Goal: Task Accomplishment & Management: Manage account settings

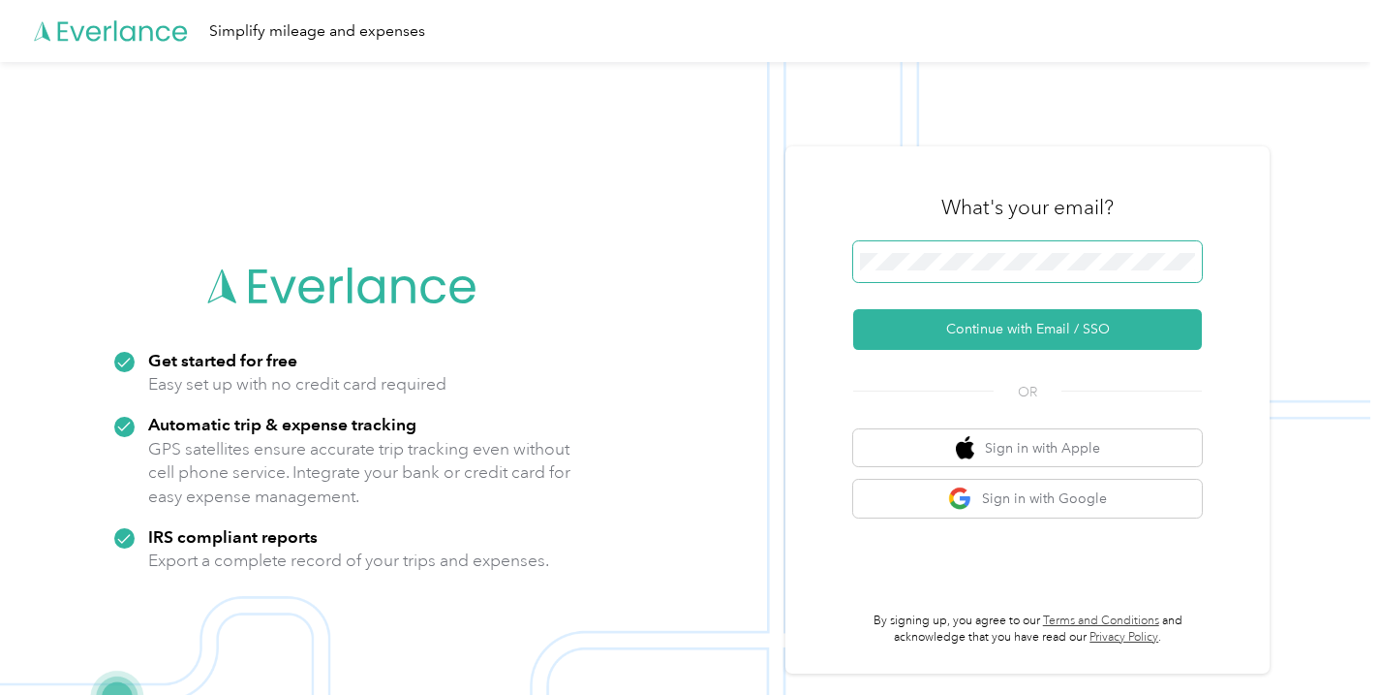
click at [1015, 242] on span at bounding box center [1027, 261] width 349 height 41
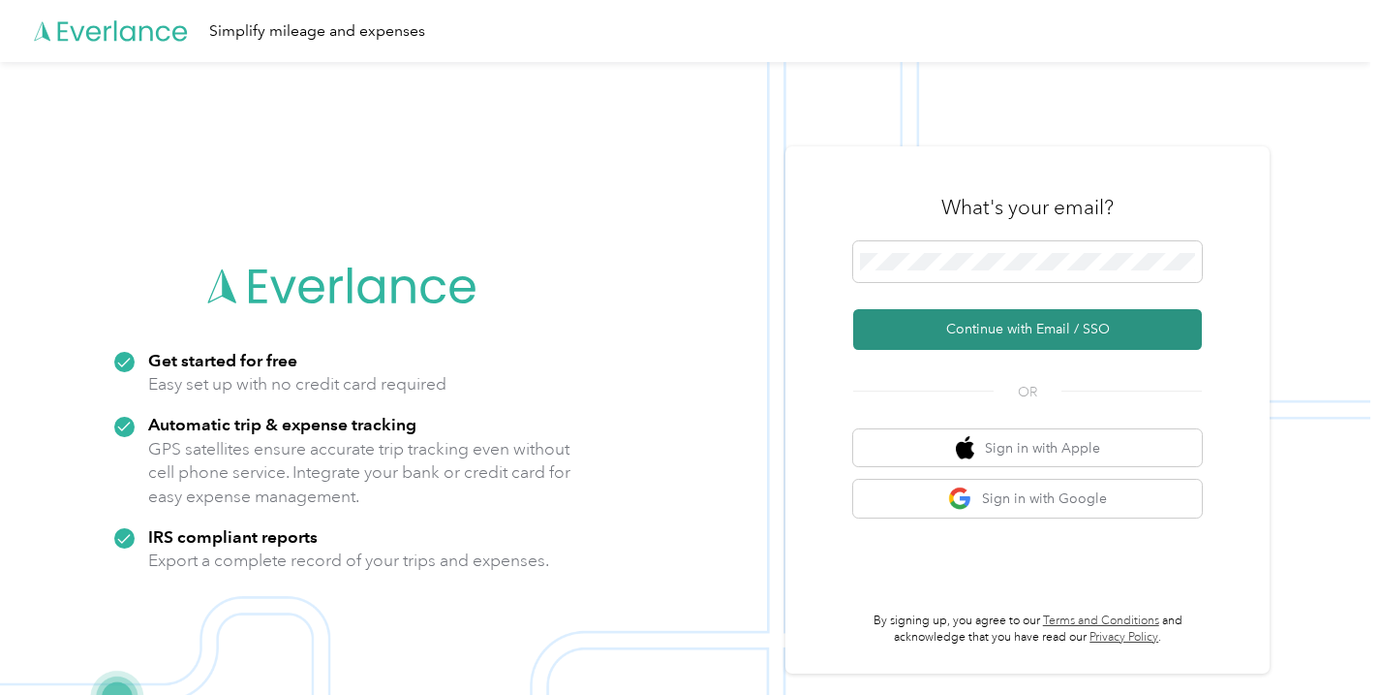
click at [1011, 320] on button "Continue with Email / SSO" at bounding box center [1027, 329] width 349 height 41
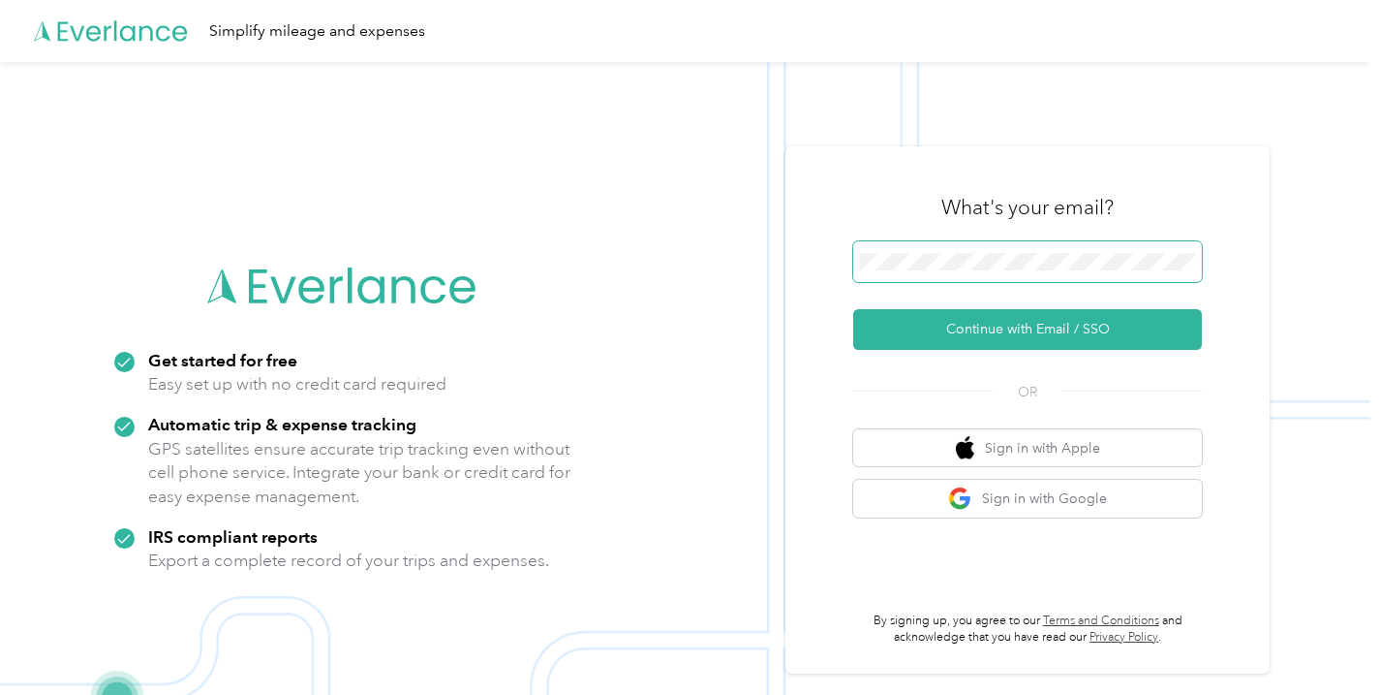
click at [727, 224] on div "Get started for free Easy set up with no credit card required Automatic trip & …" at bounding box center [685, 409] width 1371 height 695
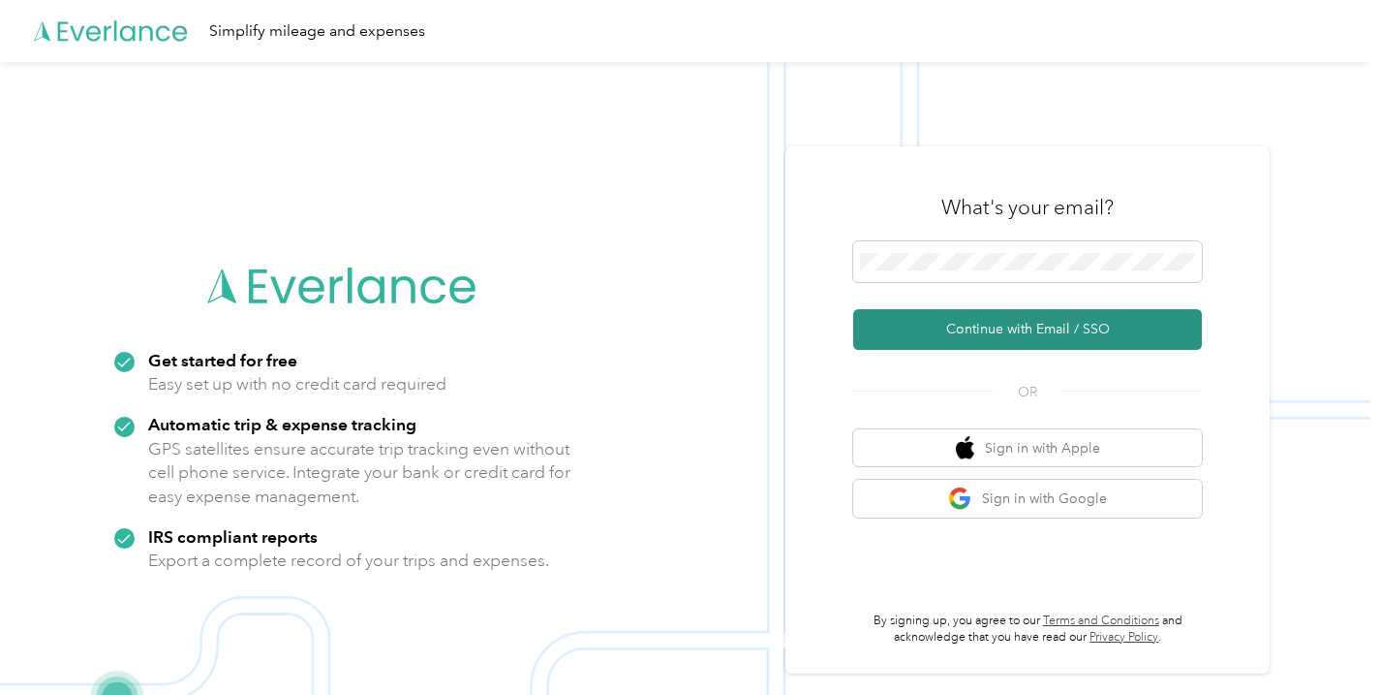
click at [1063, 322] on button "Continue with Email / SSO" at bounding box center [1027, 329] width 349 height 41
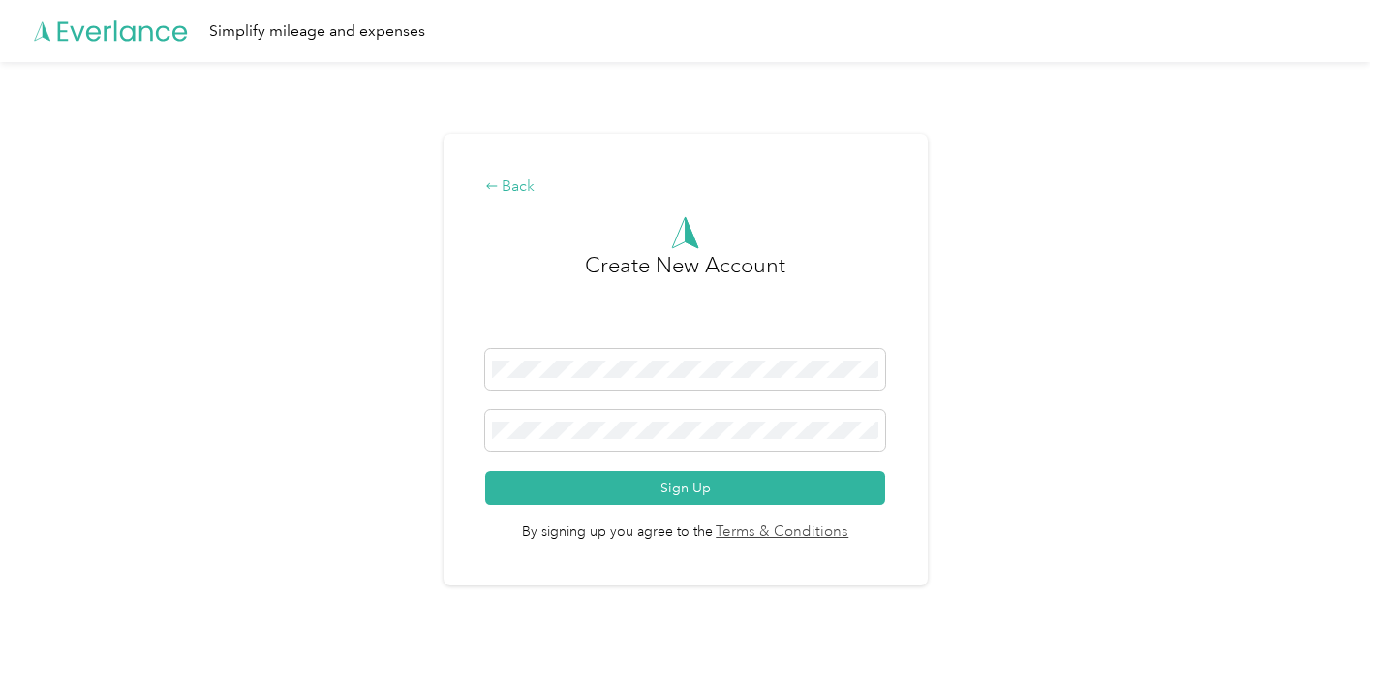
click at [496, 183] on icon at bounding box center [492, 186] width 14 height 14
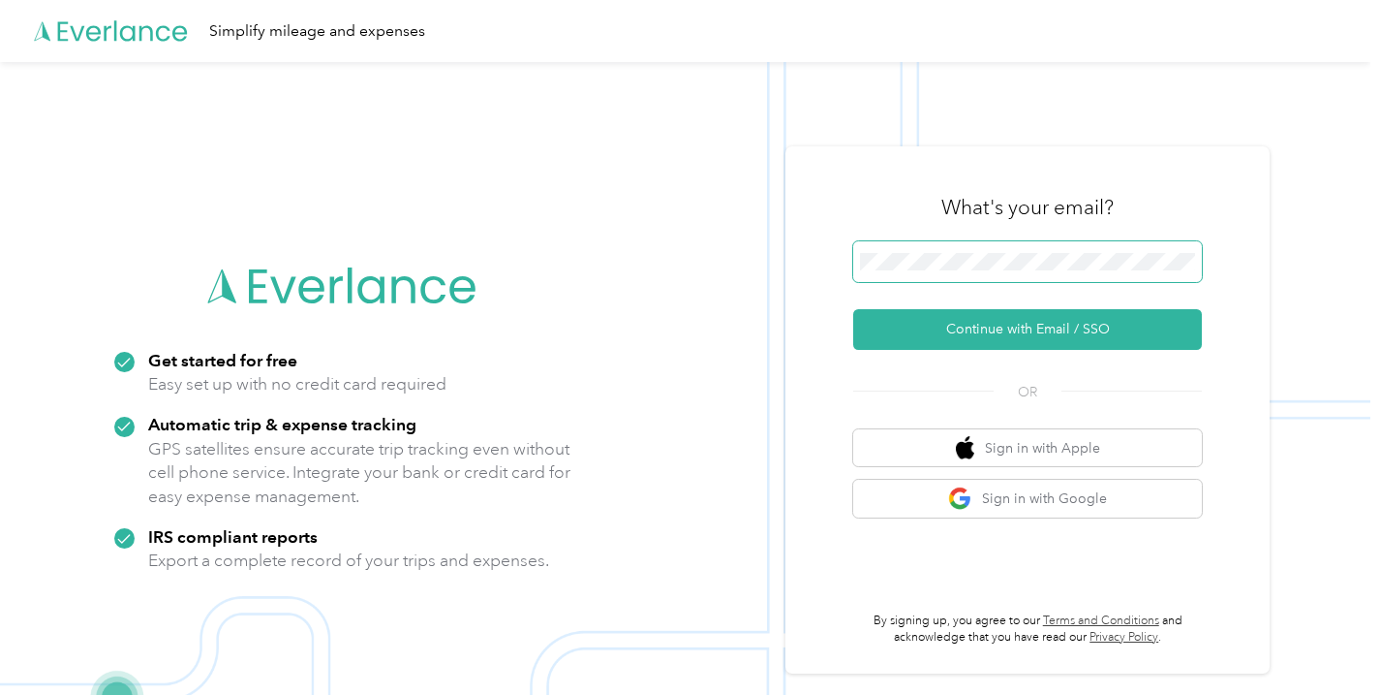
click at [853, 309] on button "Continue with Email / SSO" at bounding box center [1027, 329] width 349 height 41
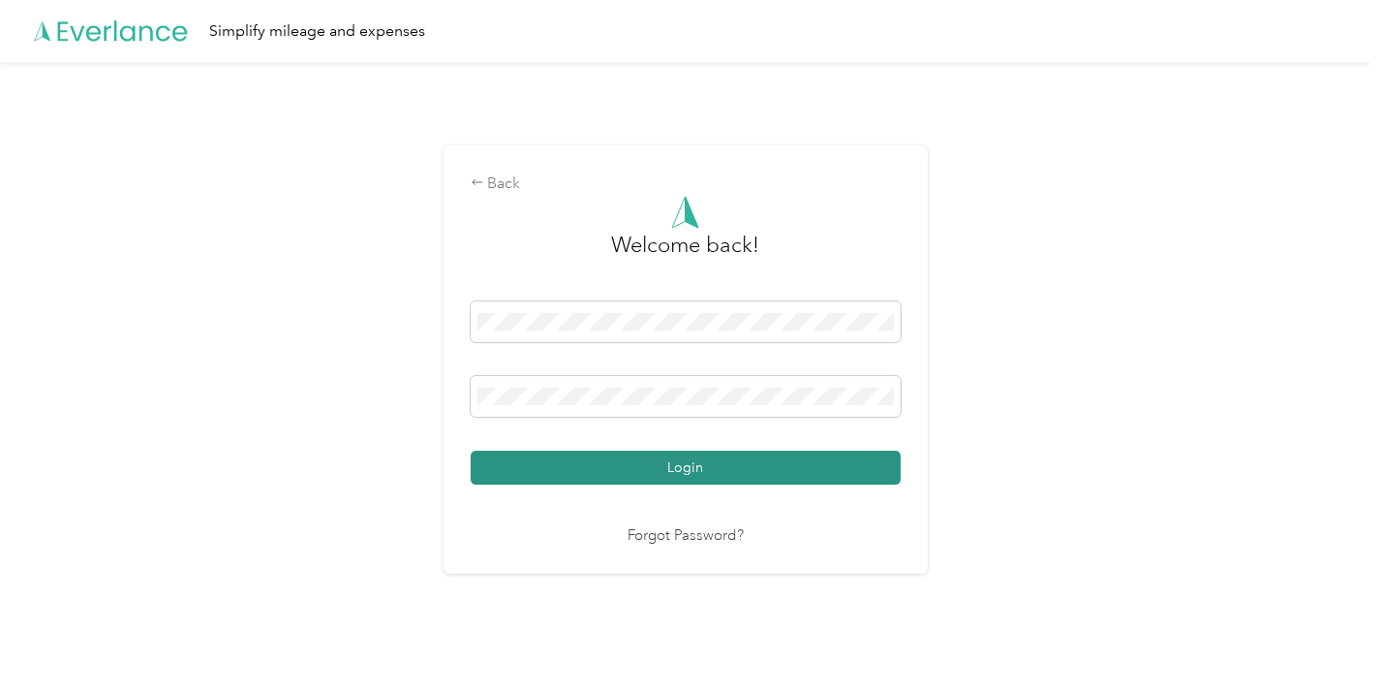
click at [758, 466] on button "Login" at bounding box center [686, 467] width 430 height 34
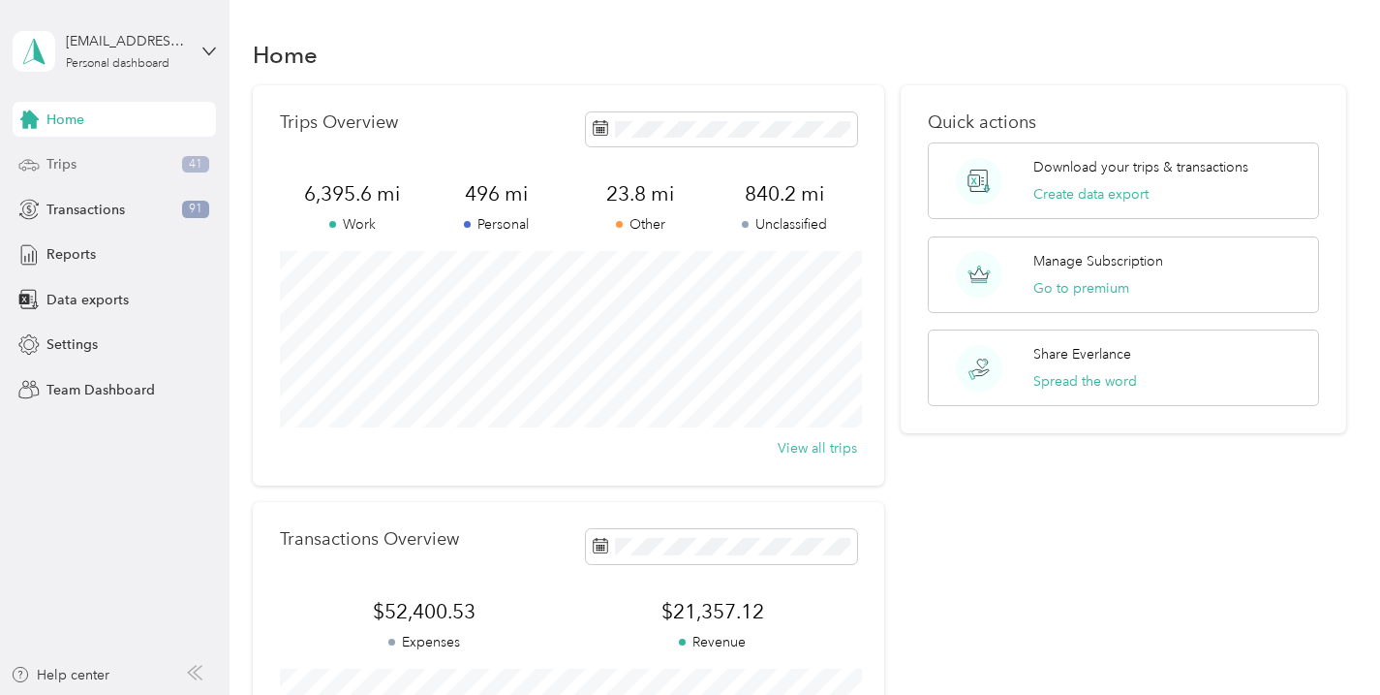
click at [140, 161] on div "Trips 41" at bounding box center [114, 164] width 203 height 35
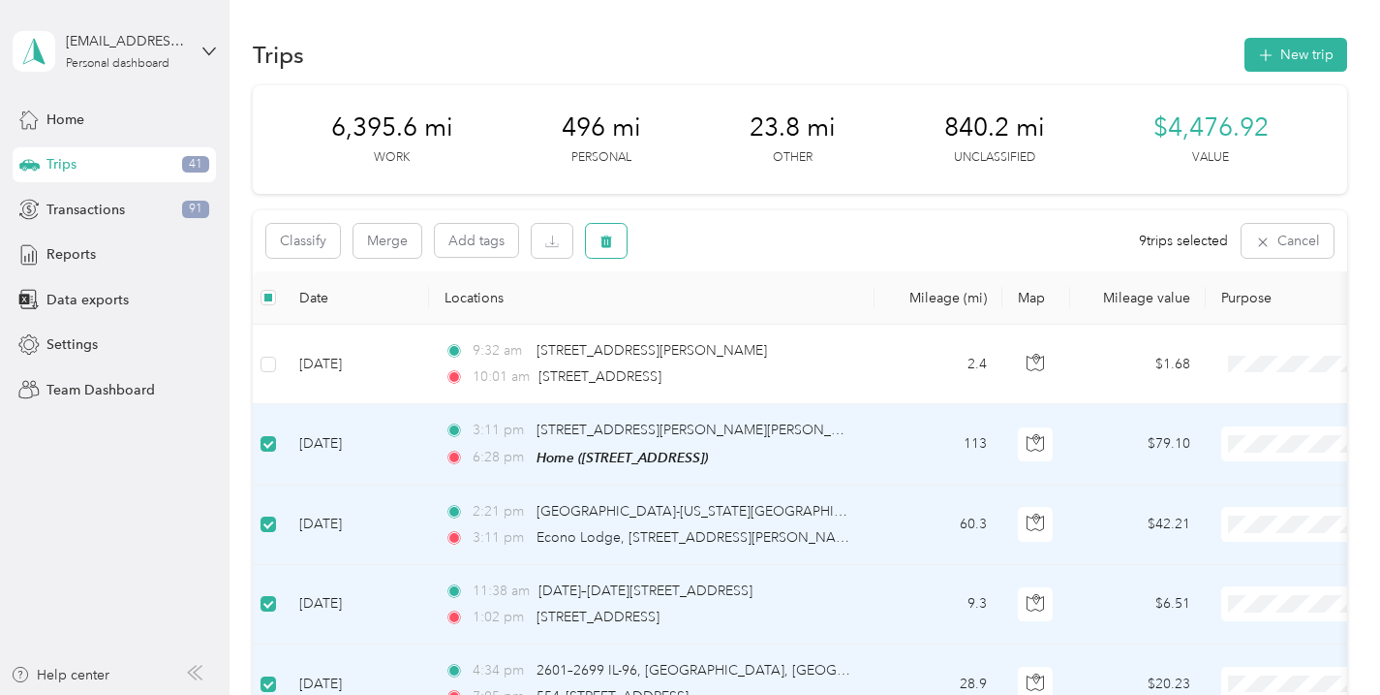
click at [600, 237] on icon "button" at bounding box center [607, 241] width 14 height 14
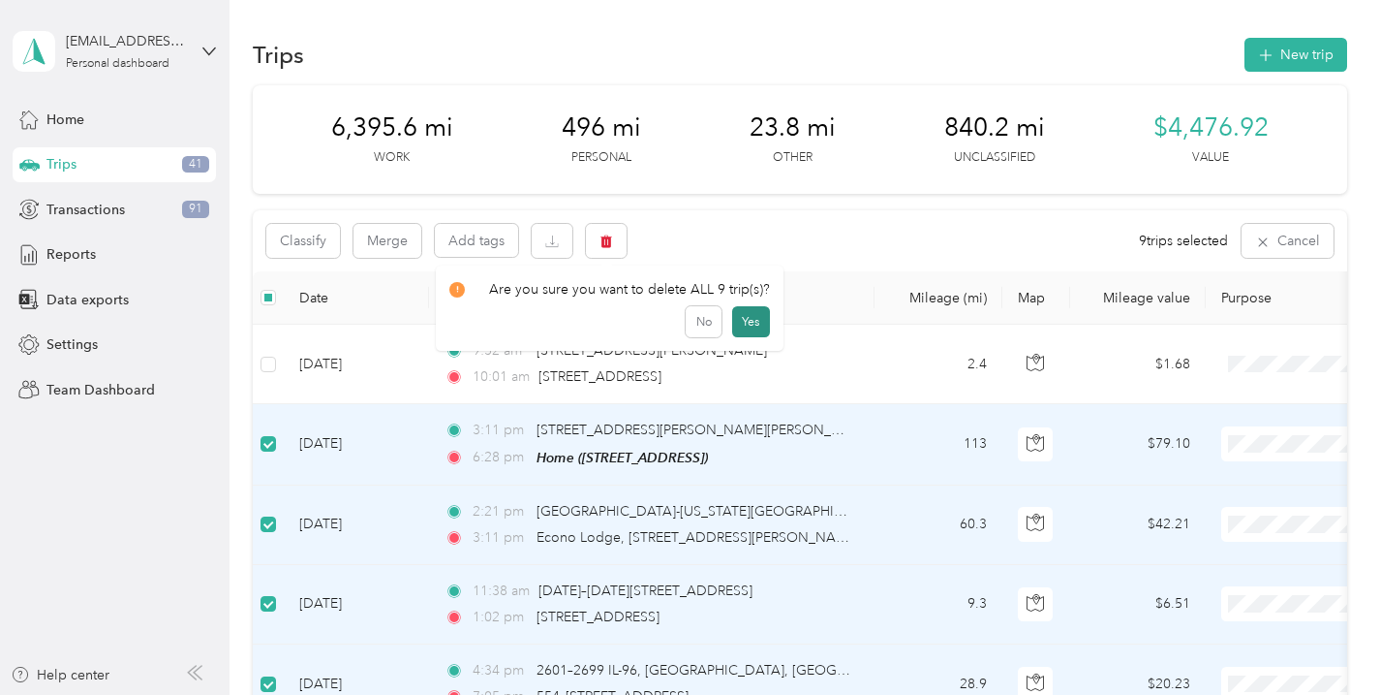
click at [739, 324] on button "Yes" at bounding box center [751, 321] width 38 height 31
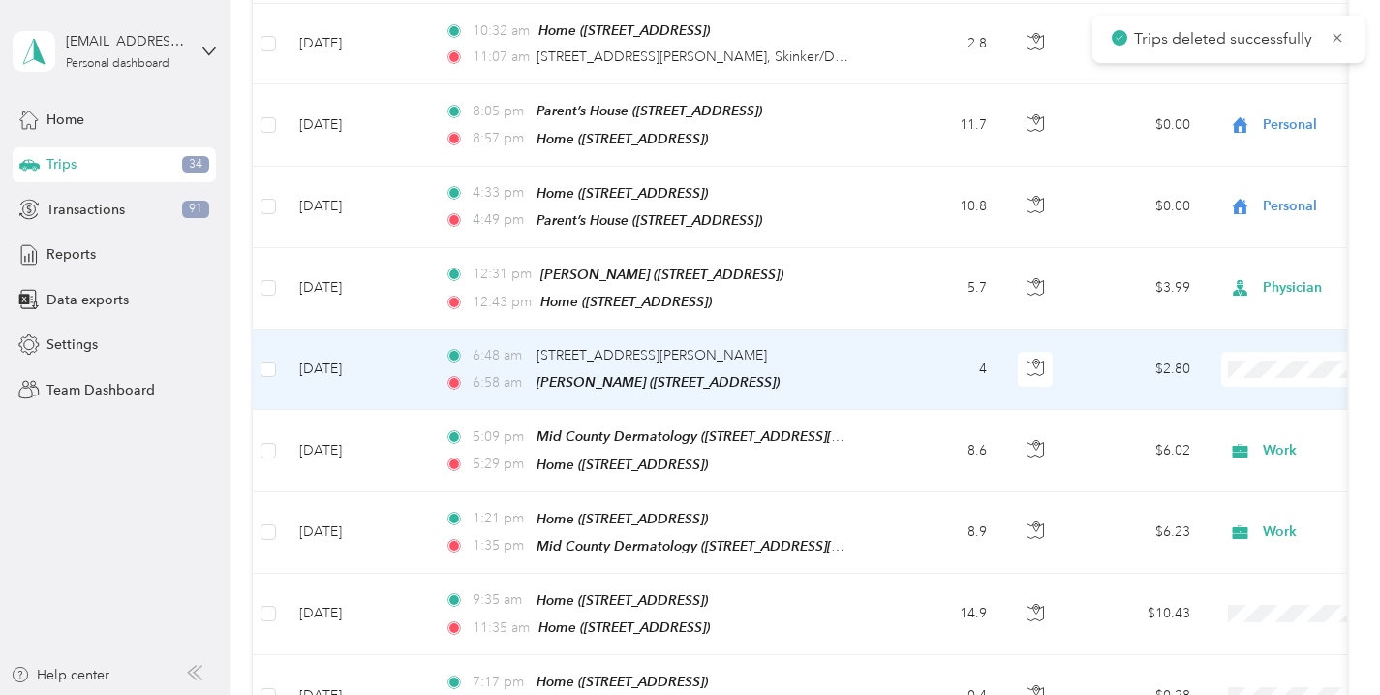
scroll to position [1976, 0]
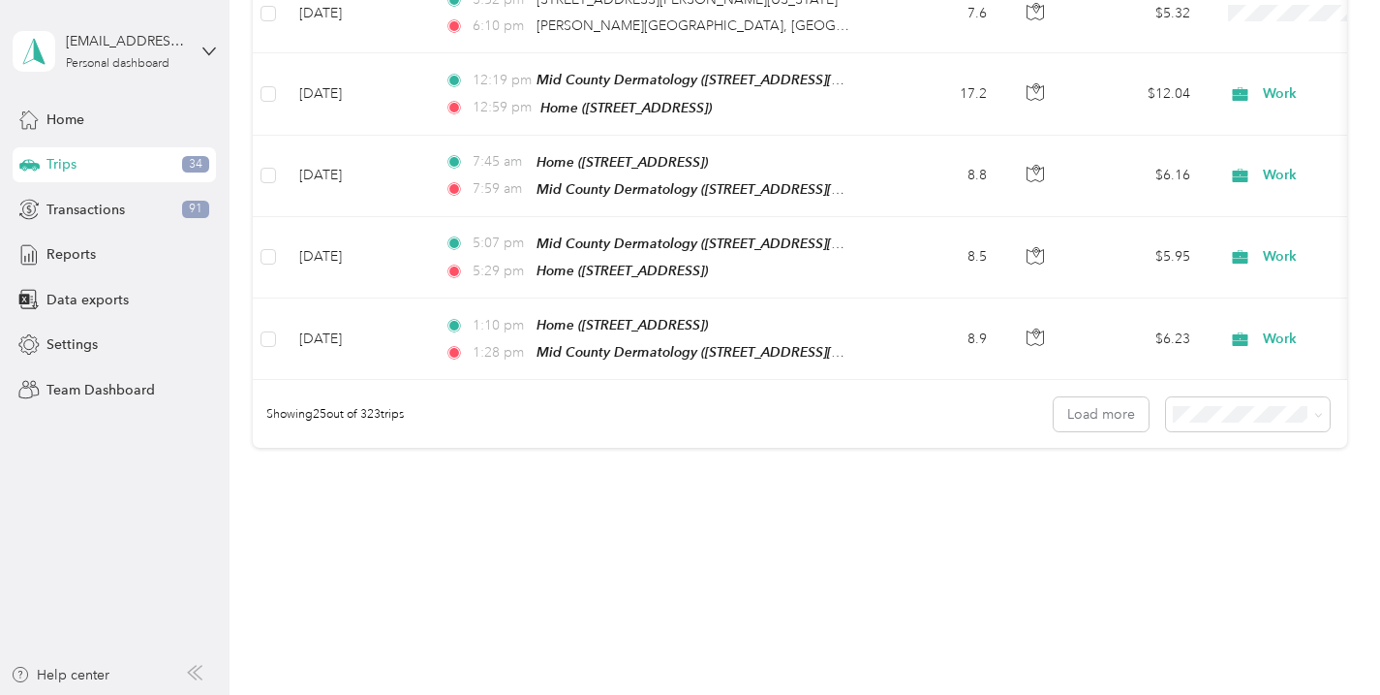
click at [1218, 489] on div "100 per load" at bounding box center [1258, 497] width 138 height 20
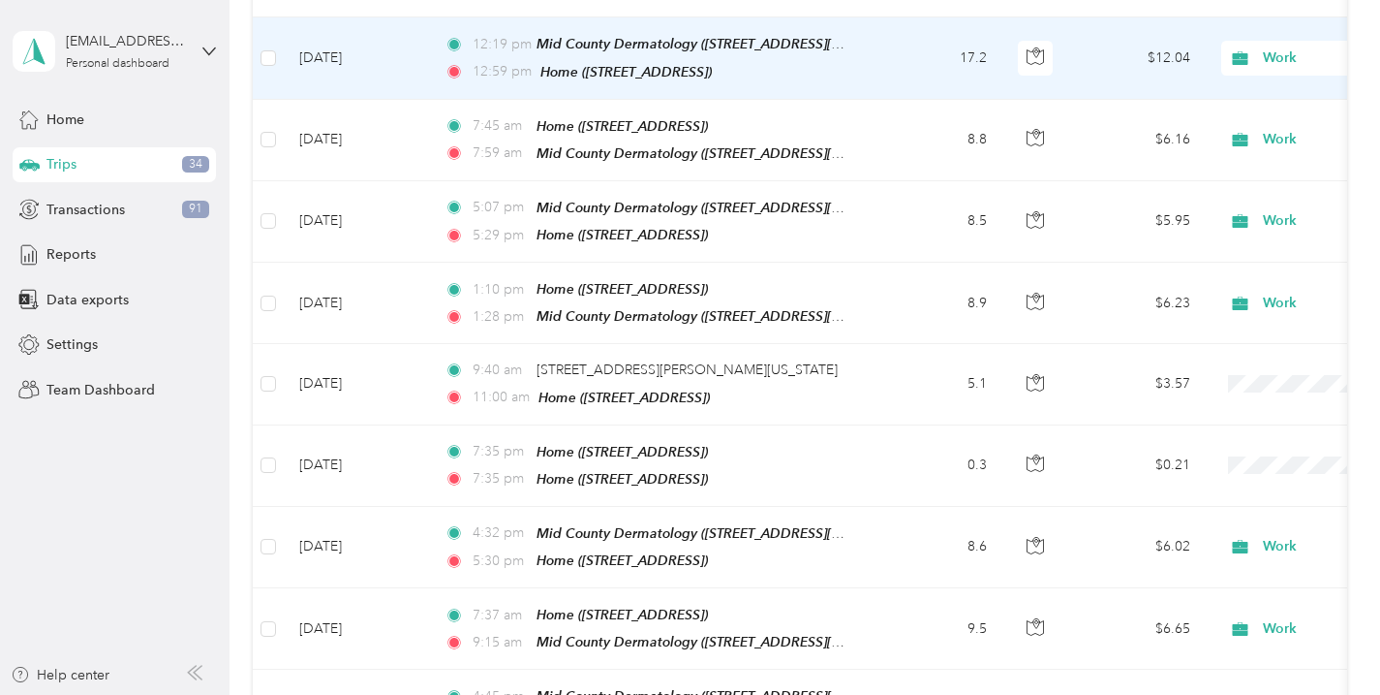
scroll to position [2049, 0]
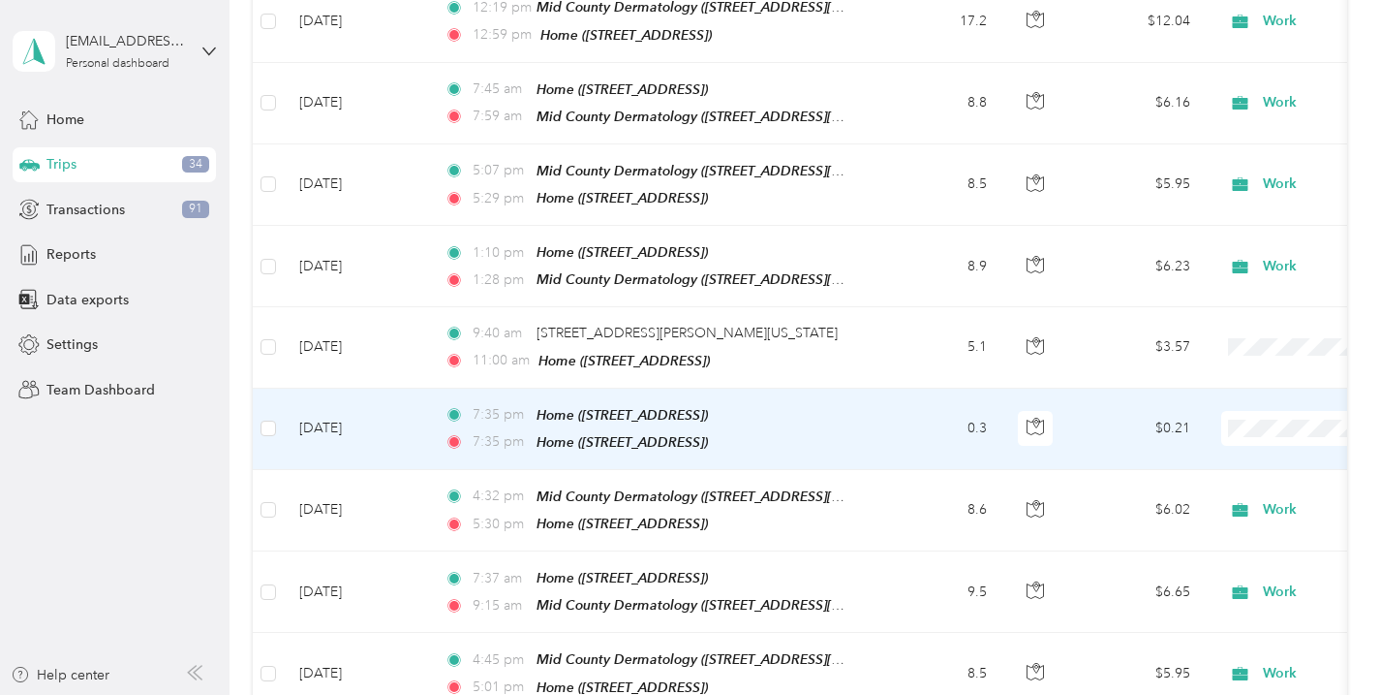
click at [1221, 161] on span "Personal" at bounding box center [1277, 168] width 179 height 20
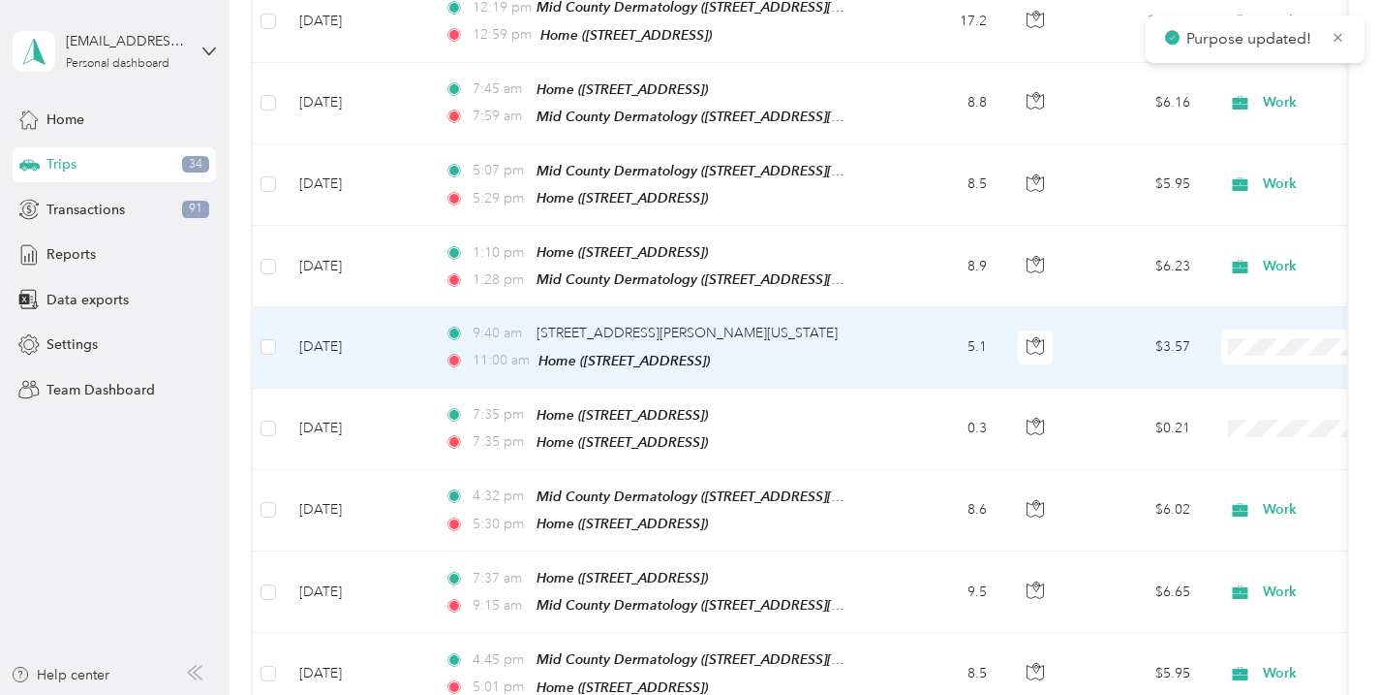
click at [1252, 337] on span at bounding box center [1341, 346] width 240 height 35
click at [1230, 389] on span "Personal" at bounding box center [1277, 397] width 179 height 20
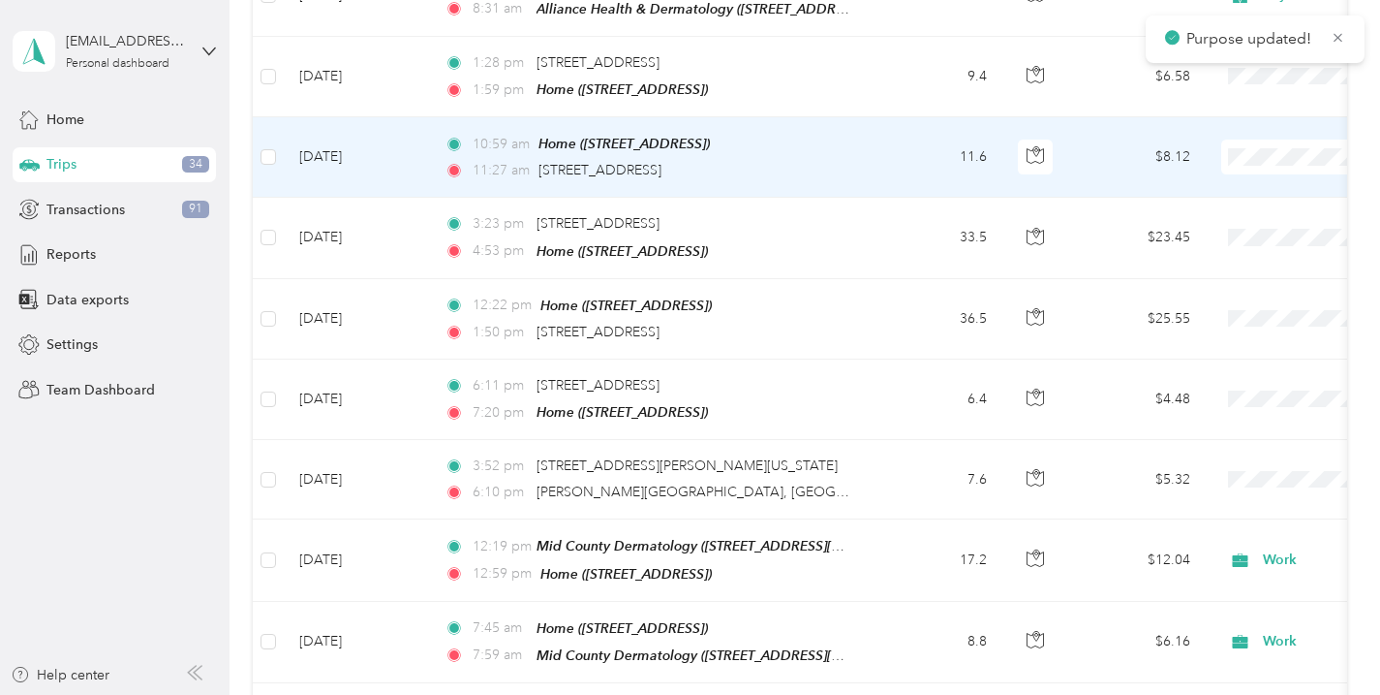
scroll to position [1511, 0]
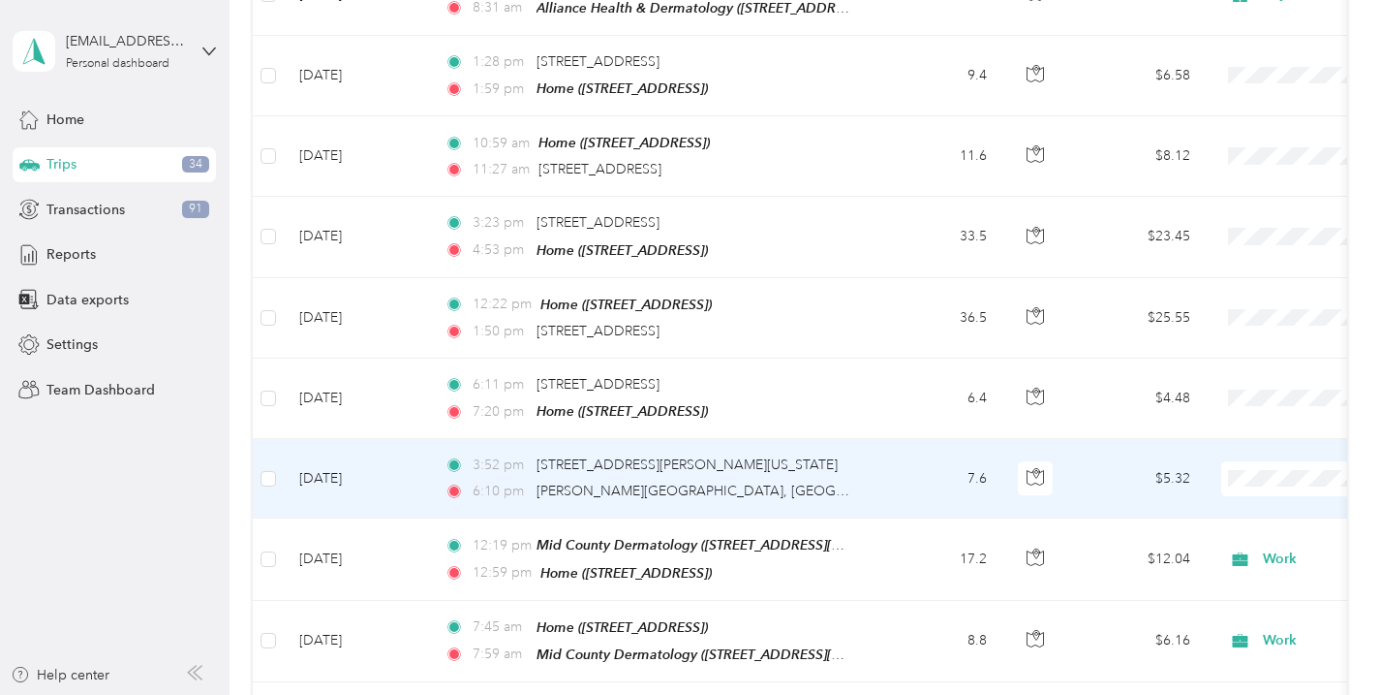
click at [1219, 200] on ol "Work Personal Physician Other Charity Medical Moving Commute" at bounding box center [1260, 307] width 240 height 271
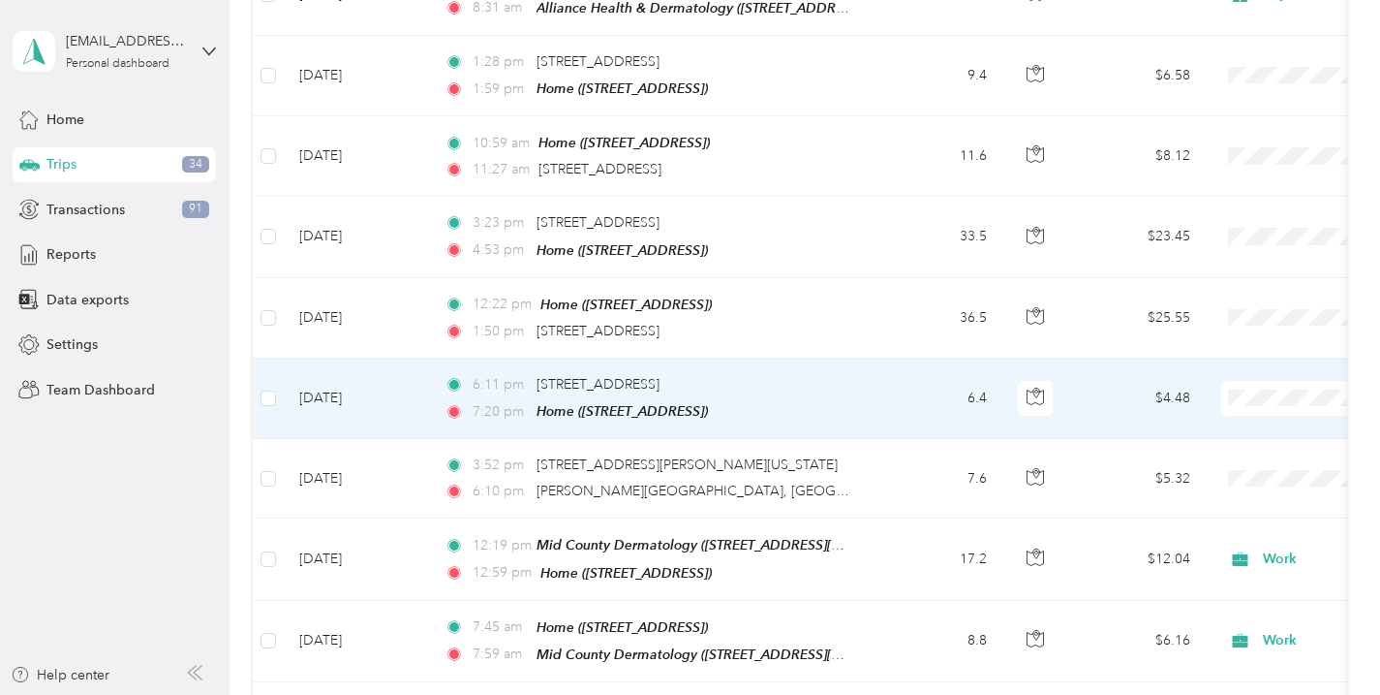
click at [1206, 425] on li "Work" at bounding box center [1260, 414] width 240 height 34
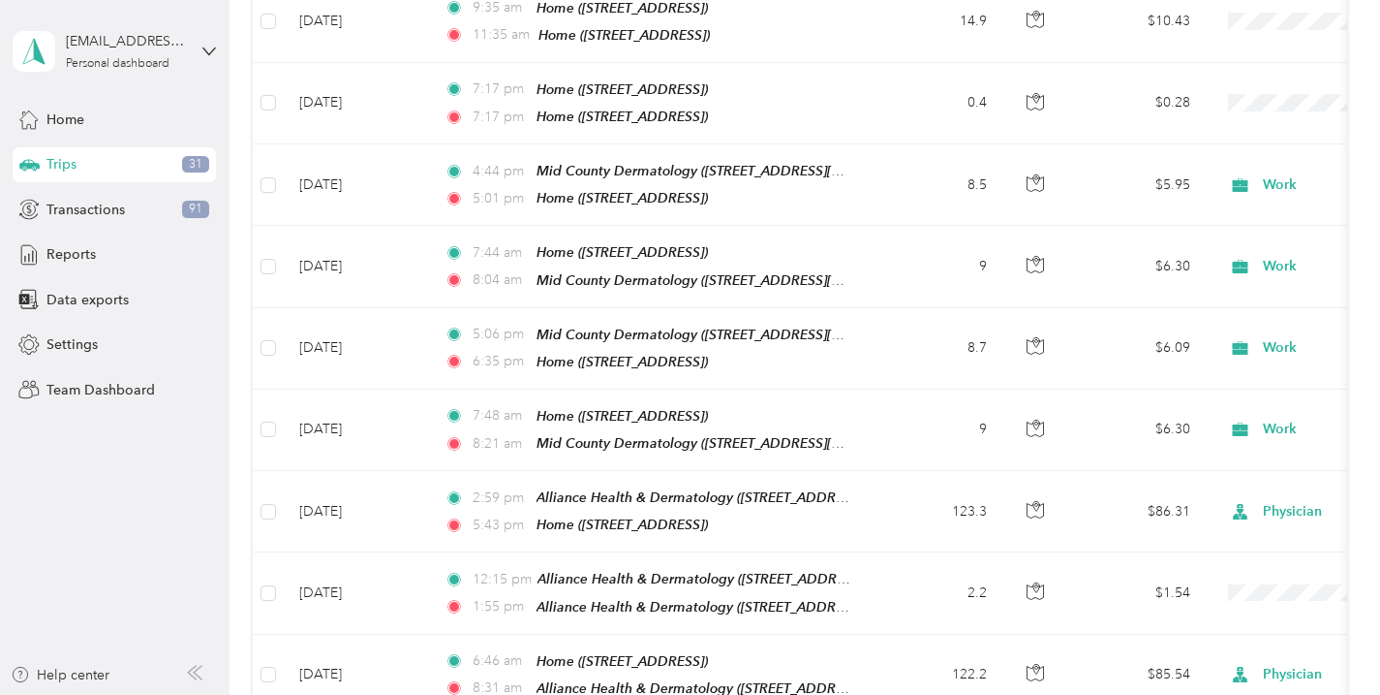
scroll to position [0, 0]
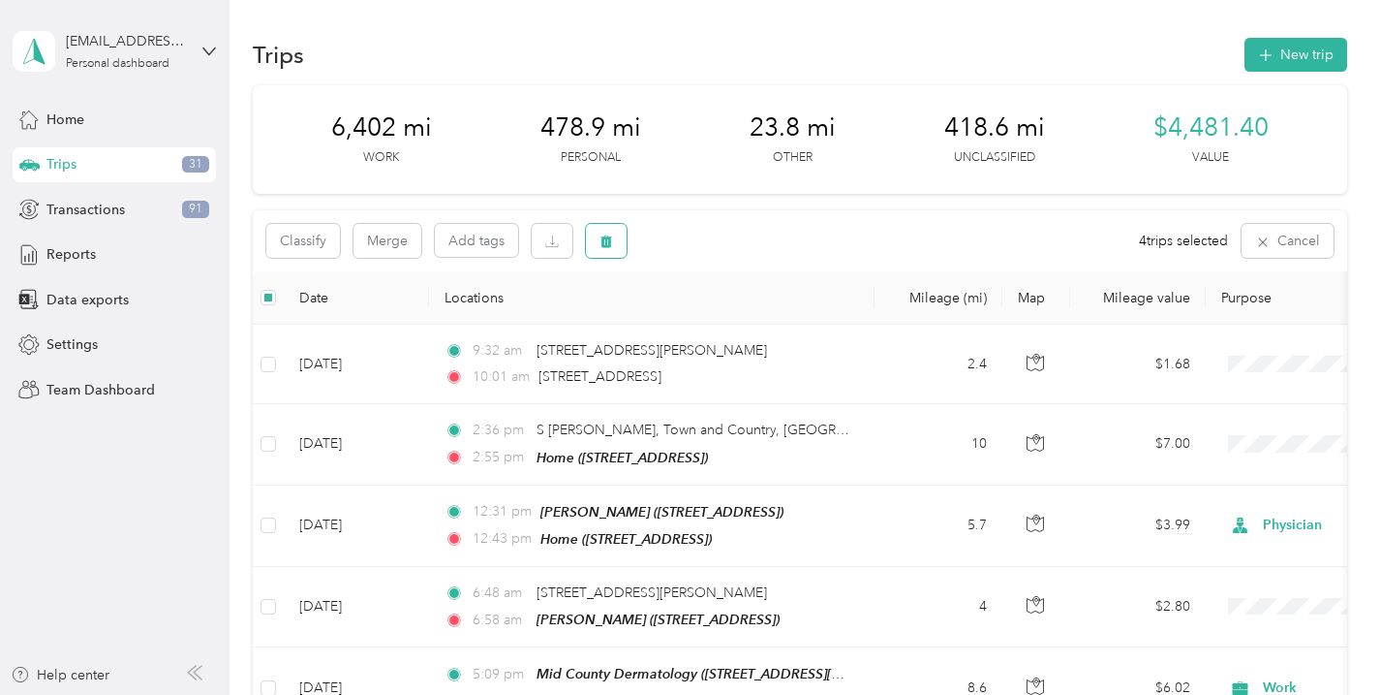
click at [605, 245] on icon "button" at bounding box center [607, 241] width 12 height 13
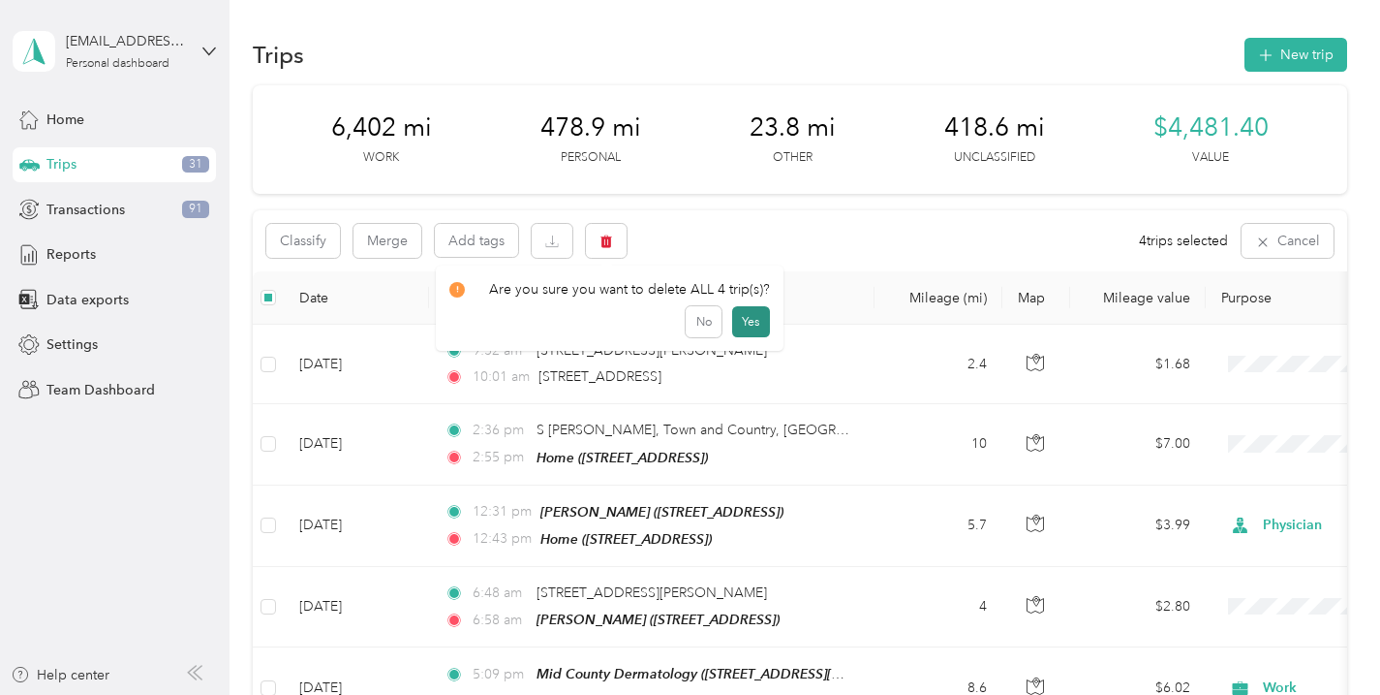
click at [743, 328] on button "Yes" at bounding box center [751, 321] width 38 height 31
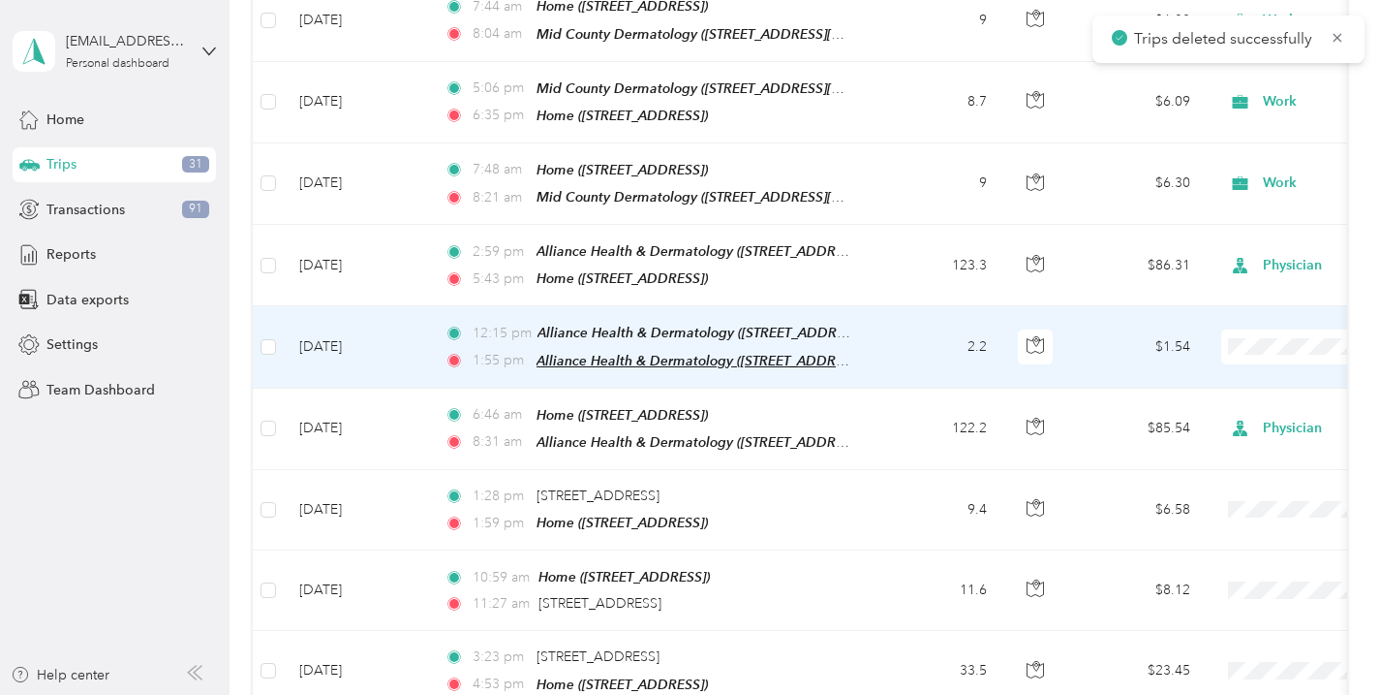
scroll to position [1085, 0]
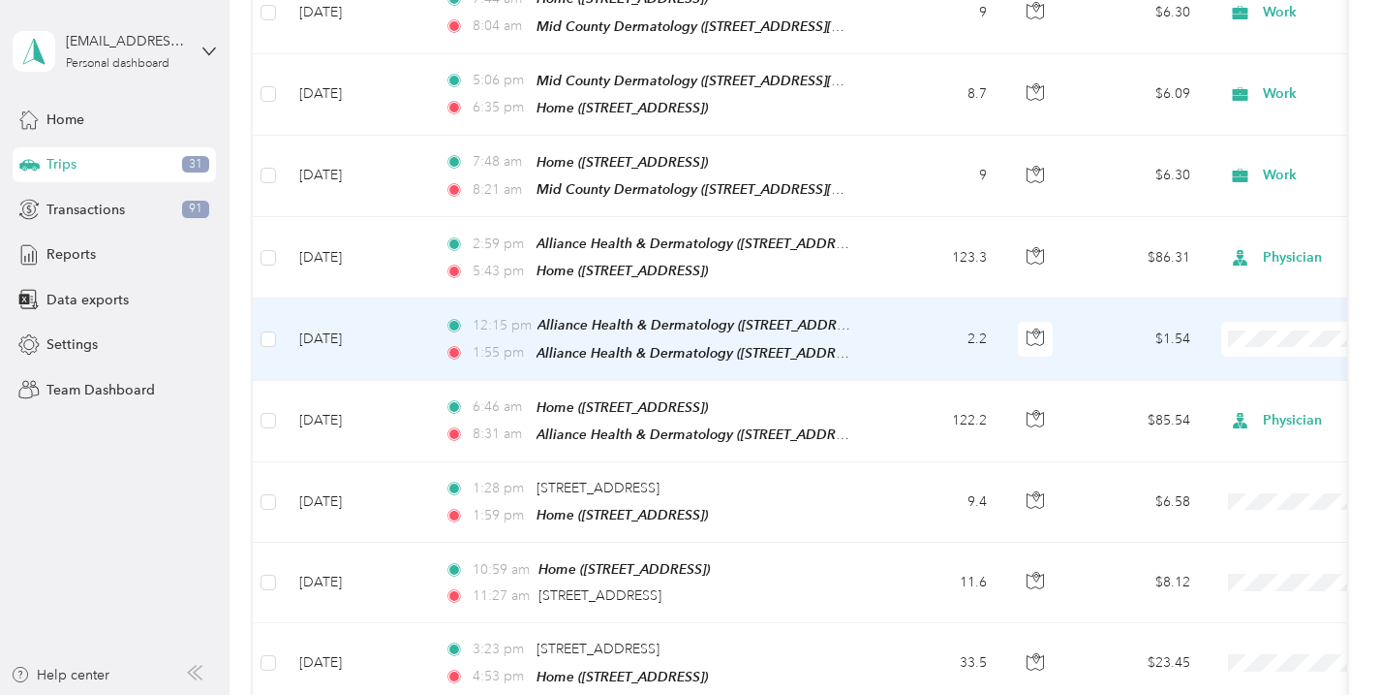
click at [1208, 369] on span "Work" at bounding box center [1277, 363] width 179 height 20
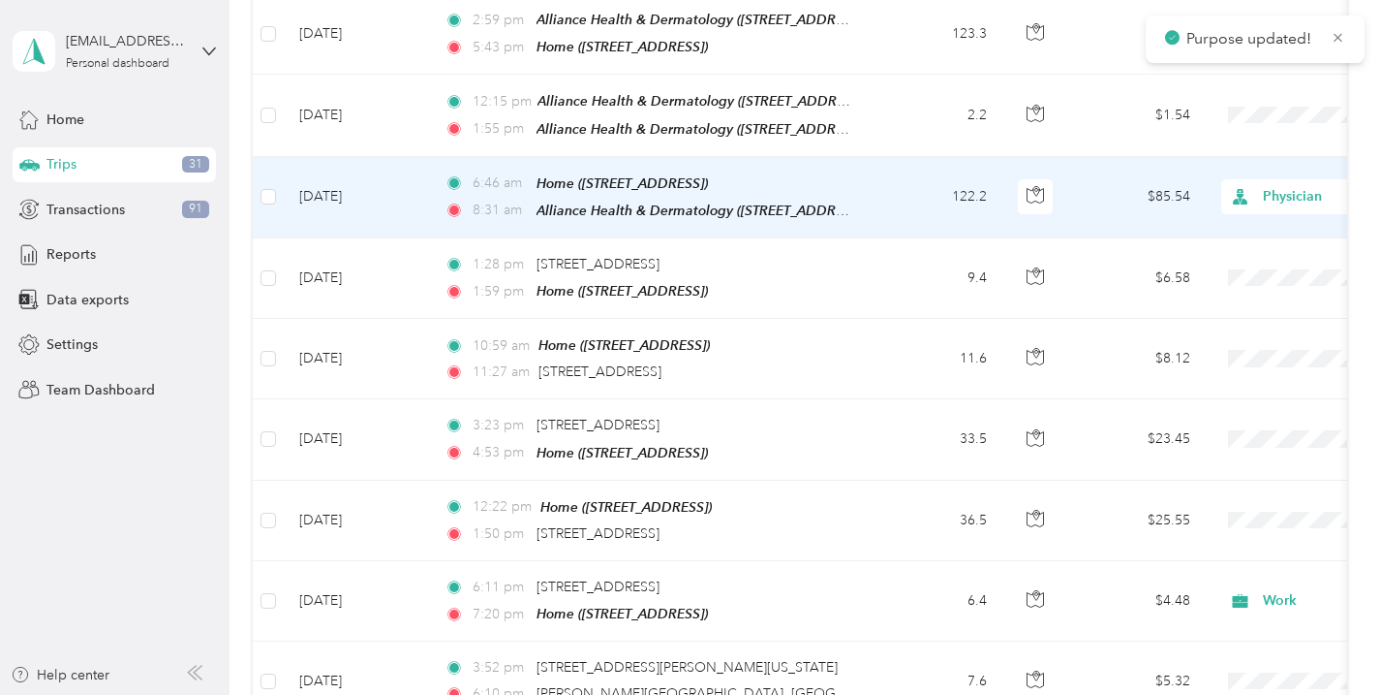
scroll to position [1315, 0]
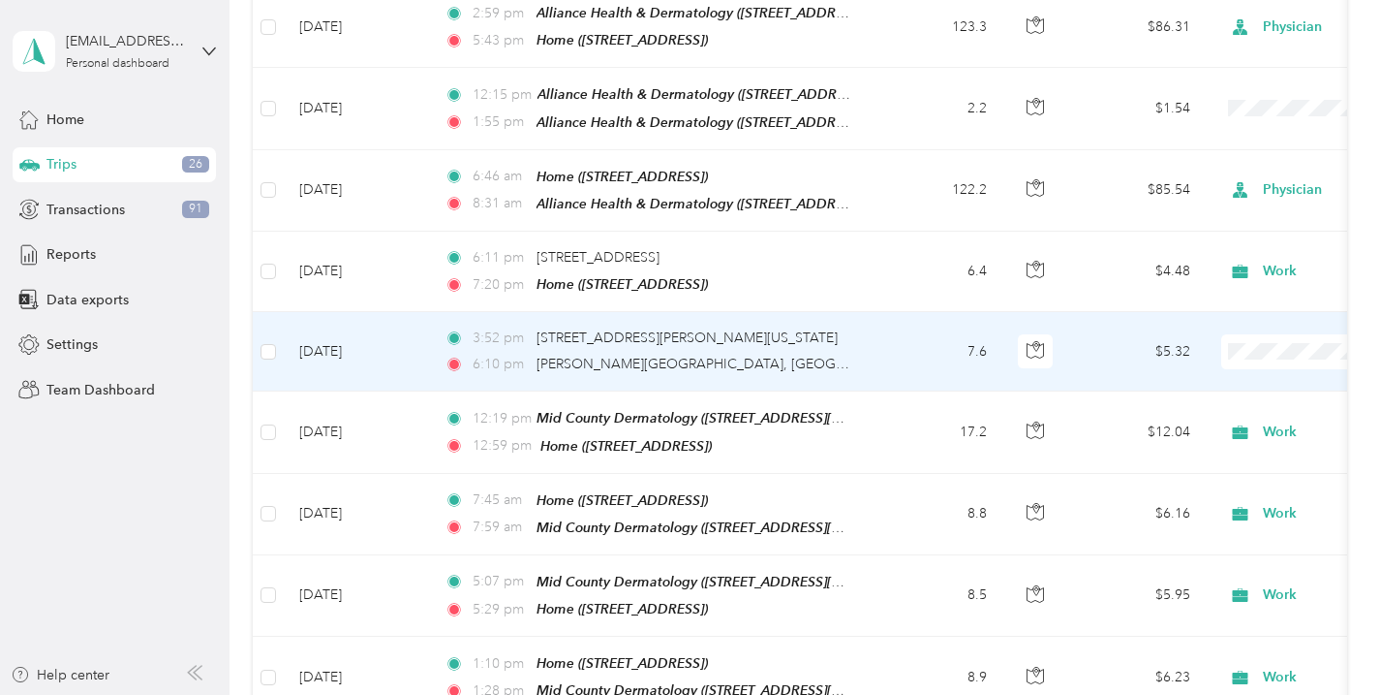
click at [1204, 377] on span "Work" at bounding box center [1277, 374] width 179 height 20
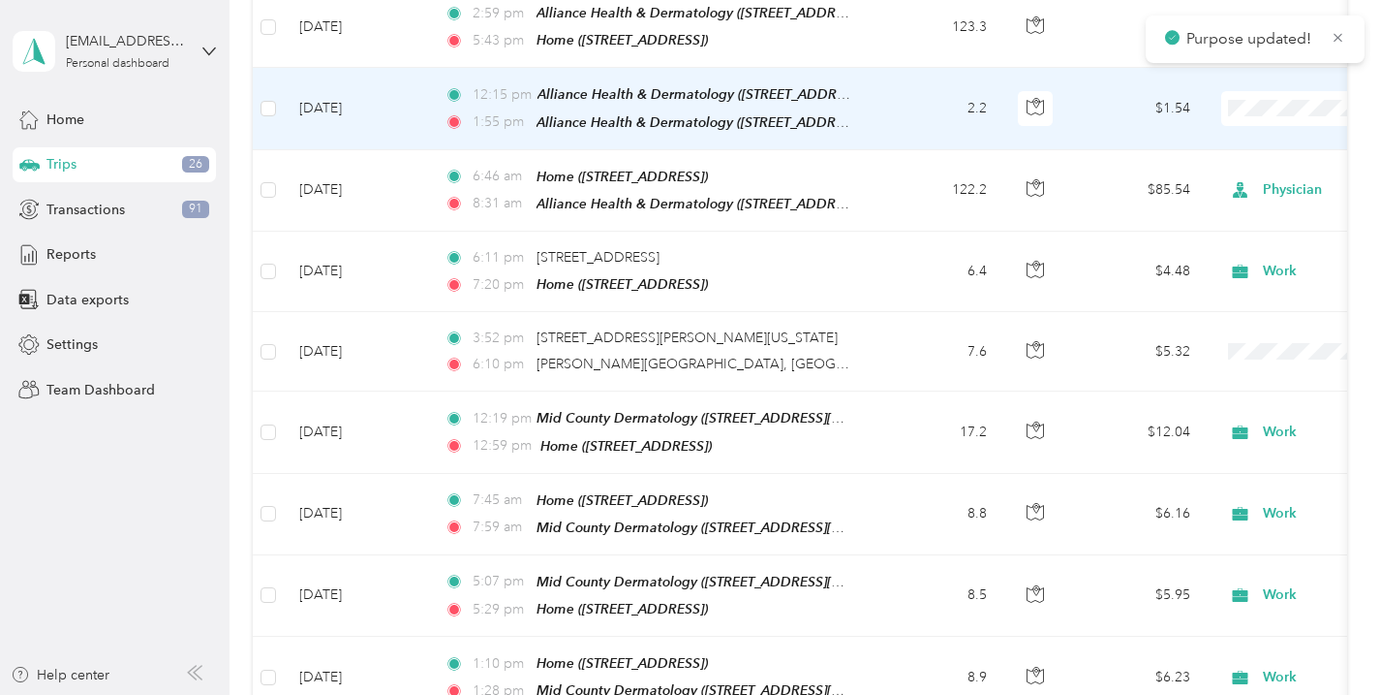
click at [1273, 113] on span at bounding box center [1341, 108] width 240 height 35
click at [1244, 122] on li "Work" at bounding box center [1260, 133] width 240 height 34
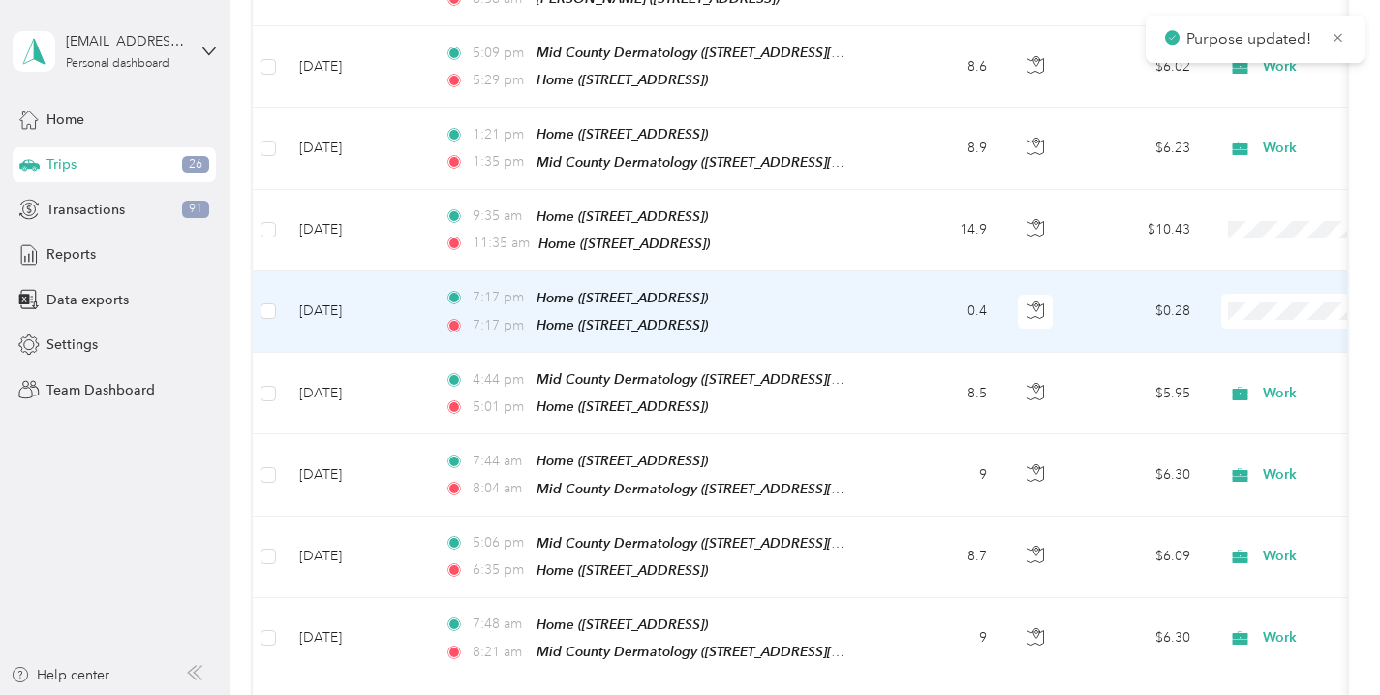
scroll to position [606, 0]
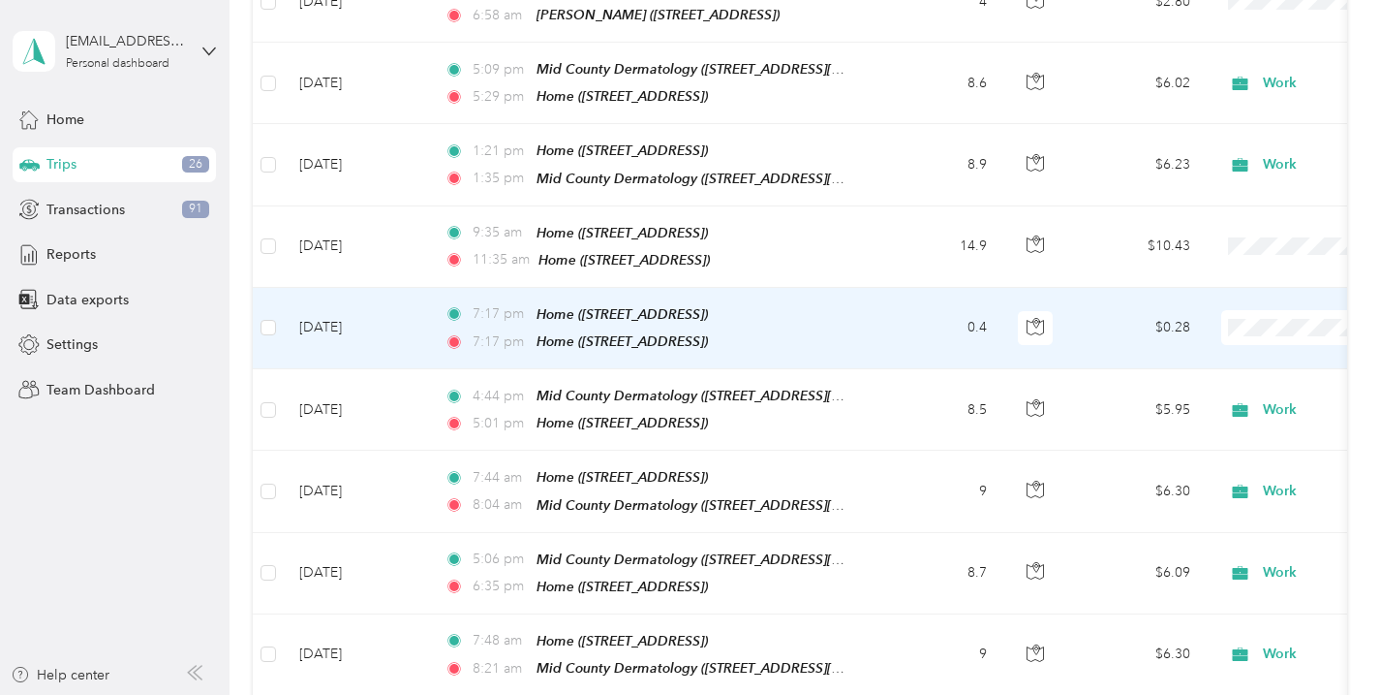
click at [1228, 349] on span "Work" at bounding box center [1277, 359] width 179 height 20
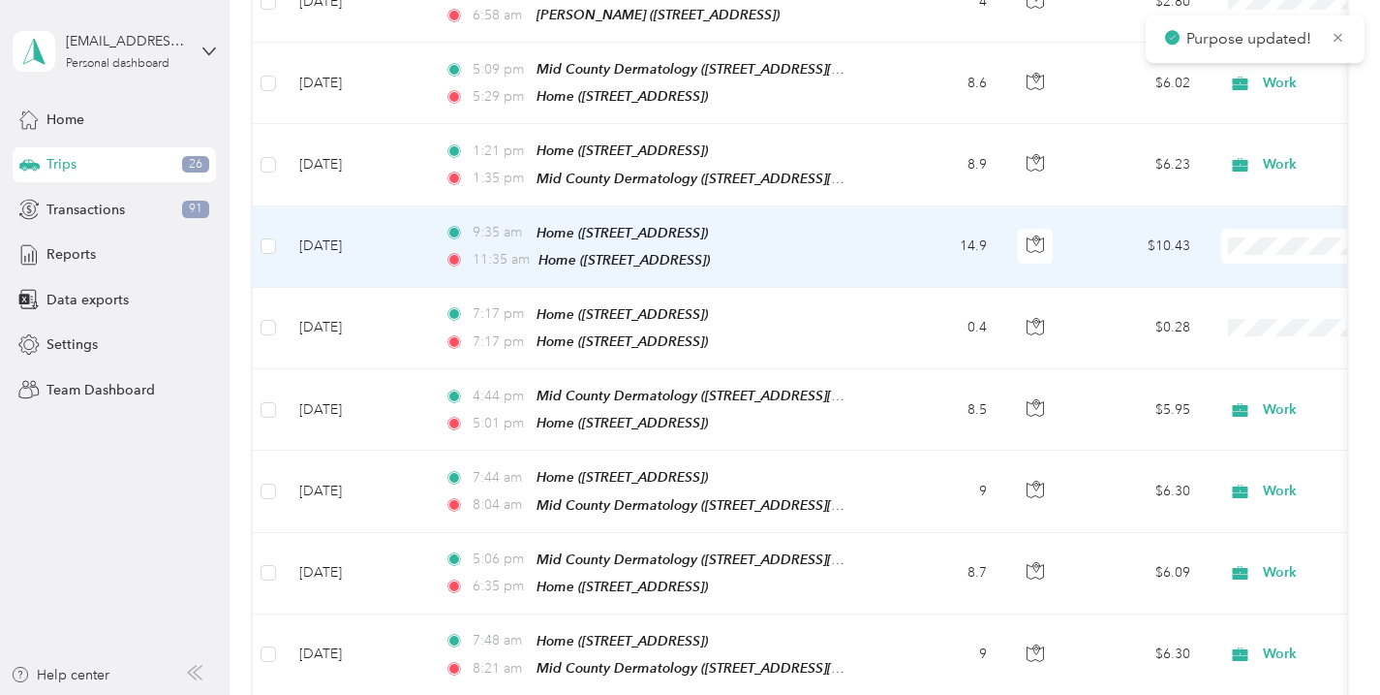
click at [1229, 281] on span "Work" at bounding box center [1277, 277] width 179 height 20
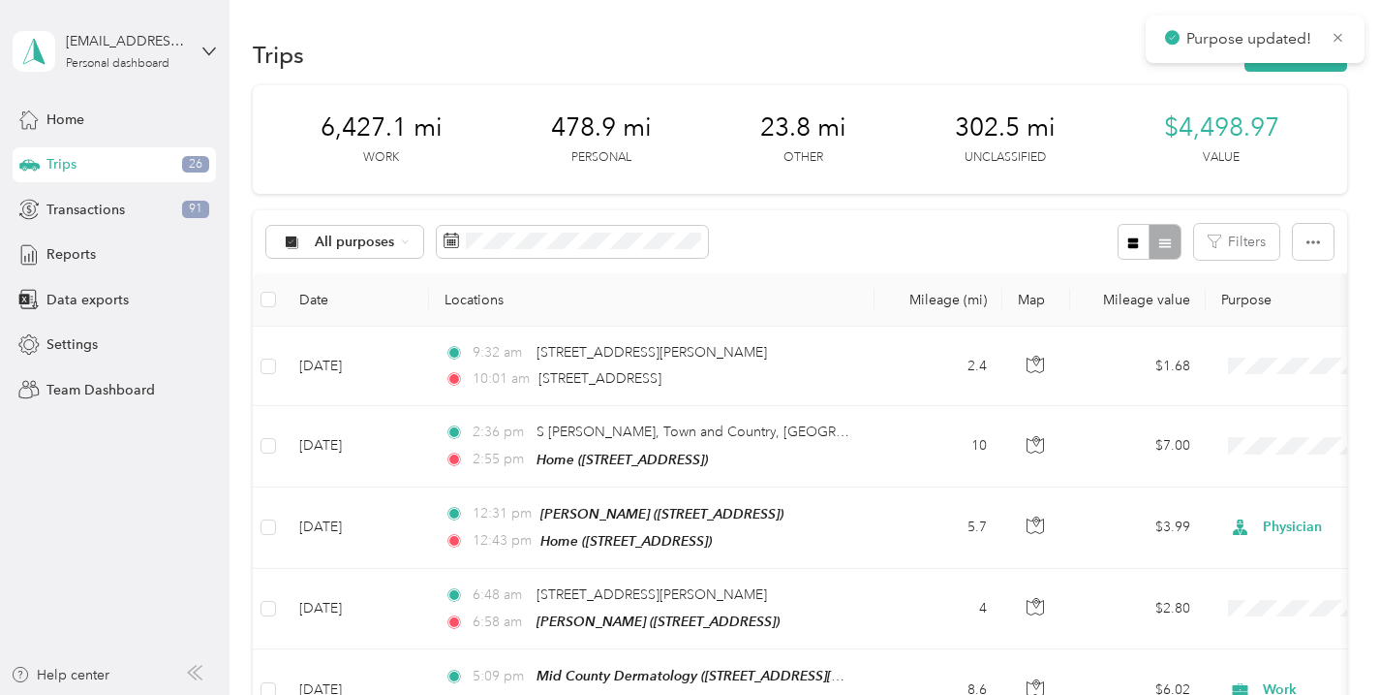
scroll to position [154, 0]
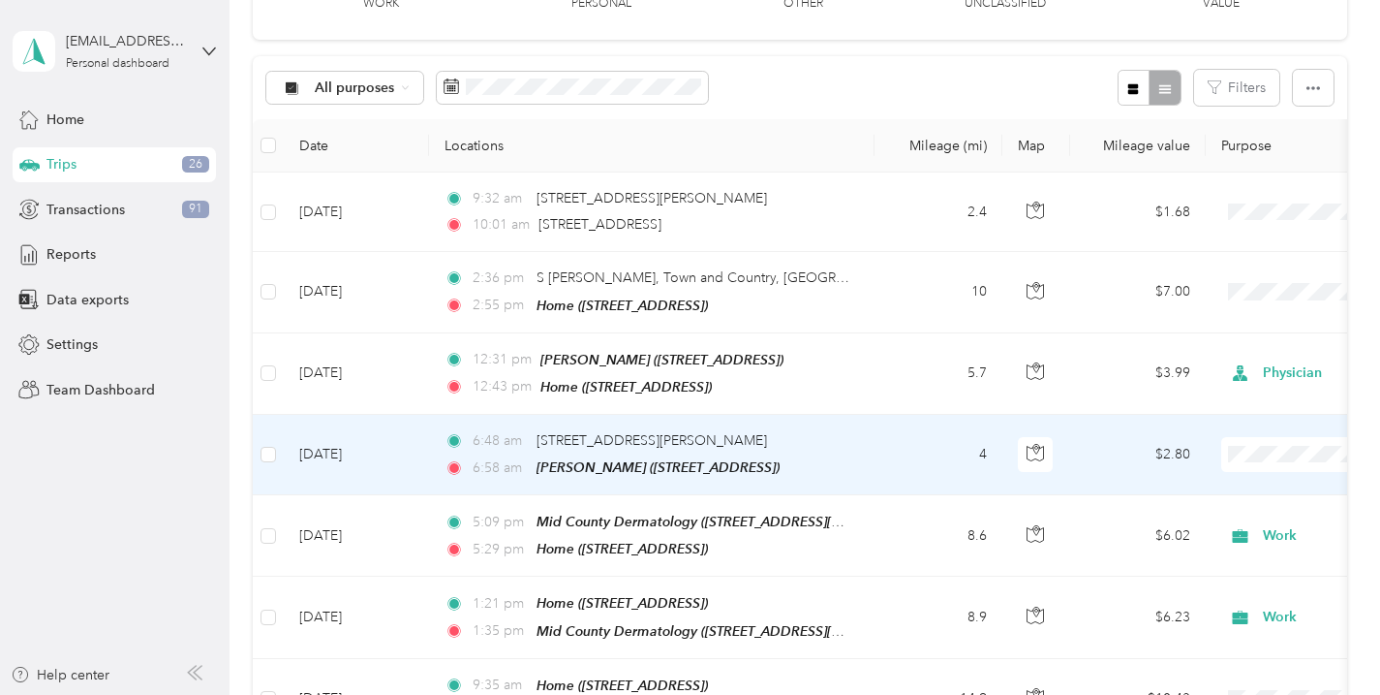
click at [1207, 185] on li "Work" at bounding box center [1260, 179] width 240 height 34
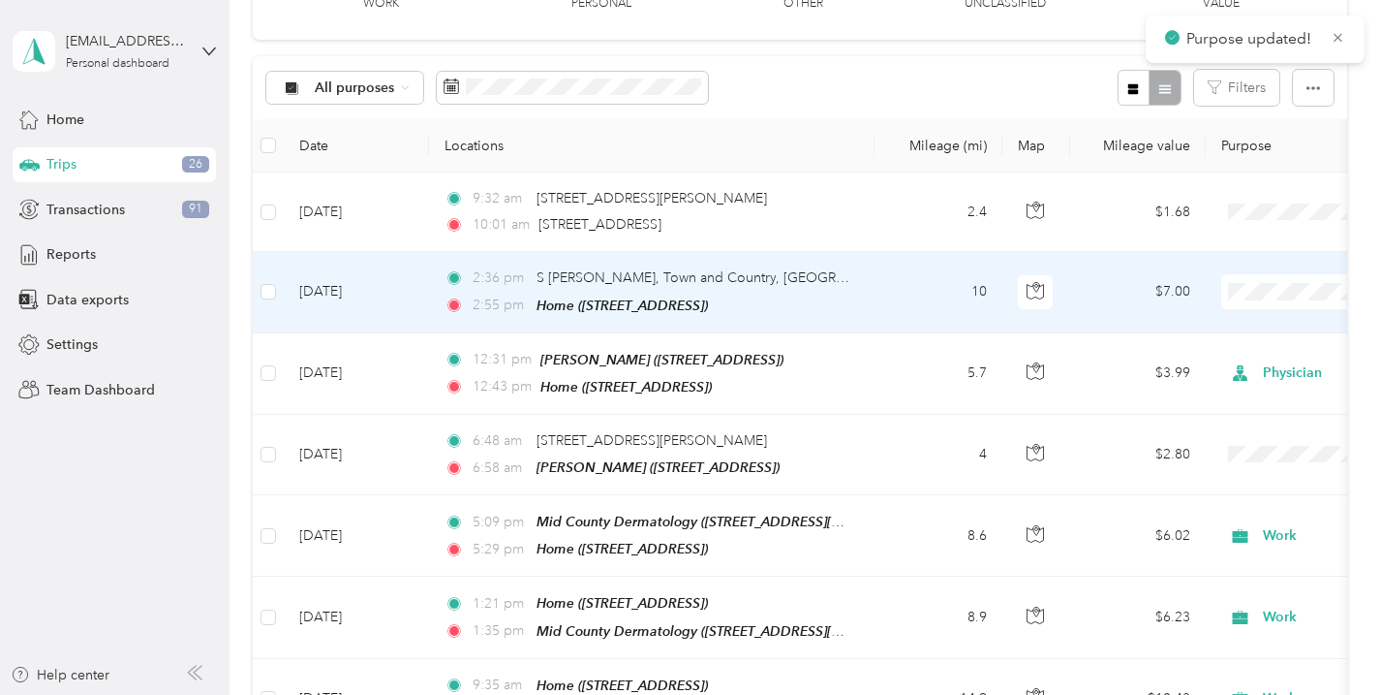
click at [1199, 321] on span "Work" at bounding box center [1277, 328] width 179 height 20
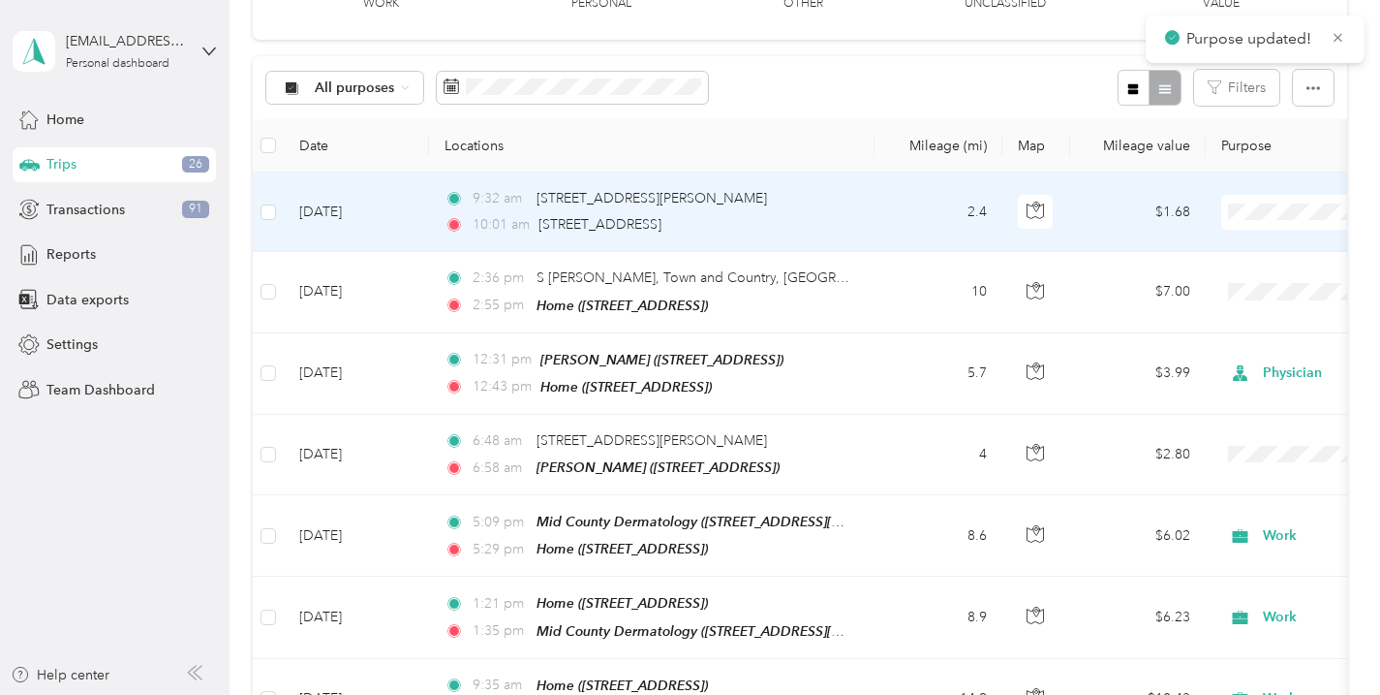
click at [1222, 251] on span "Work" at bounding box center [1277, 248] width 179 height 20
click at [1228, 285] on li "Personal" at bounding box center [1260, 281] width 240 height 34
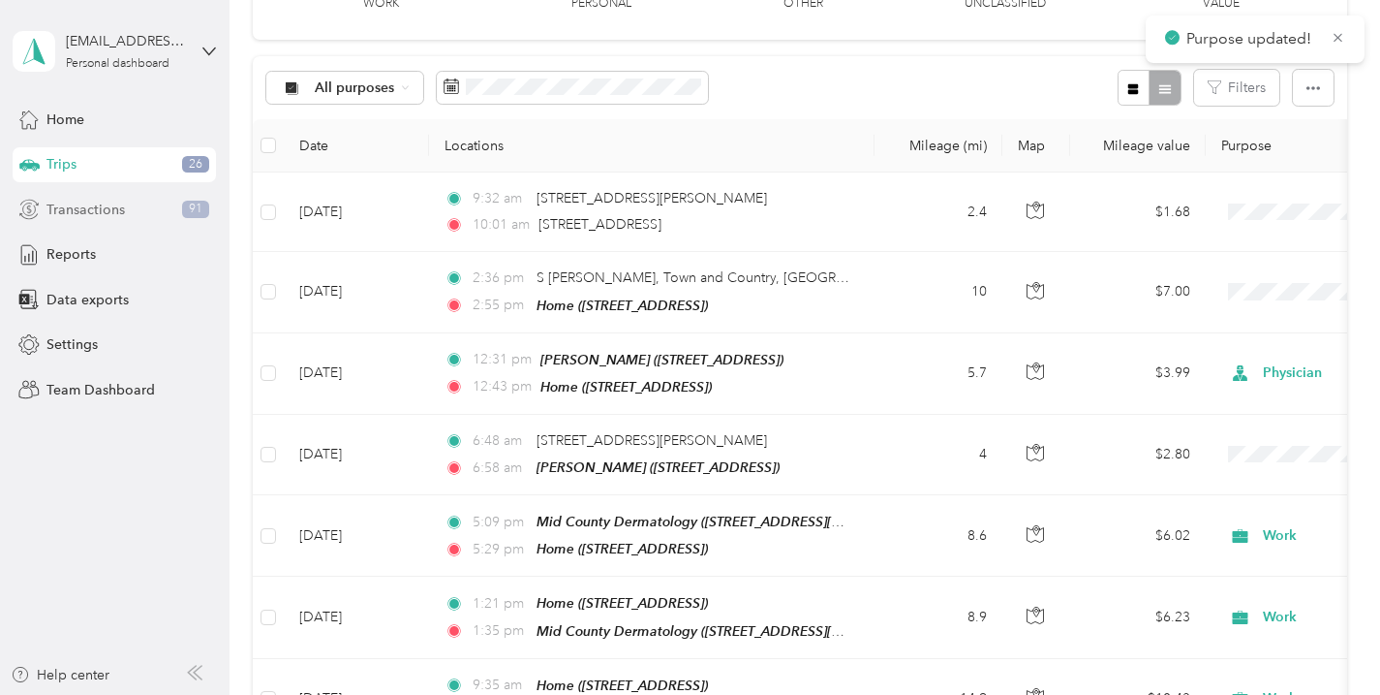
click at [139, 218] on div "Transactions 91" at bounding box center [114, 209] width 203 height 35
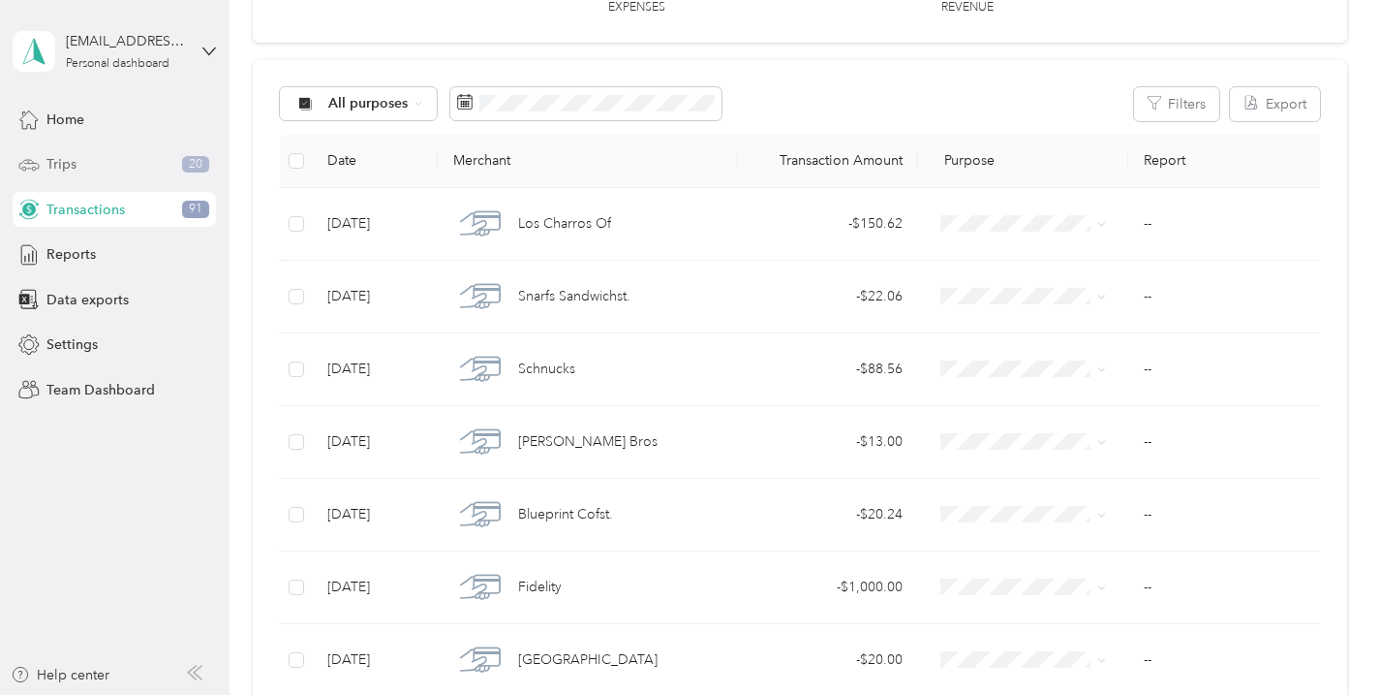
click at [130, 163] on div "Trips 20" at bounding box center [114, 164] width 203 height 35
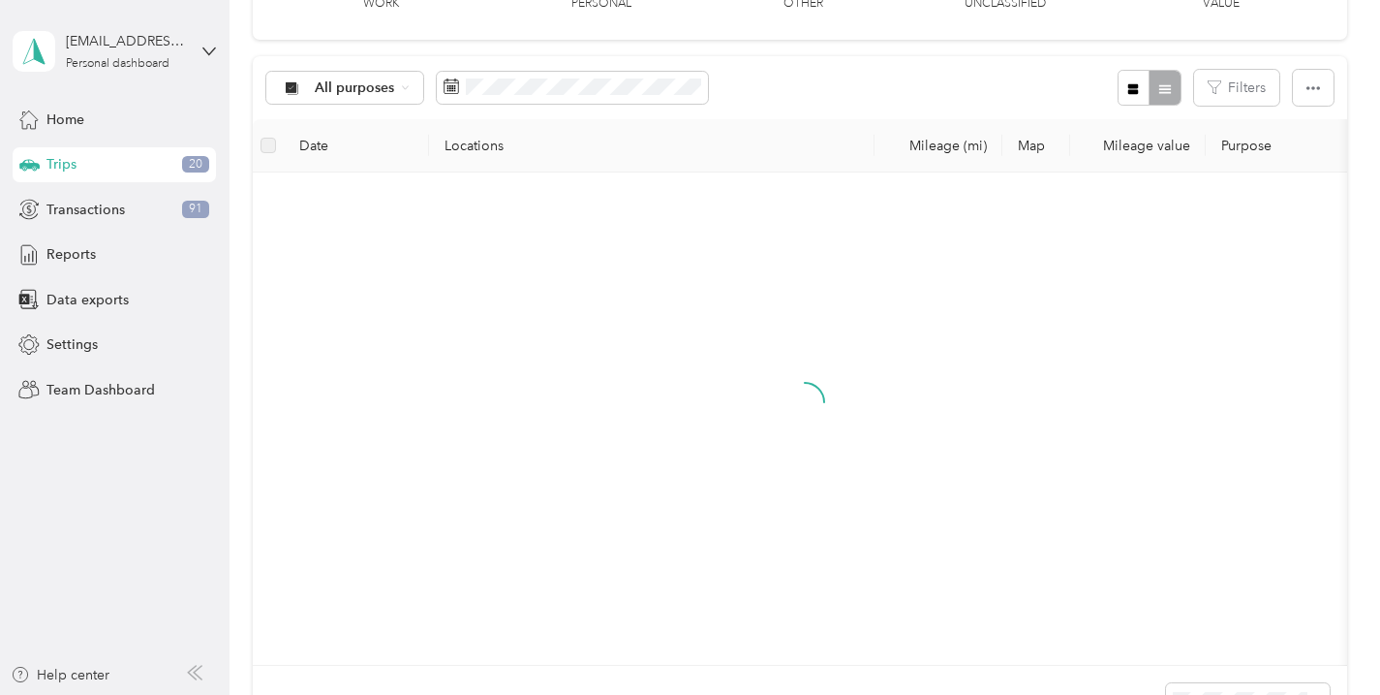
click at [140, 165] on div "Trips 20" at bounding box center [114, 164] width 203 height 35
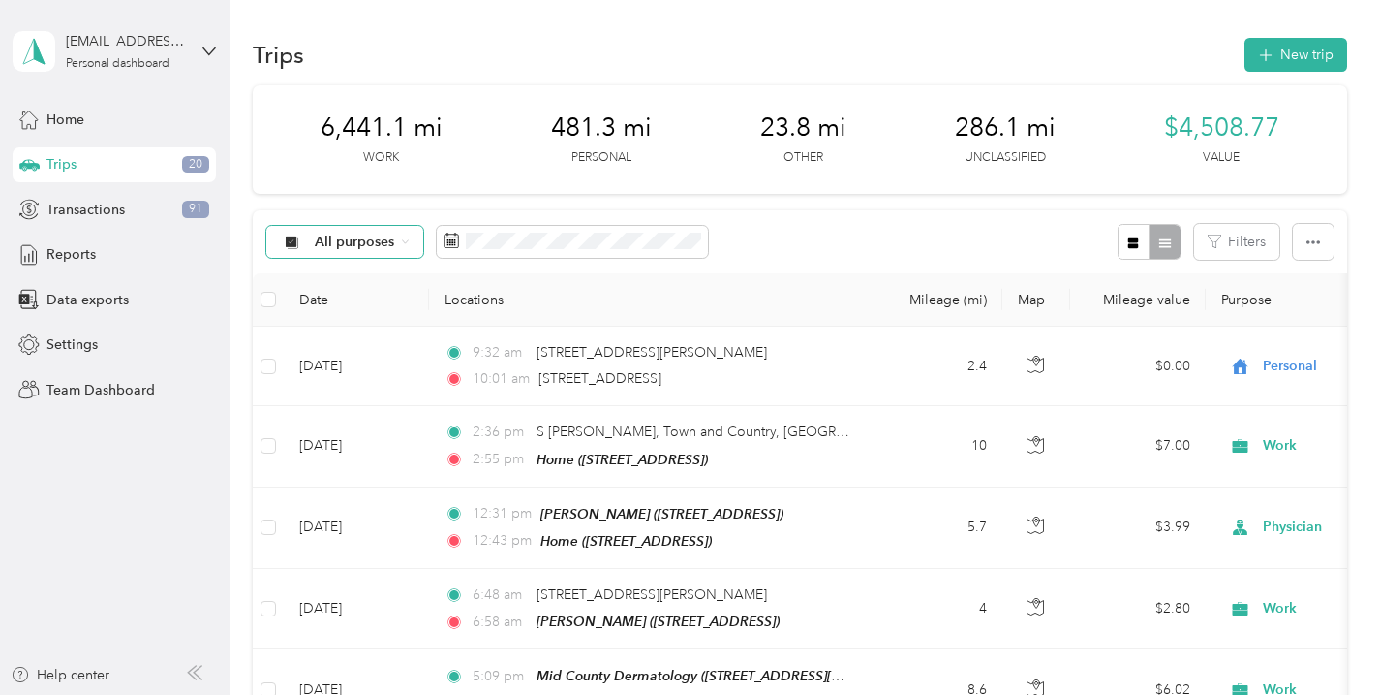
click at [327, 244] on span "All purposes" at bounding box center [355, 242] width 80 height 14
click at [332, 307] on span "Unclassified" at bounding box center [362, 310] width 94 height 20
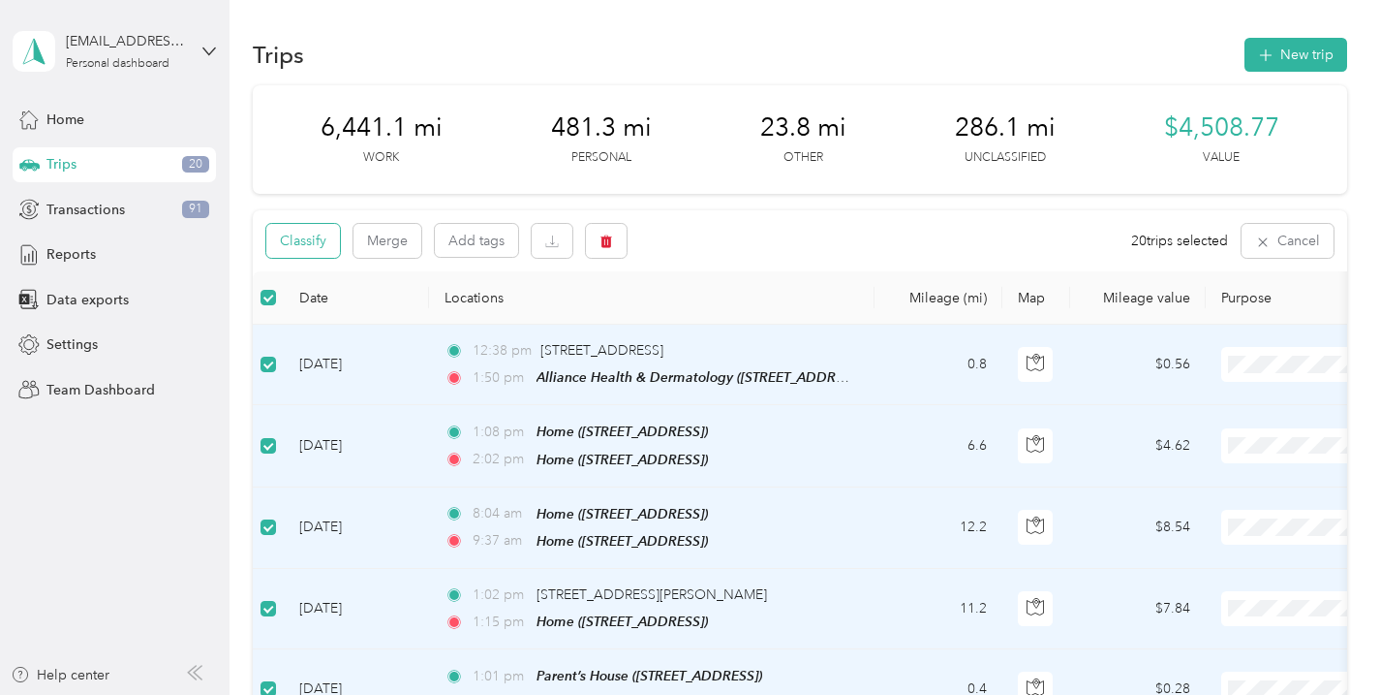
click at [304, 253] on button "Classify" at bounding box center [303, 241] width 74 height 34
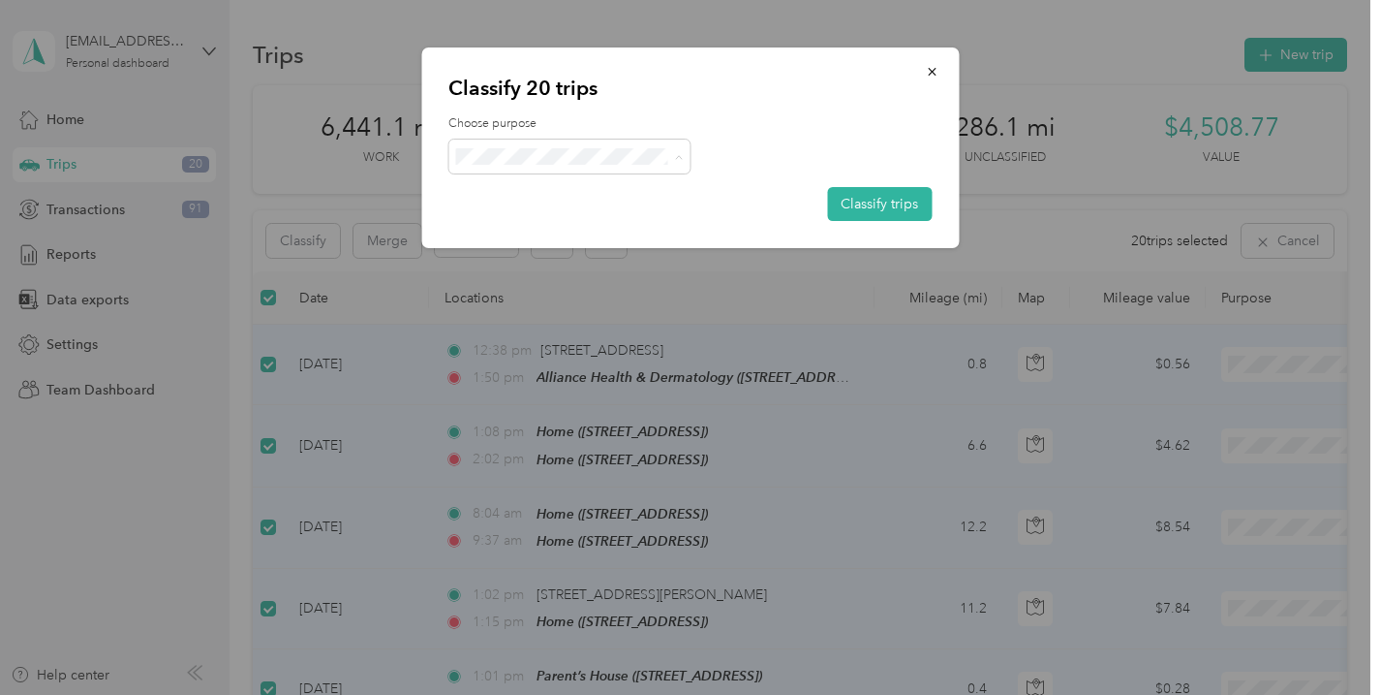
click at [599, 201] on li "Work" at bounding box center [569, 192] width 242 height 34
click at [880, 204] on button "Classify trips" at bounding box center [879, 204] width 105 height 34
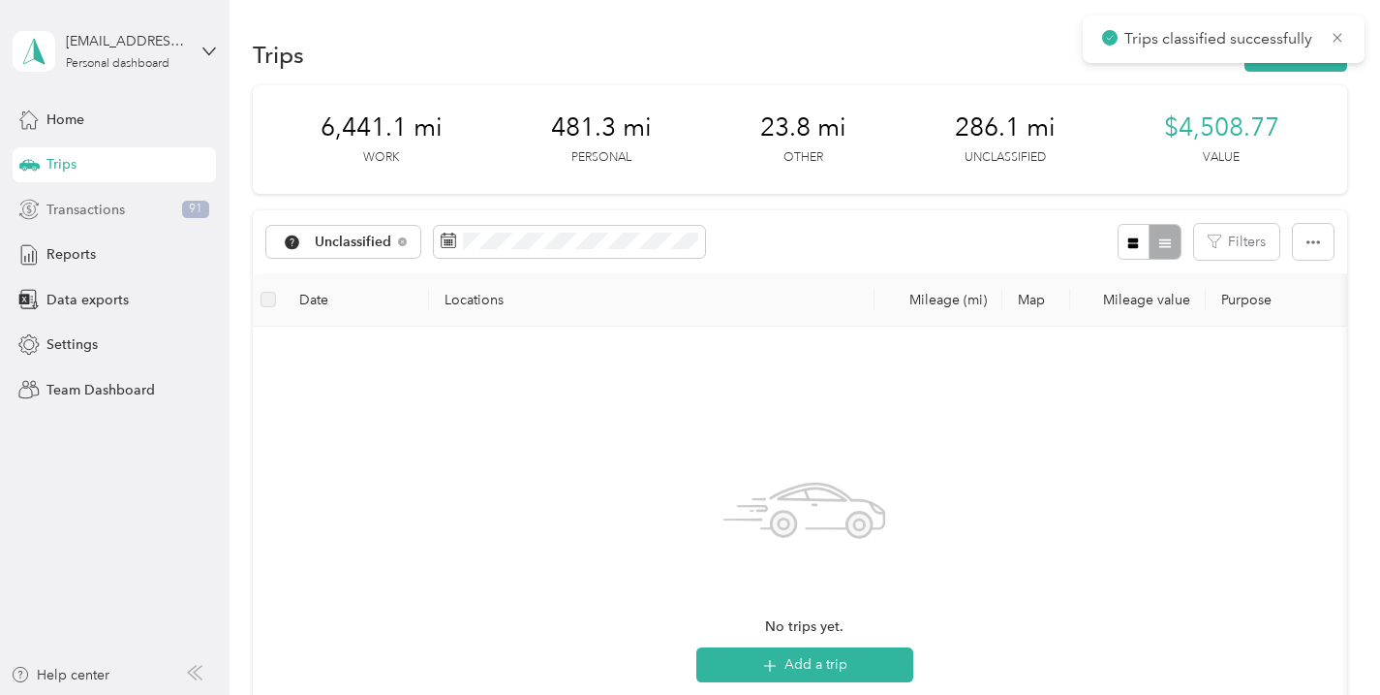
click at [112, 216] on span "Transactions" at bounding box center [85, 210] width 78 height 20
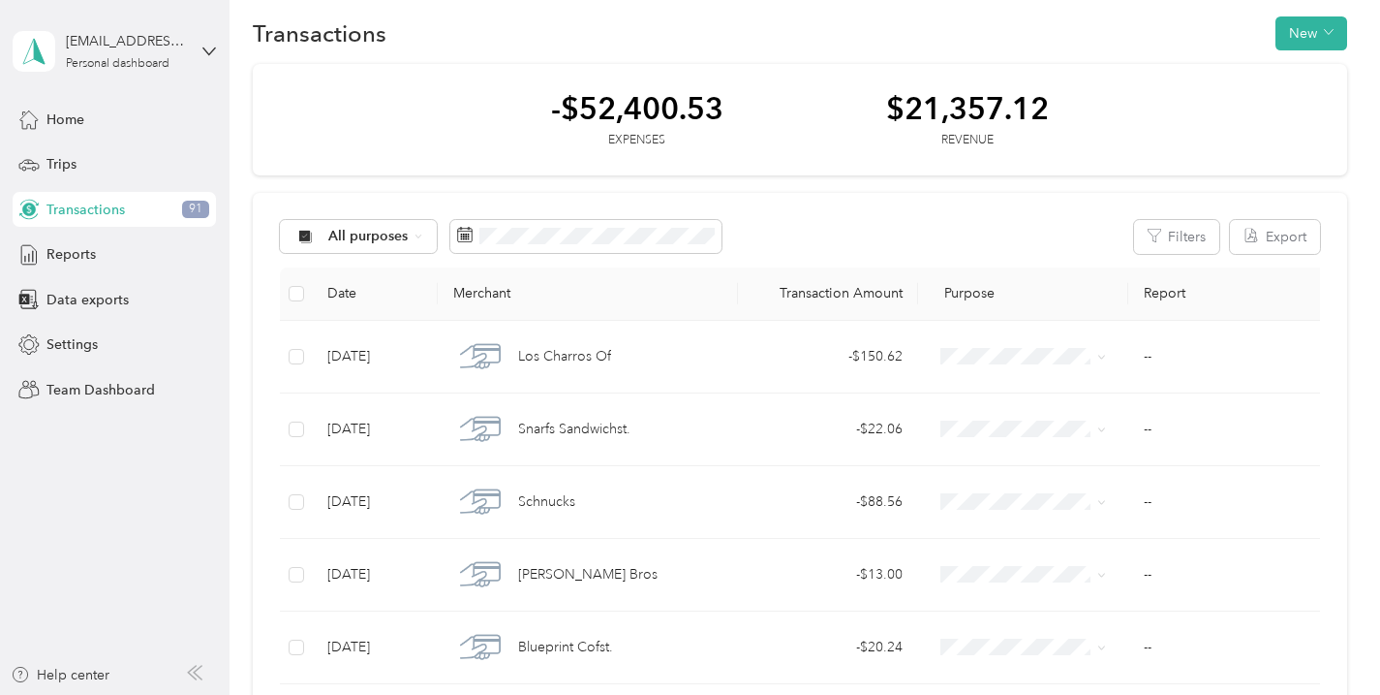
scroll to position [27, 0]
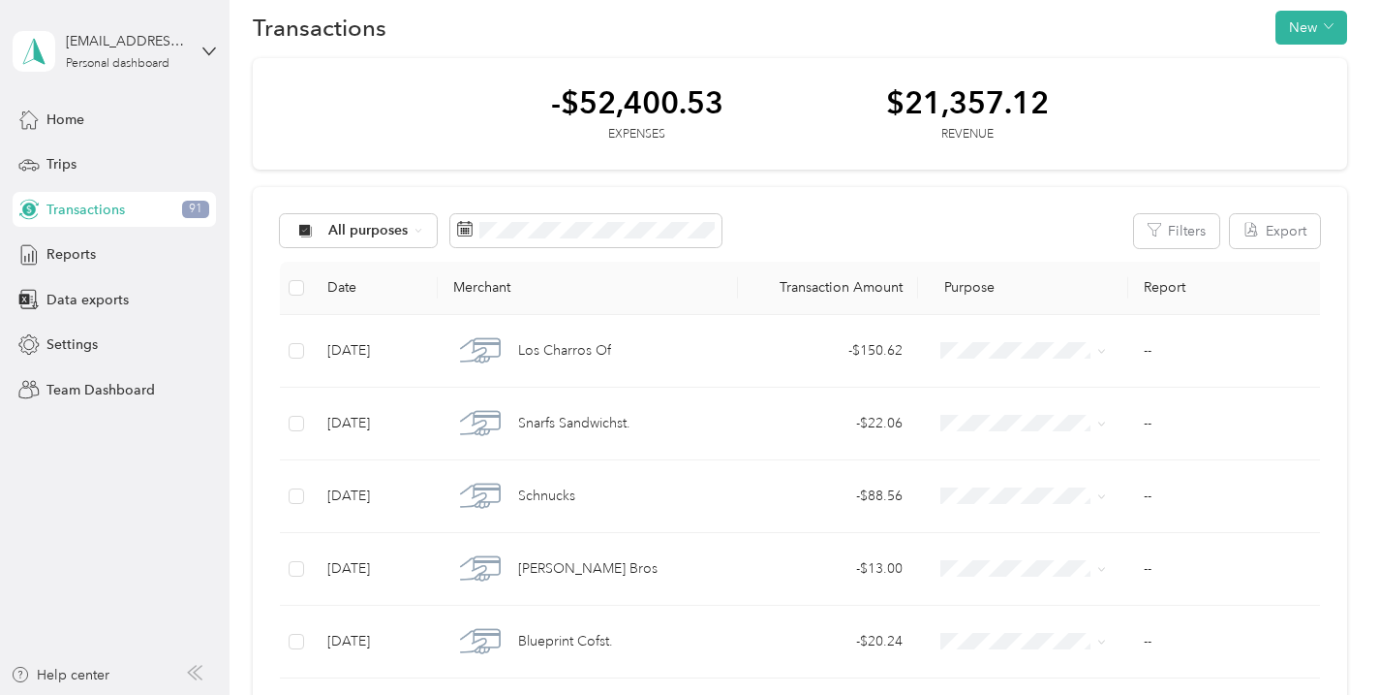
click at [948, 111] on div "$21,357.12" at bounding box center [967, 102] width 163 height 34
click at [1161, 228] on icon "button" at bounding box center [1155, 230] width 14 height 14
click at [1161, 231] on icon "button" at bounding box center [1155, 230] width 14 height 14
click at [401, 231] on span "All purposes" at bounding box center [368, 231] width 80 height 14
click at [465, 169] on div "-$52,400.53 Expenses $21,357.12 Revenue" at bounding box center [800, 114] width 1094 height 112
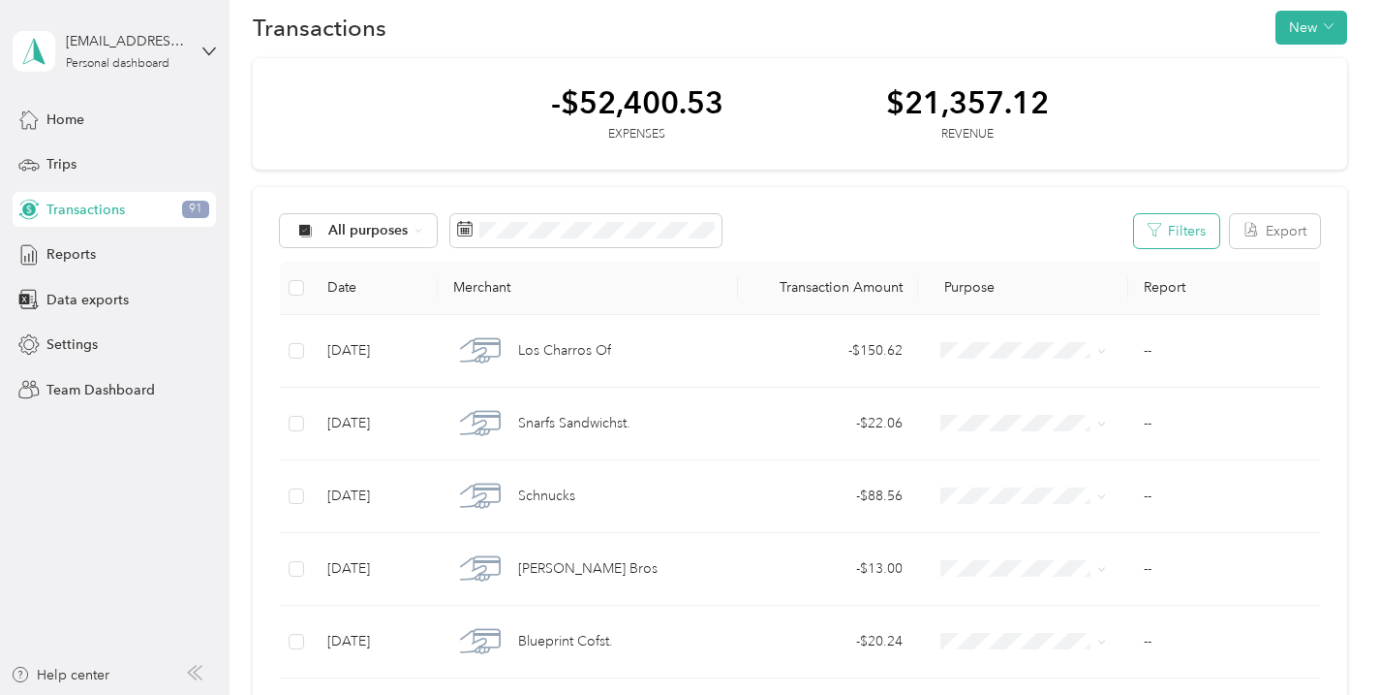
click at [1192, 235] on button "Filters" at bounding box center [1176, 231] width 85 height 34
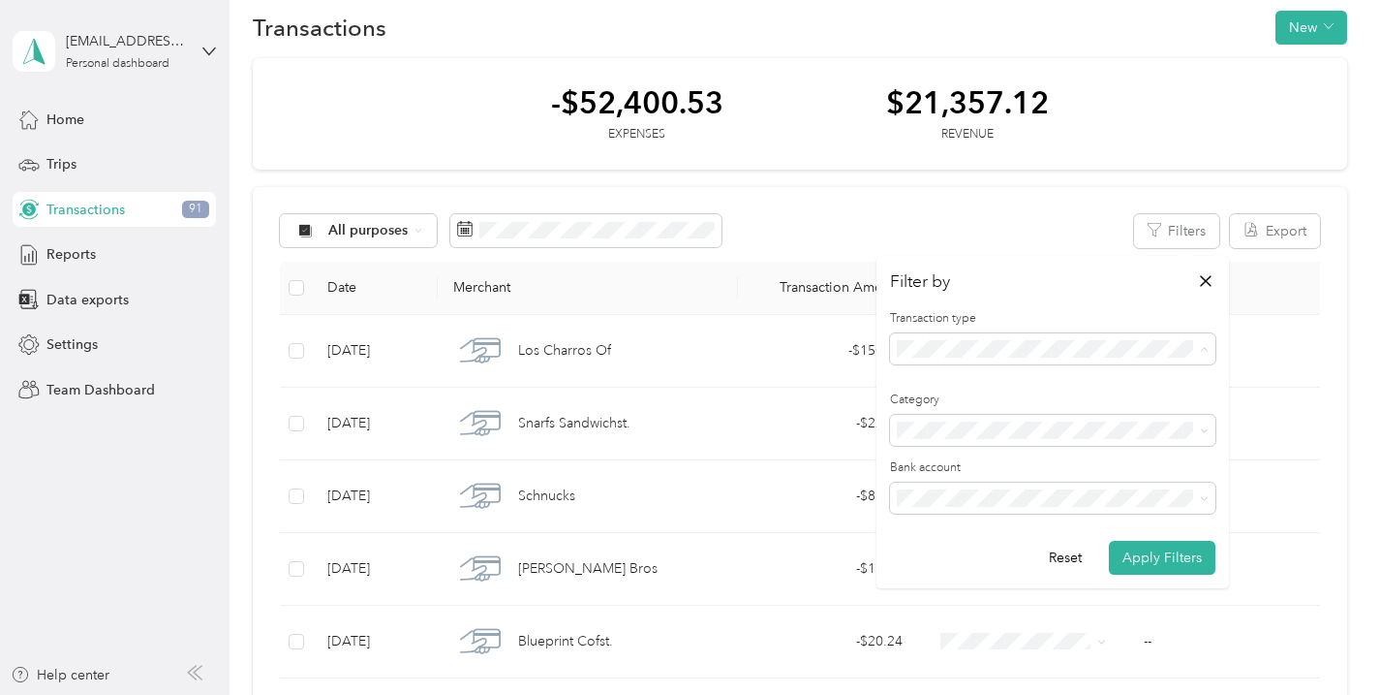
click at [977, 451] on div "Revenue" at bounding box center [1053, 451] width 298 height 20
click at [1158, 551] on button "Apply Filters" at bounding box center [1162, 557] width 107 height 34
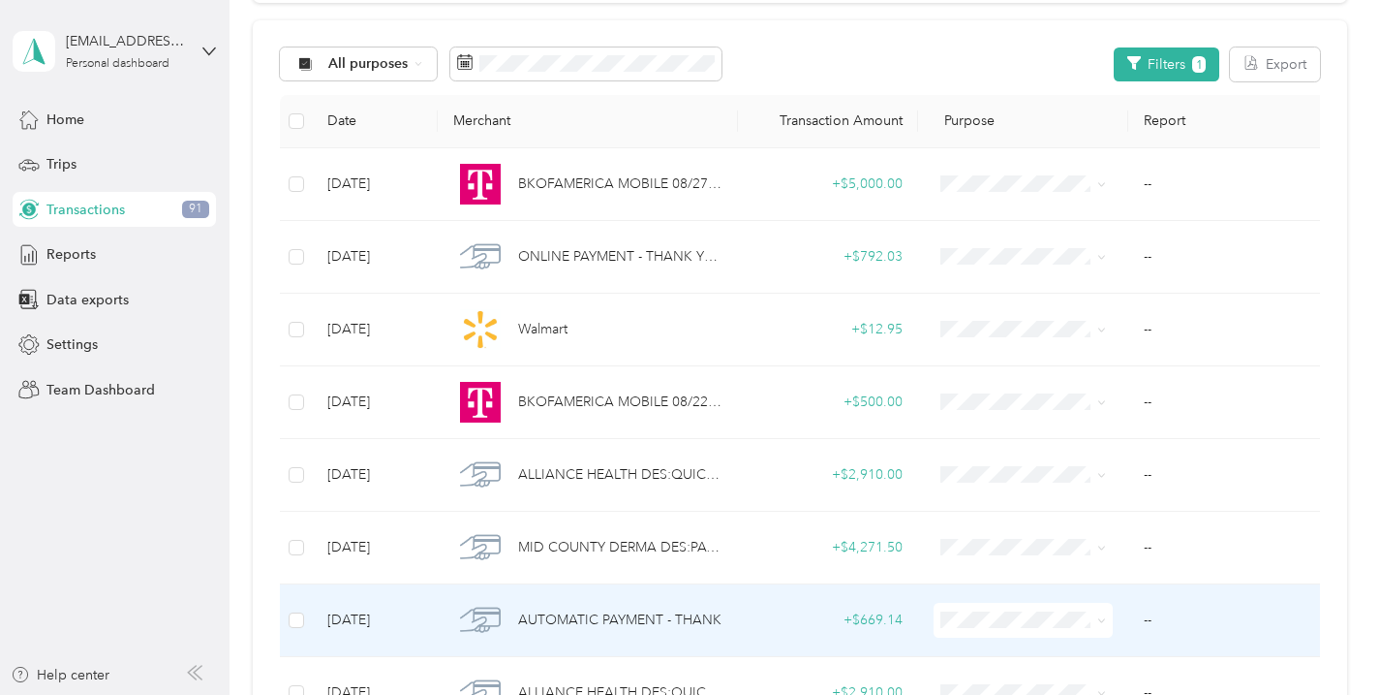
scroll to position [186, 0]
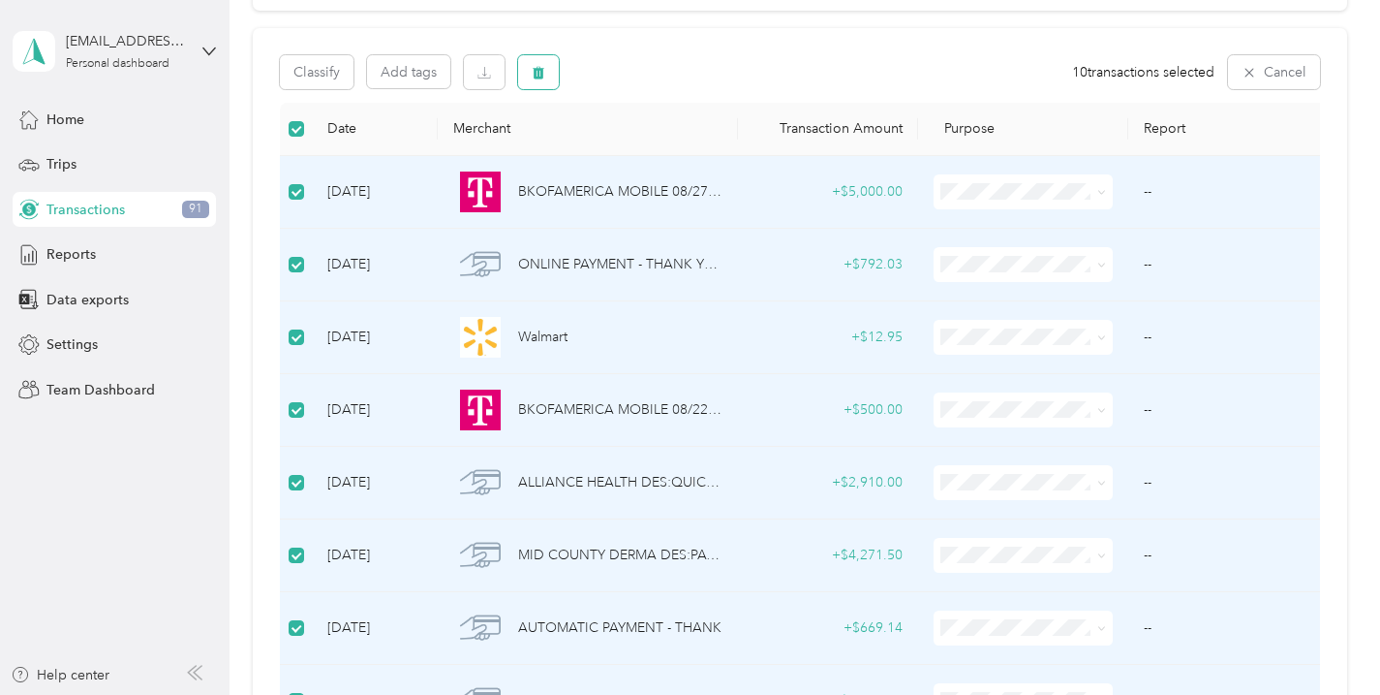
click at [547, 74] on button "button" at bounding box center [538, 72] width 41 height 34
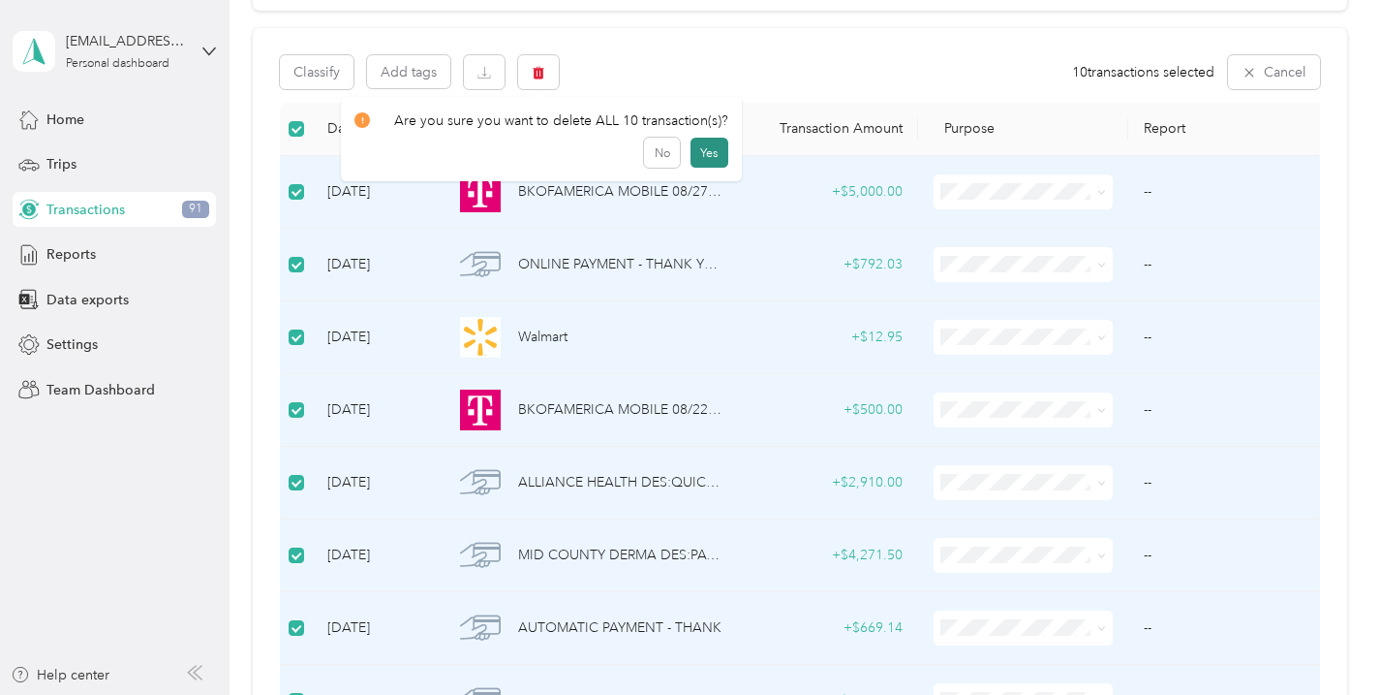
click at [708, 151] on button "Yes" at bounding box center [710, 153] width 38 height 31
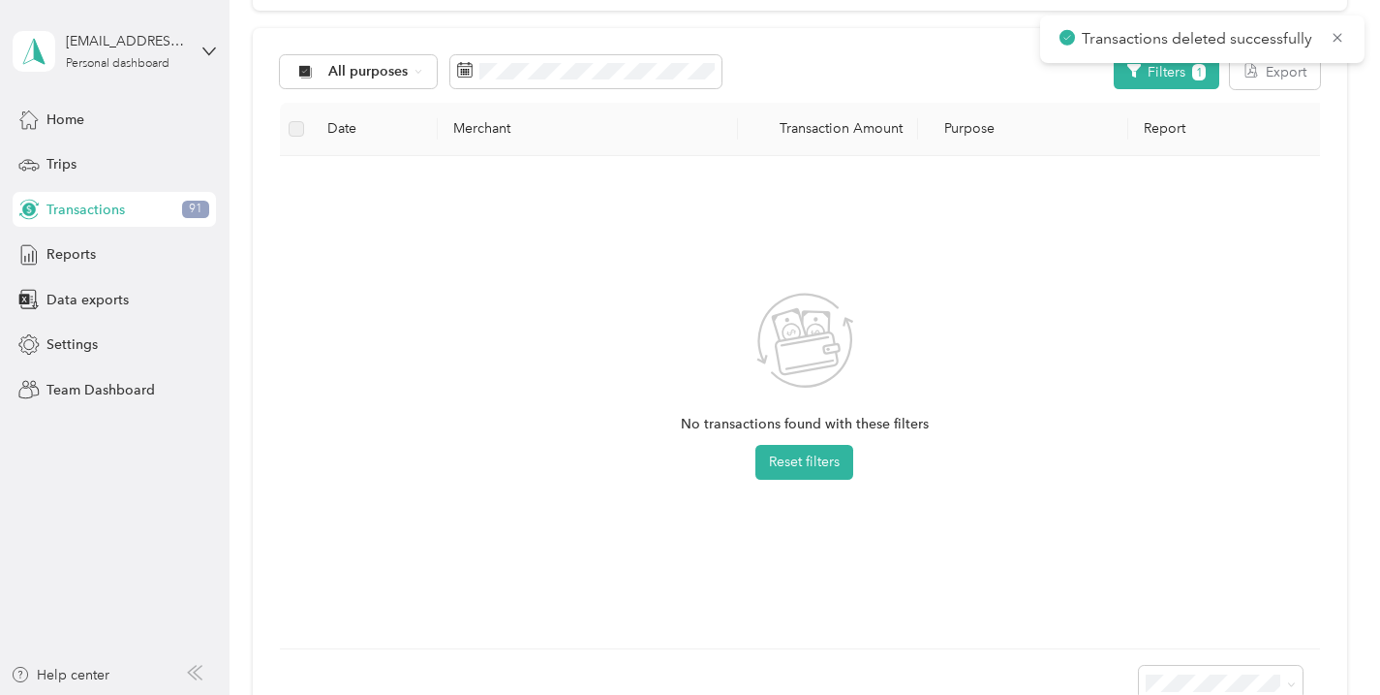
scroll to position [0, 0]
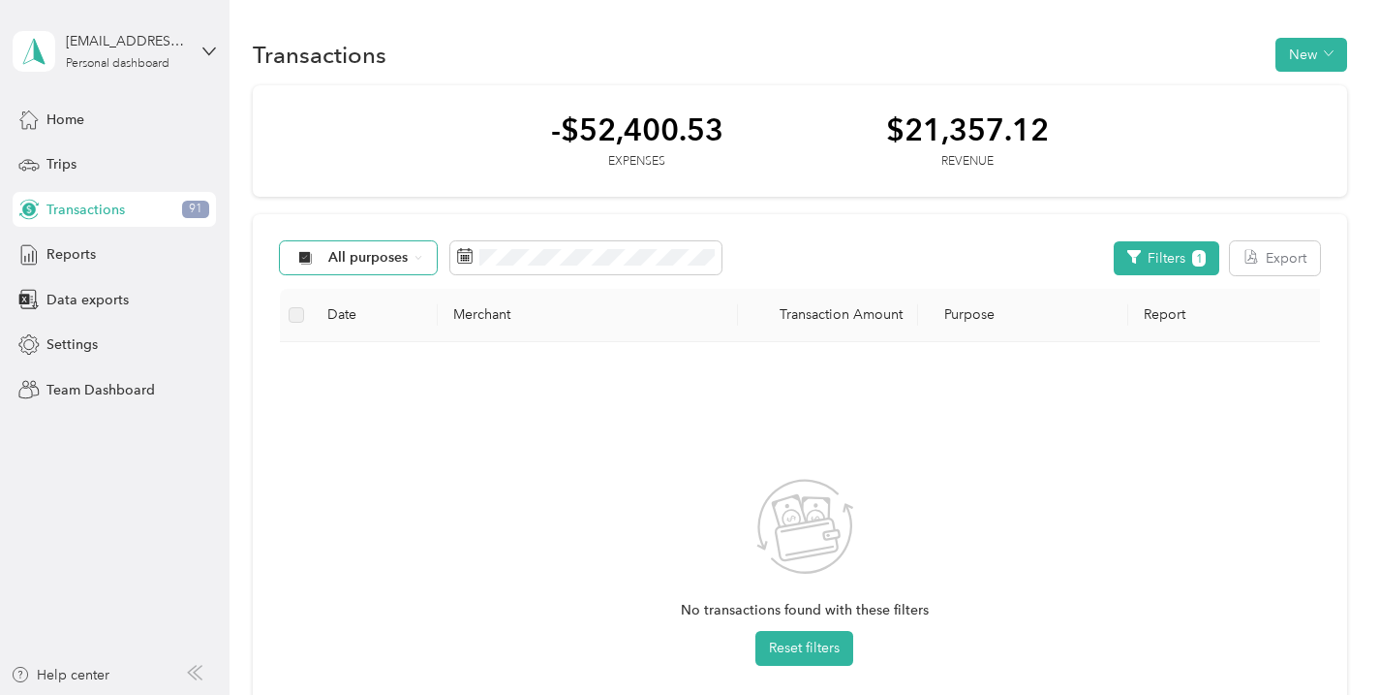
click at [389, 262] on span "All purposes" at bounding box center [368, 258] width 80 height 14
click at [370, 325] on span "Unclassified" at bounding box center [375, 320] width 94 height 20
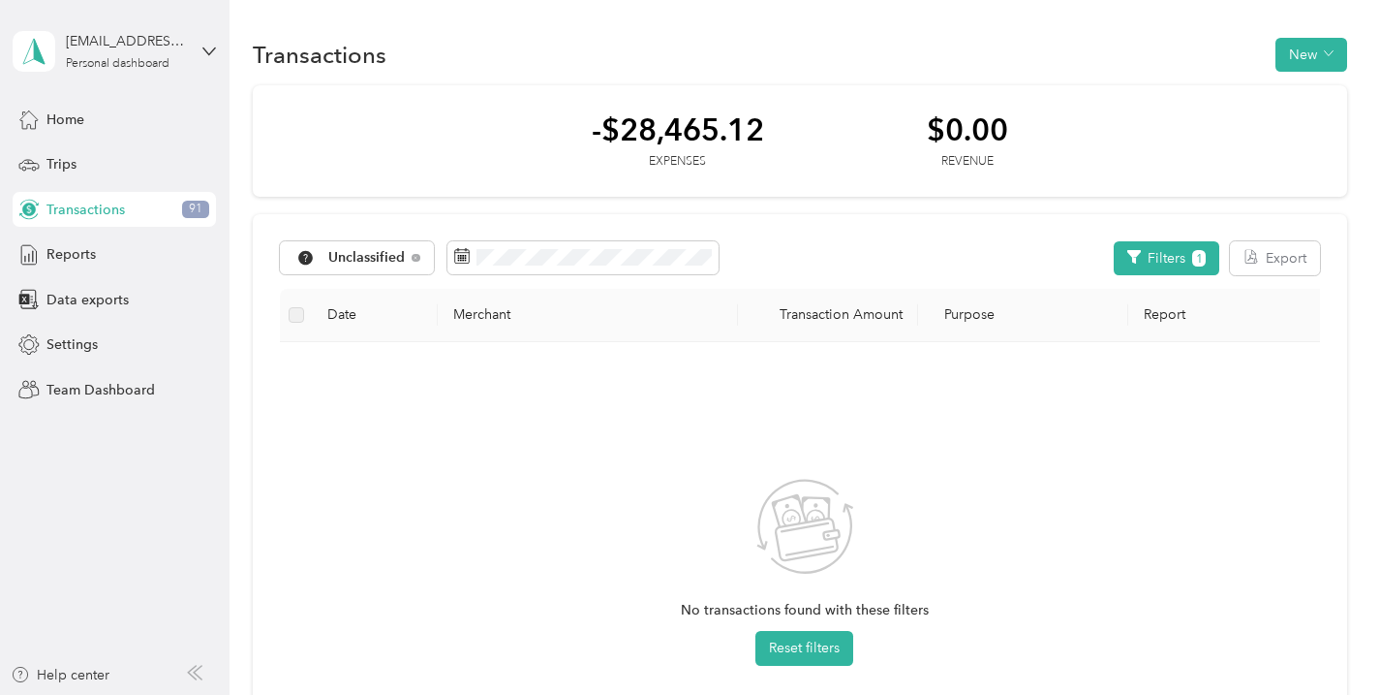
click at [186, 213] on span "91" at bounding box center [195, 209] width 27 height 17
click at [380, 251] on span "Unclassified" at bounding box center [366, 258] width 77 height 14
click at [374, 326] on span "Unclassified" at bounding box center [368, 322] width 80 height 20
click at [1182, 257] on button "Filters 1" at bounding box center [1167, 258] width 106 height 34
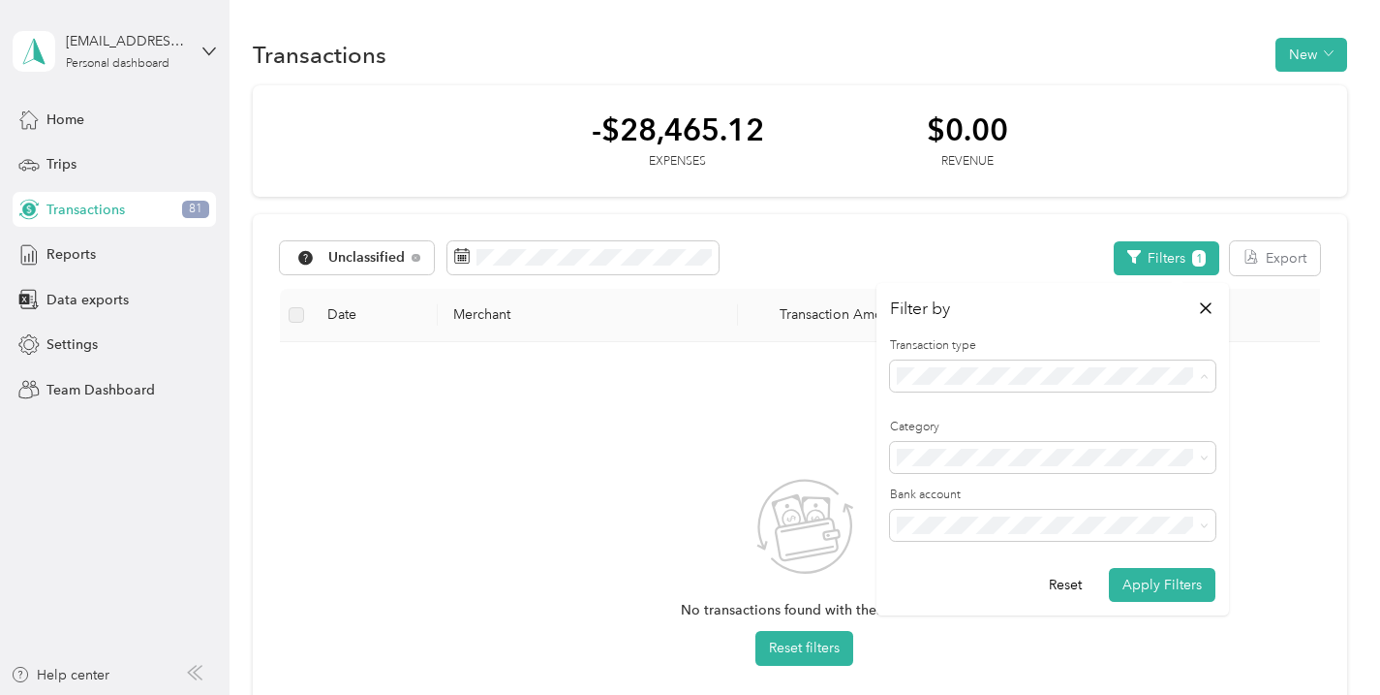
click at [1022, 401] on div "All transactions" at bounding box center [1053, 410] width 298 height 20
click at [1185, 587] on button "Apply Filters" at bounding box center [1162, 585] width 107 height 34
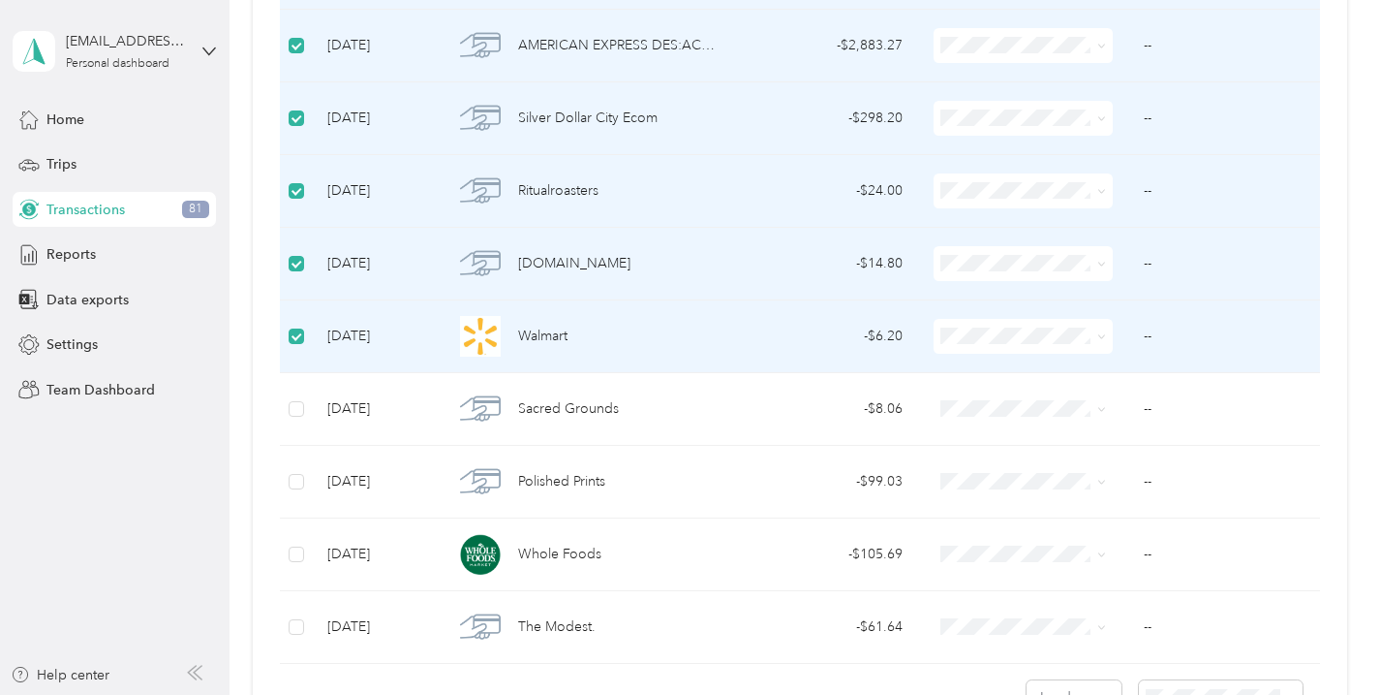
scroll to position [1653, 0]
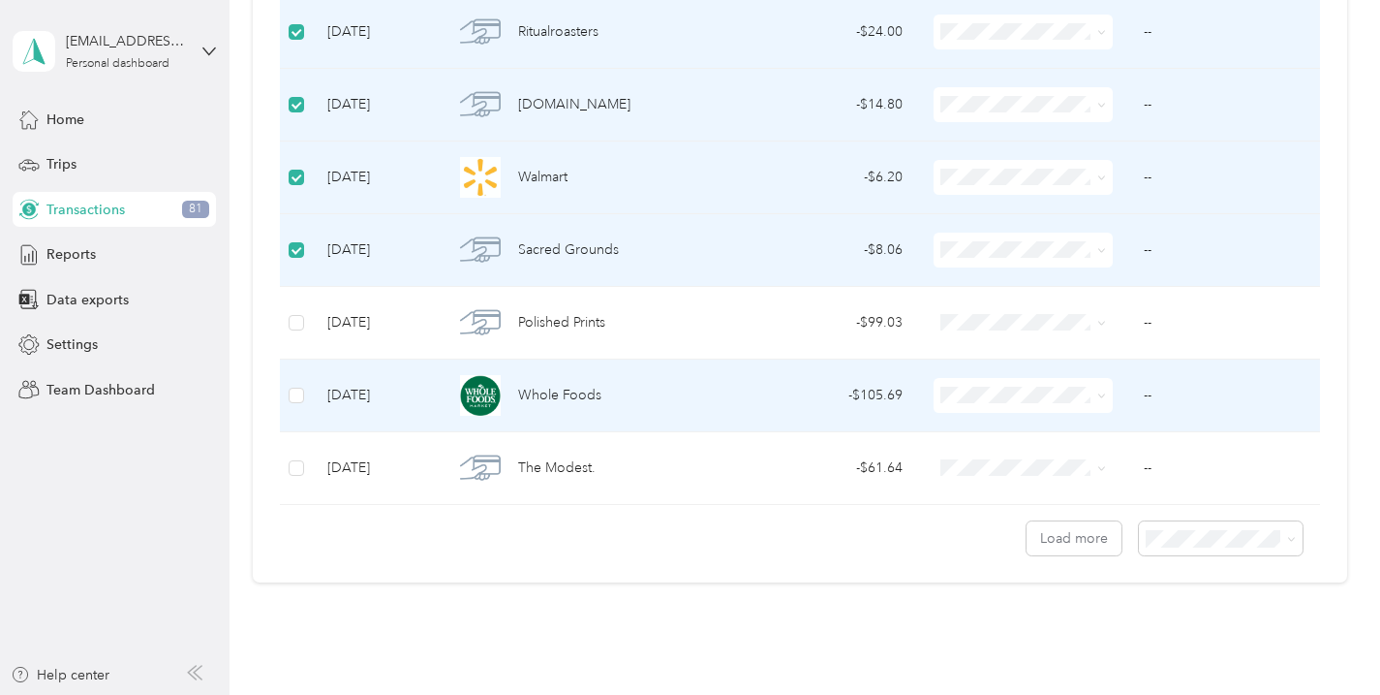
click at [295, 378] on td at bounding box center [296, 395] width 32 height 73
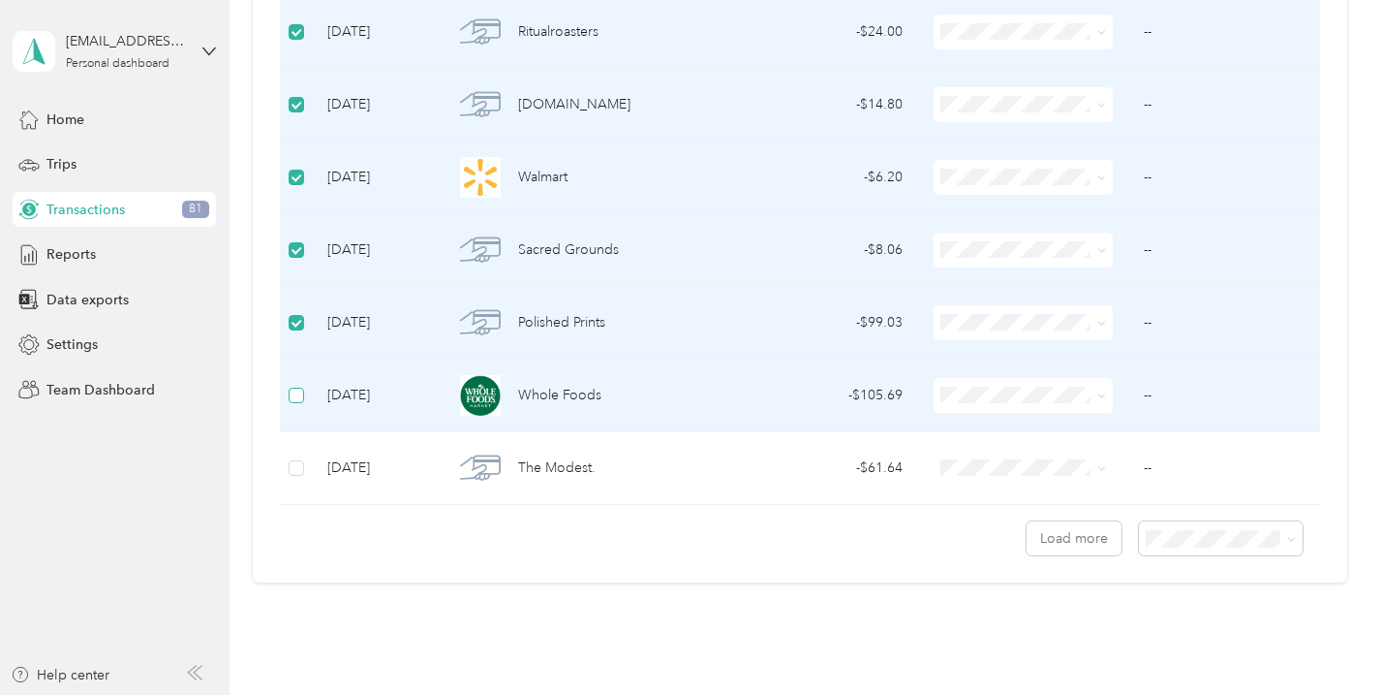
click at [295, 385] on label at bounding box center [296, 395] width 15 height 21
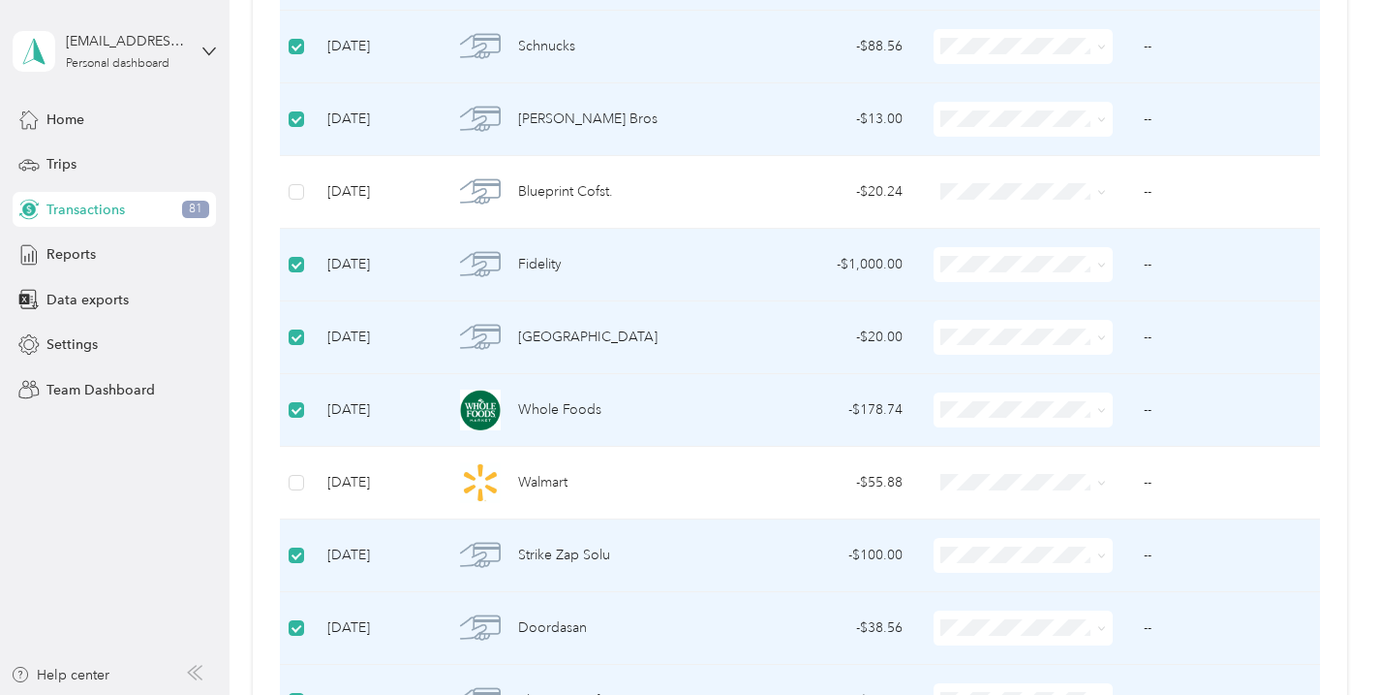
scroll to position [0, 0]
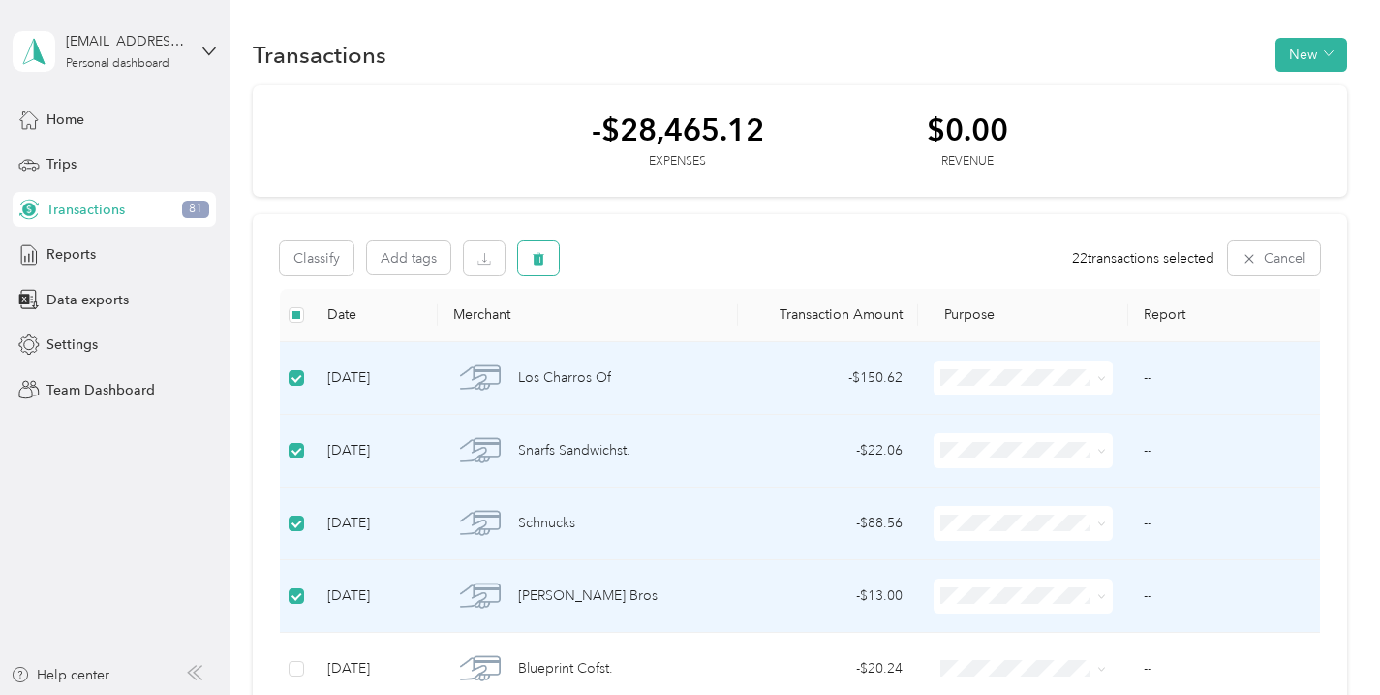
click at [540, 257] on icon "button" at bounding box center [539, 259] width 14 height 14
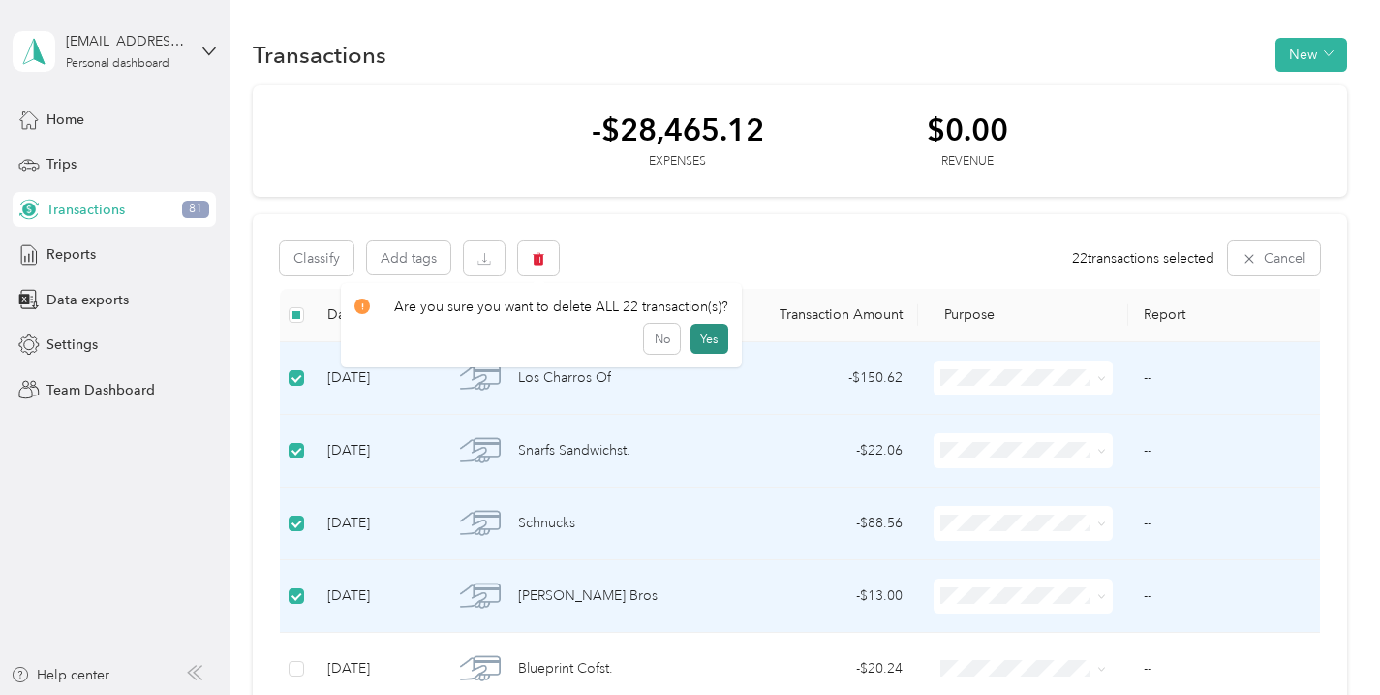
click at [701, 341] on button "Yes" at bounding box center [710, 339] width 38 height 31
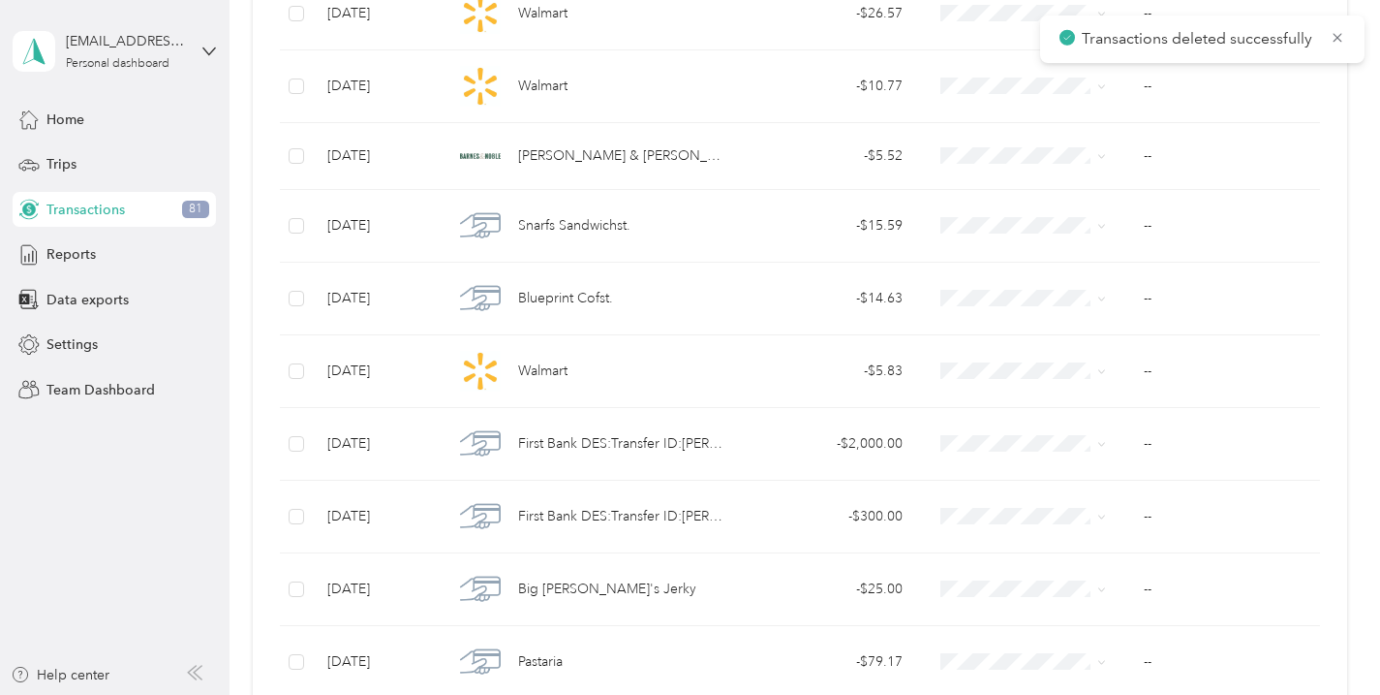
scroll to position [1658, 0]
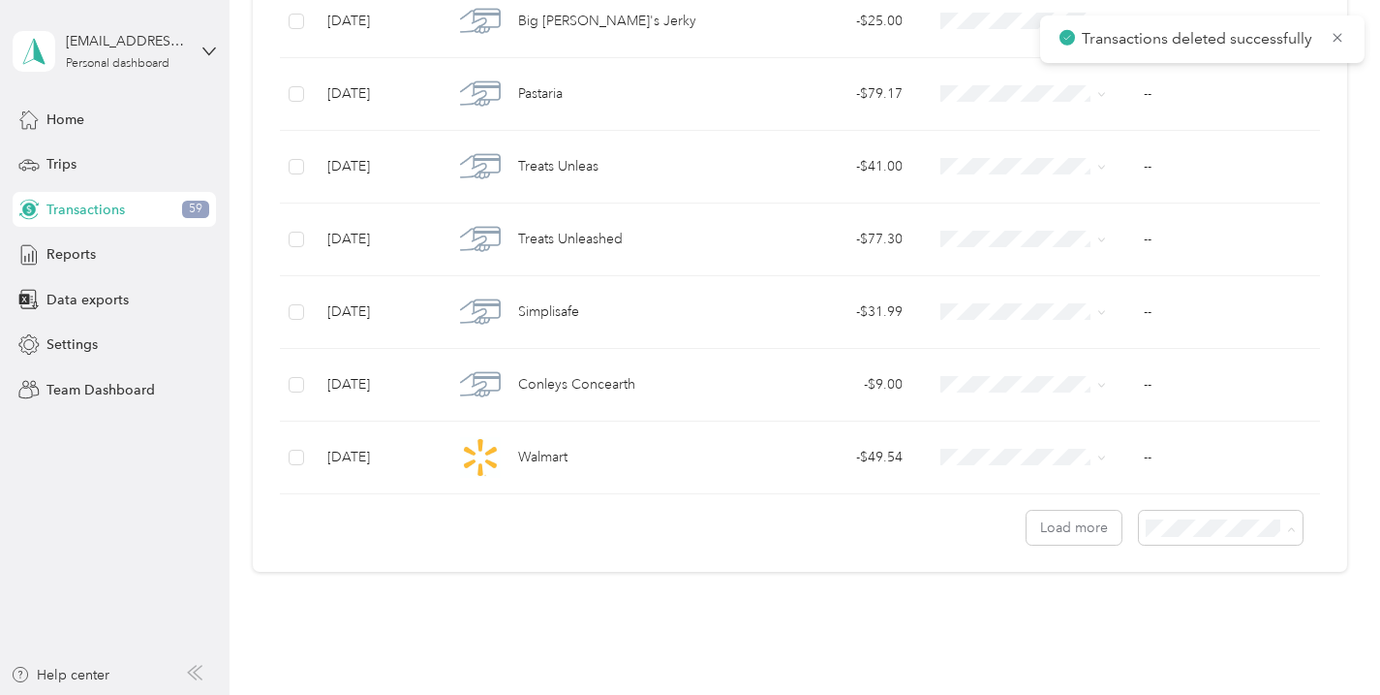
click at [1182, 621] on div "100 per load" at bounding box center [1231, 631] width 138 height 20
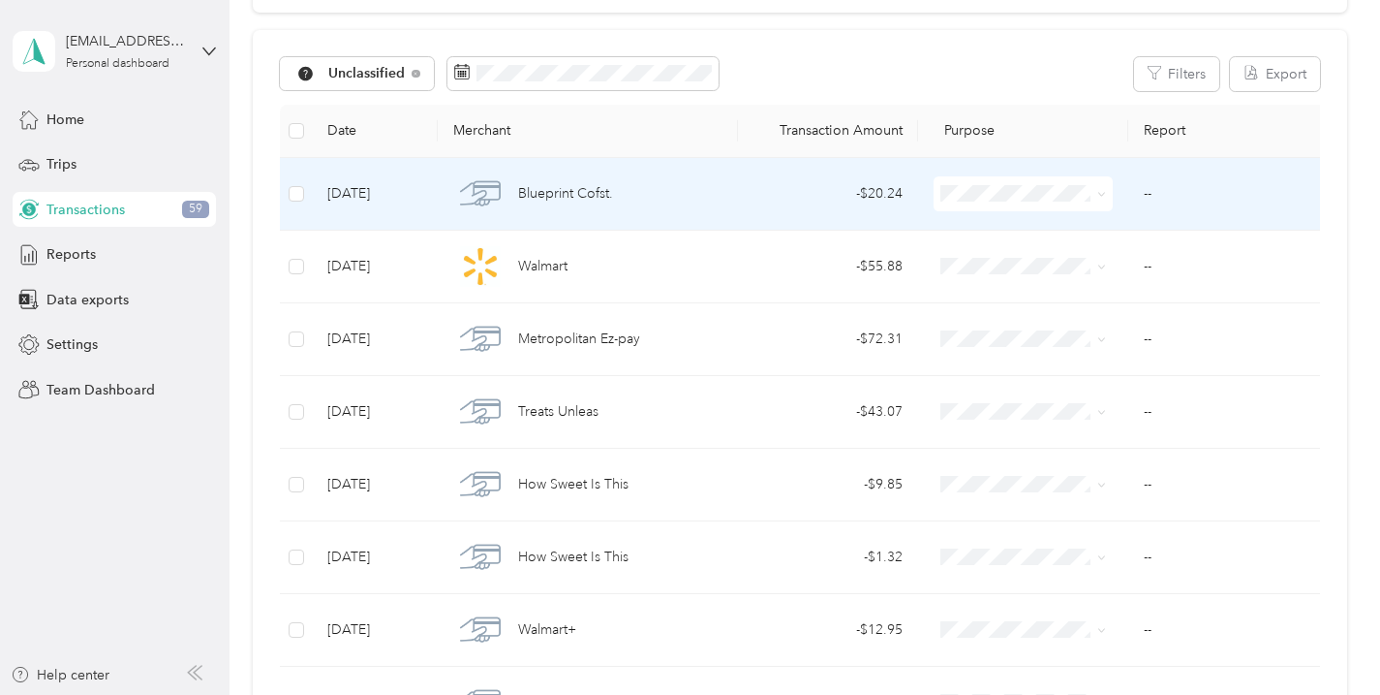
scroll to position [185, 0]
click at [1115, 188] on td at bounding box center [1023, 193] width 210 height 73
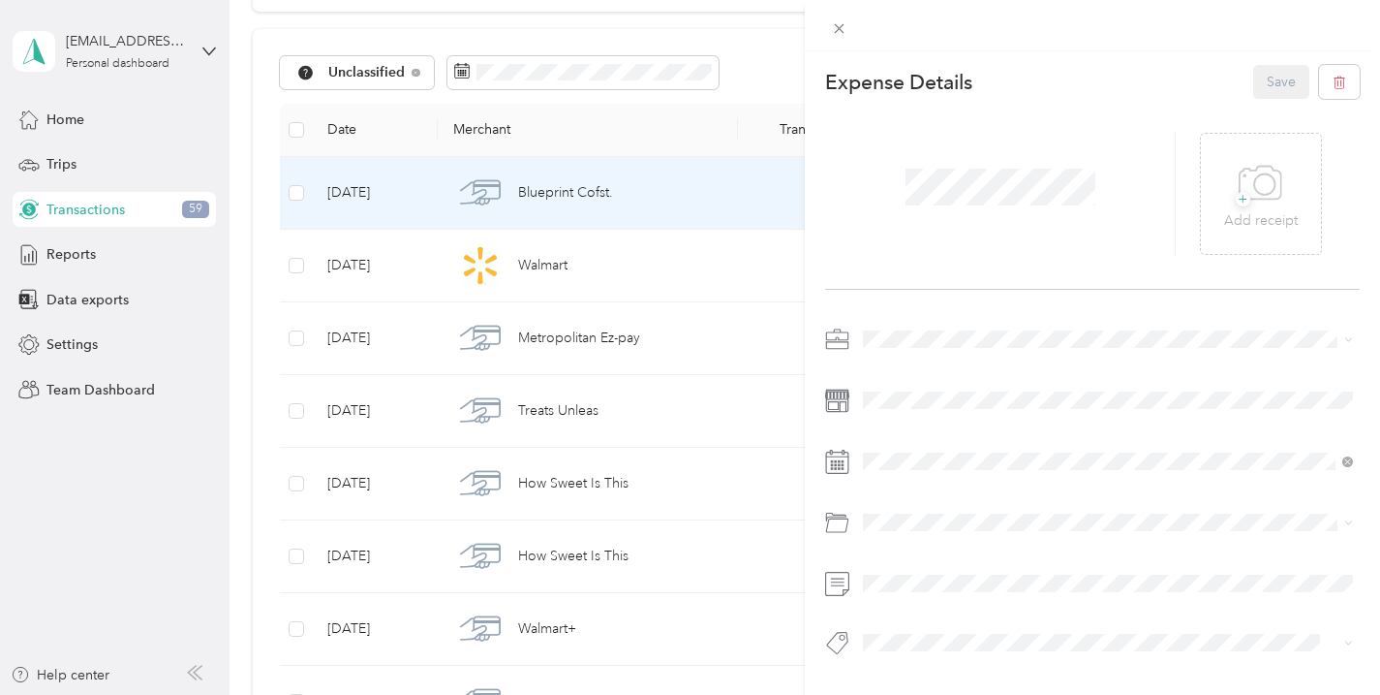
click at [731, 141] on div "This expense cannot be edited because it is either under review, approved, or p…" at bounding box center [690, 347] width 1380 height 695
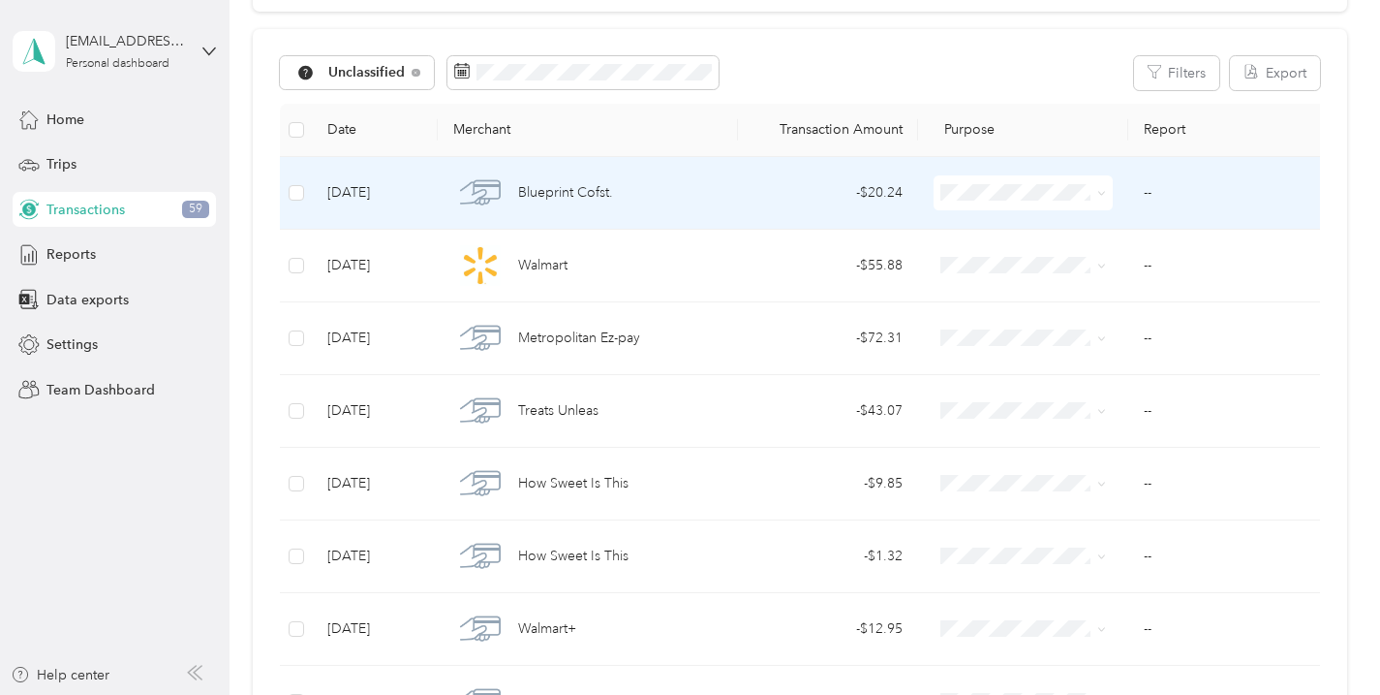
click at [1104, 195] on icon at bounding box center [1101, 193] width 9 height 9
click at [1008, 229] on span "Work" at bounding box center [1041, 228] width 118 height 20
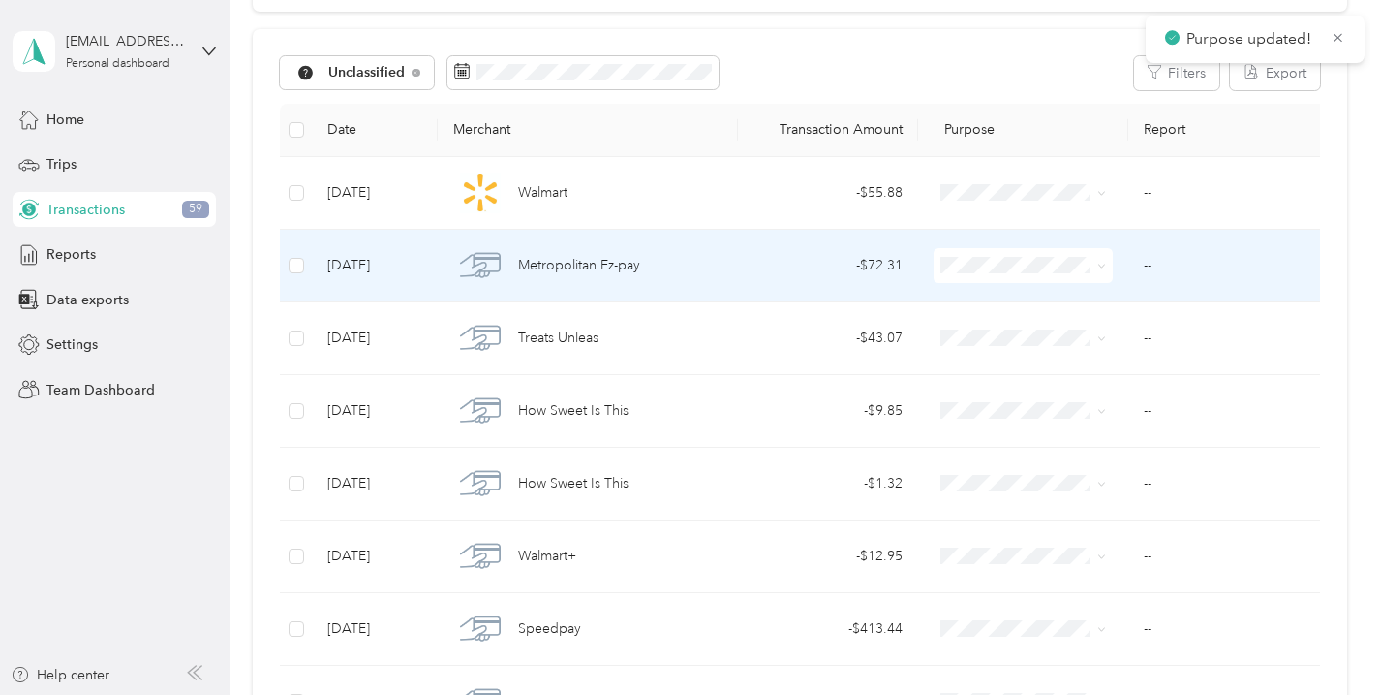
click at [1101, 267] on icon at bounding box center [1101, 266] width 9 height 9
click at [1027, 297] on span "Work" at bounding box center [1041, 297] width 118 height 20
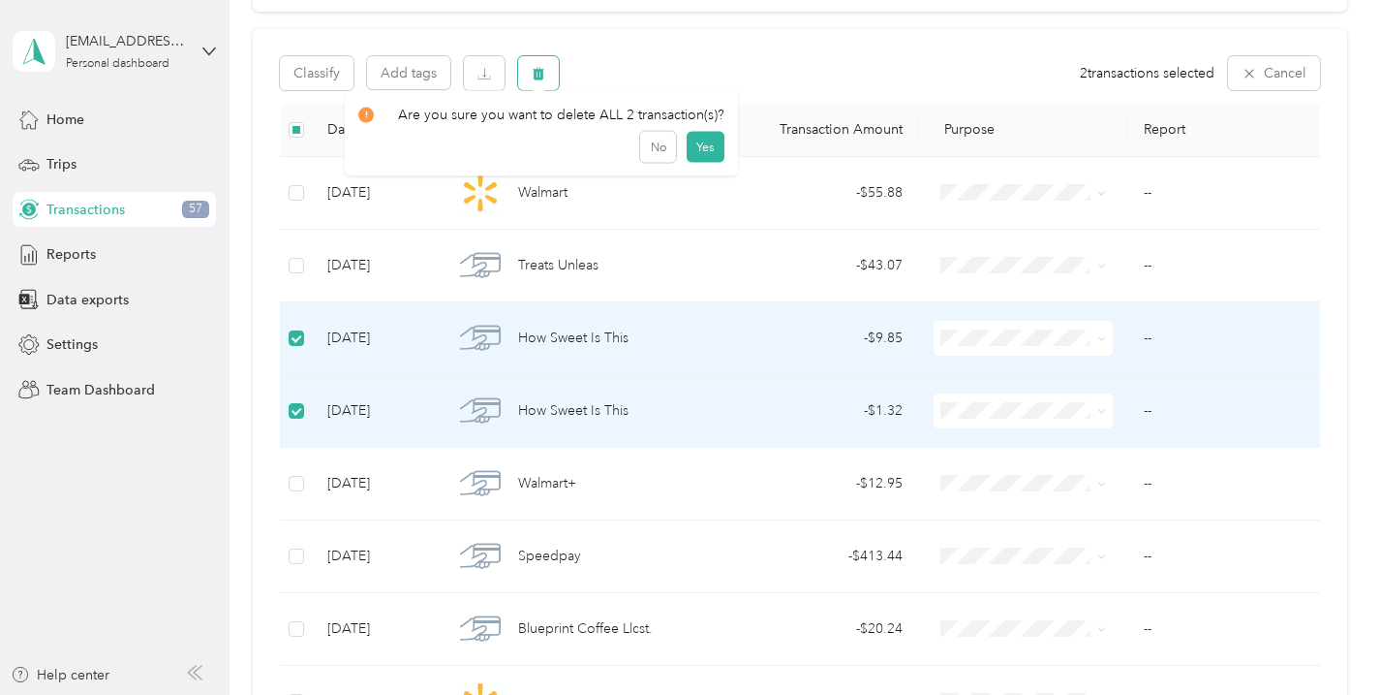
click at [534, 83] on button "button" at bounding box center [538, 73] width 41 height 34
click at [703, 159] on button "Yes" at bounding box center [706, 154] width 38 height 31
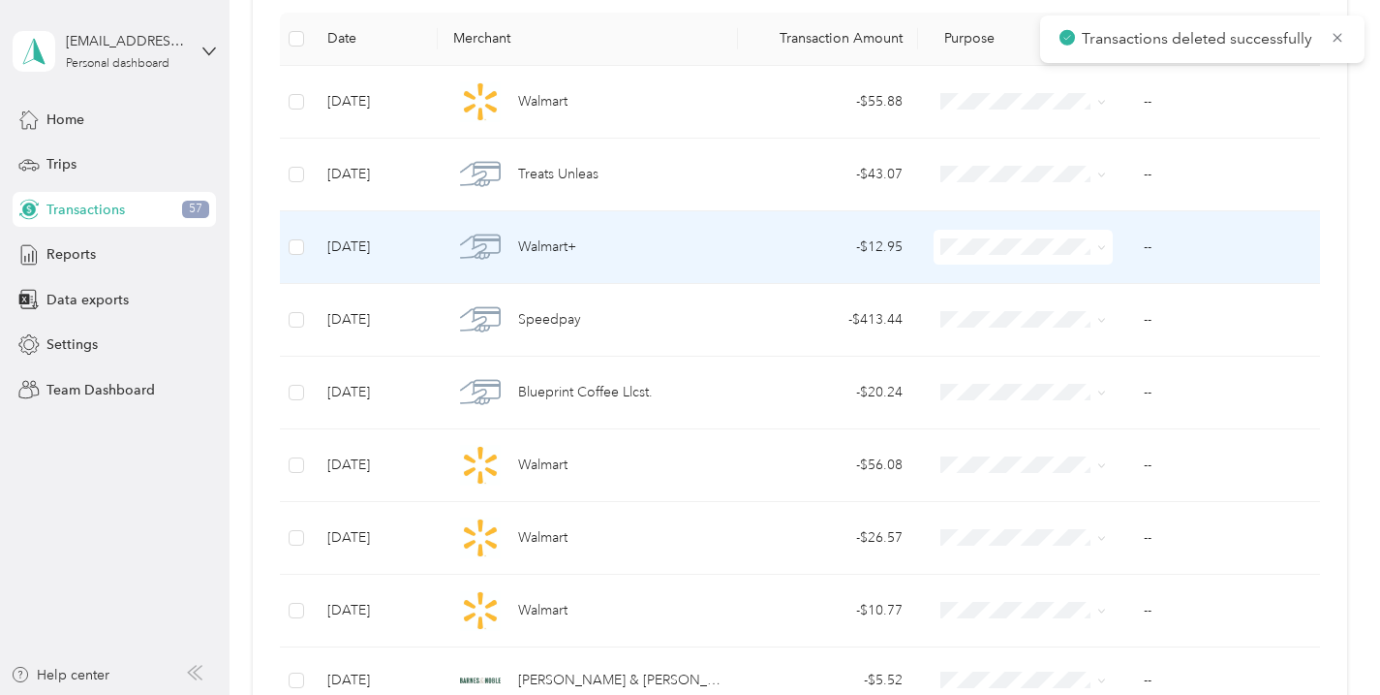
scroll to position [277, 0]
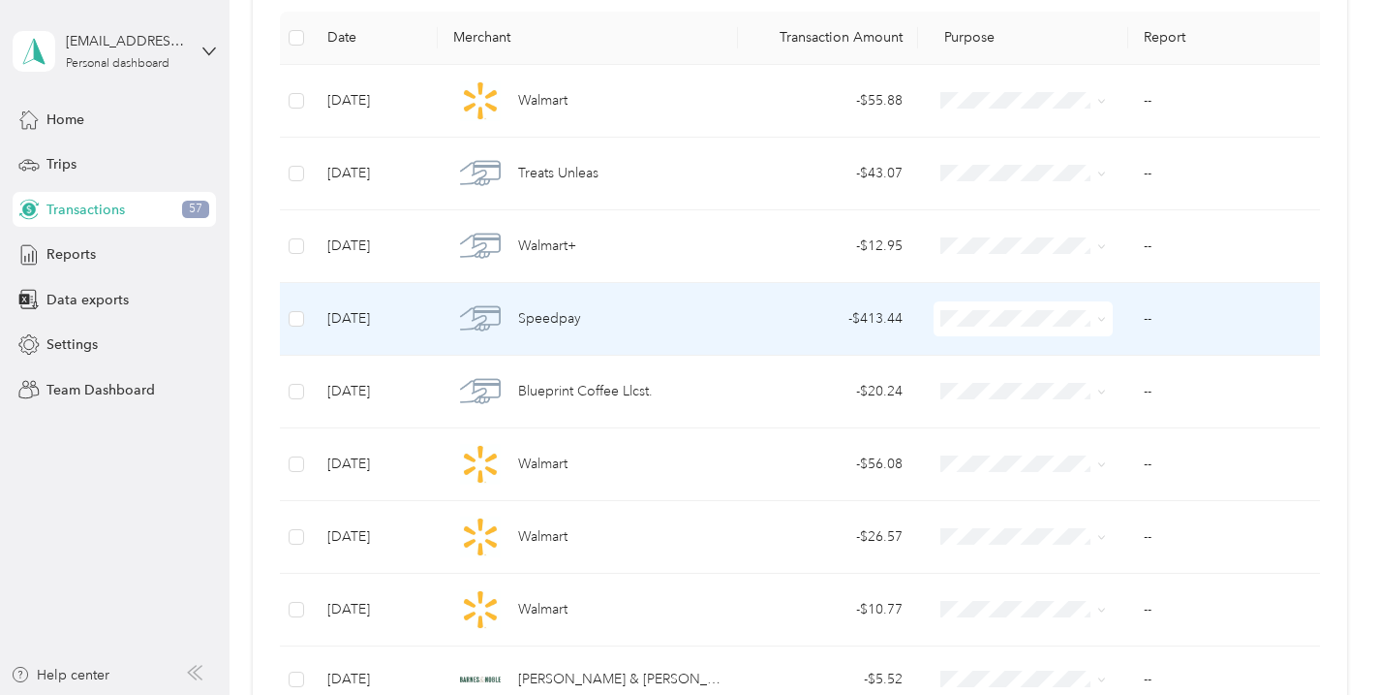
click at [568, 324] on span "Speedpay" at bounding box center [549, 318] width 63 height 21
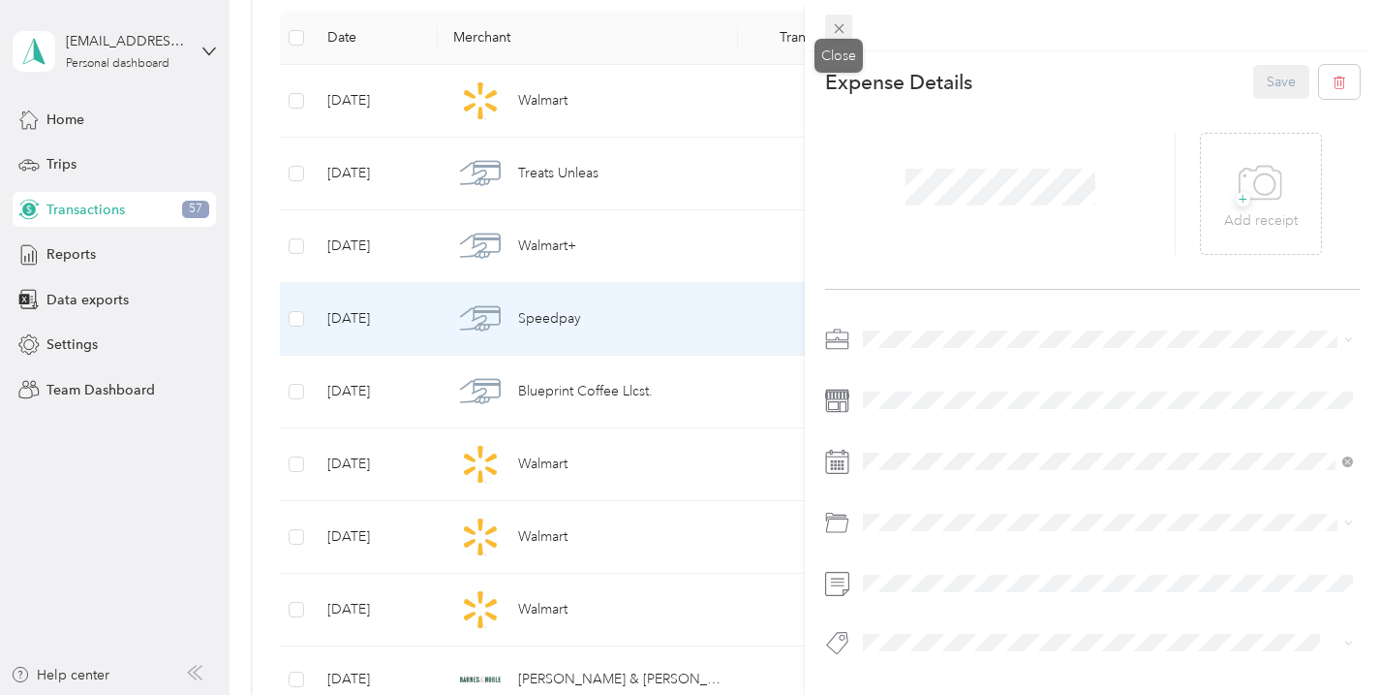
click at [841, 22] on icon at bounding box center [839, 28] width 16 height 16
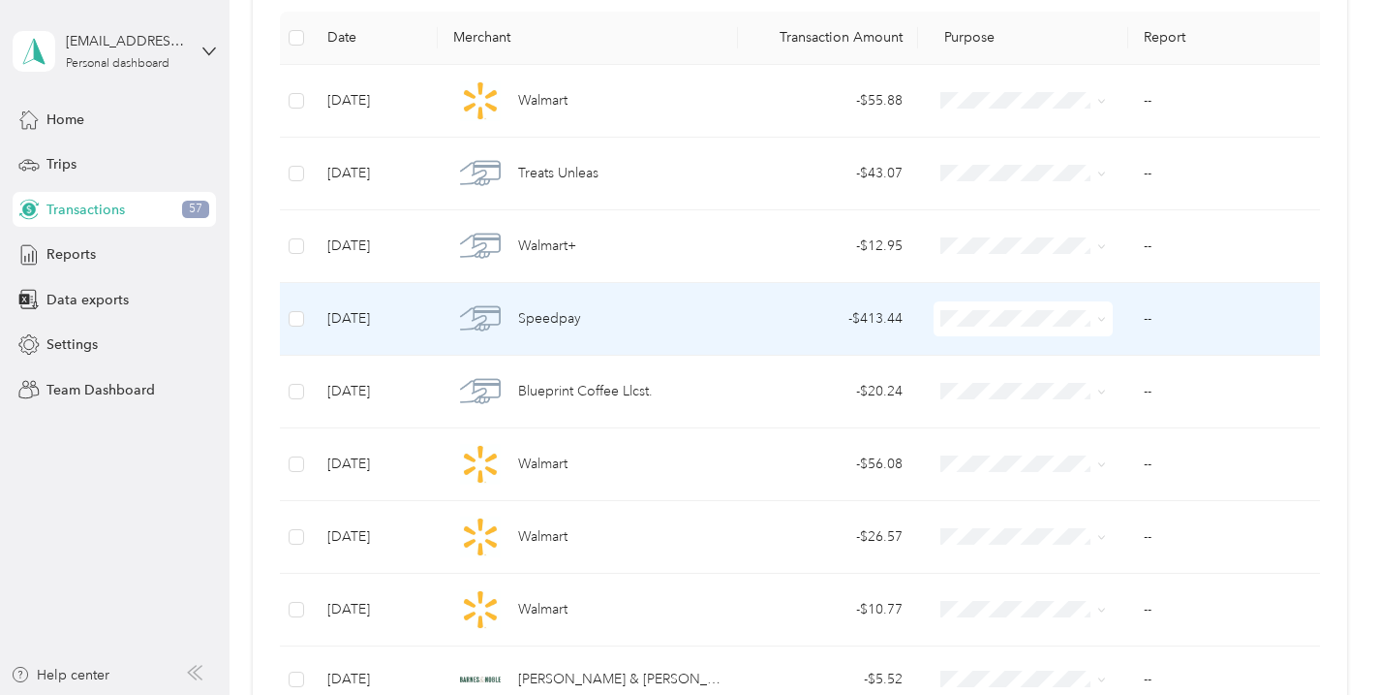
click at [1003, 361] on li "Work" at bounding box center [1024, 352] width 179 height 34
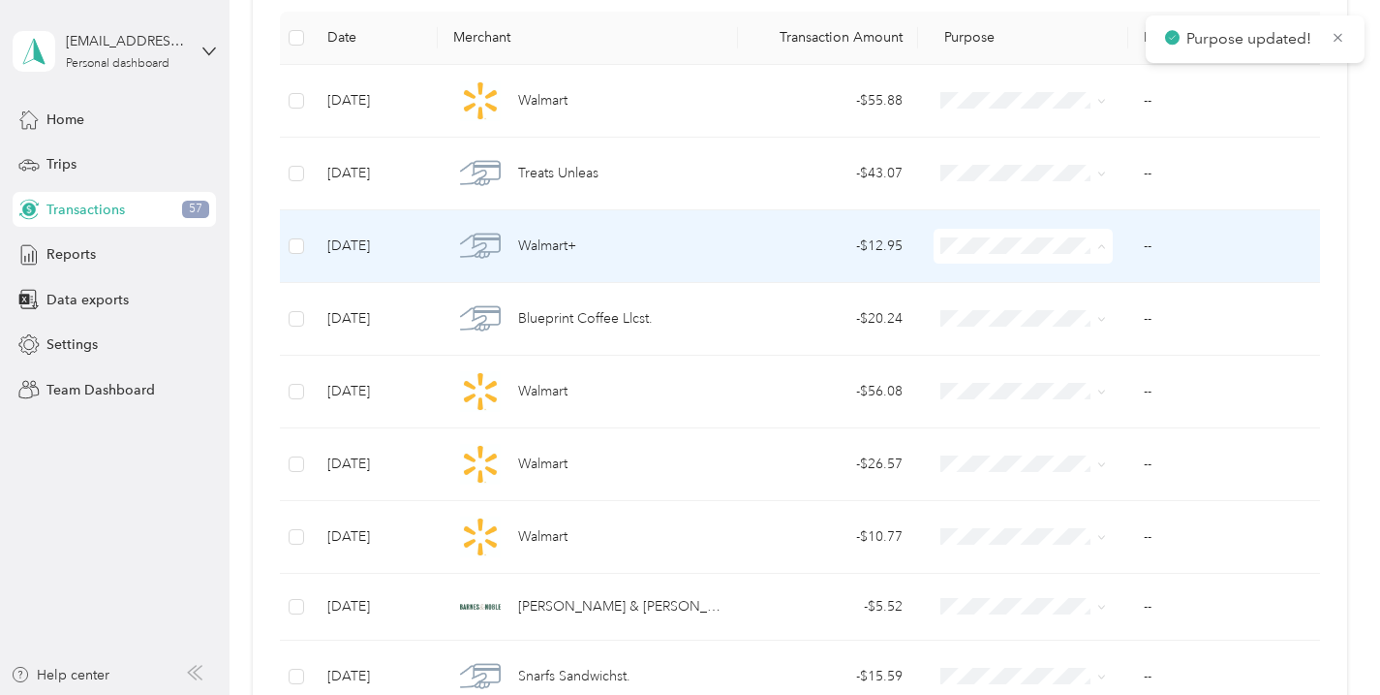
click at [989, 283] on span "Work" at bounding box center [1041, 282] width 118 height 20
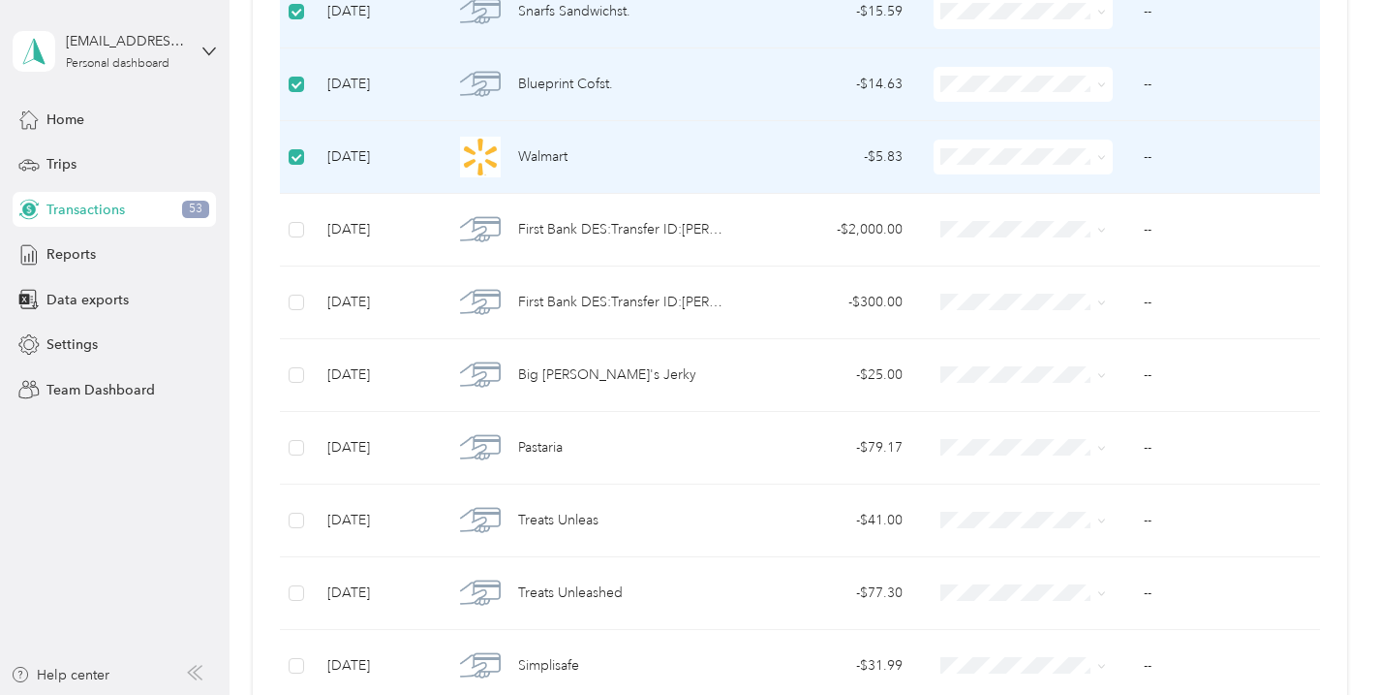
scroll to position [873, 0]
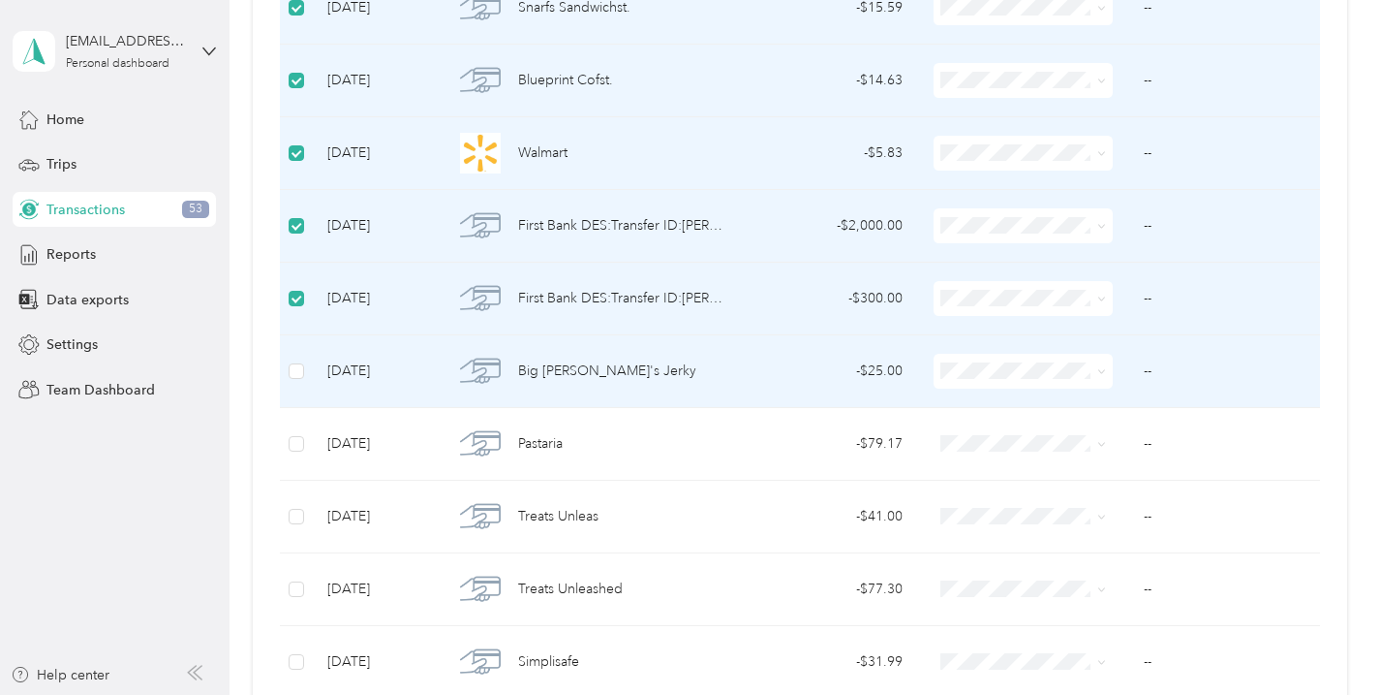
click at [294, 358] on td at bounding box center [296, 371] width 32 height 73
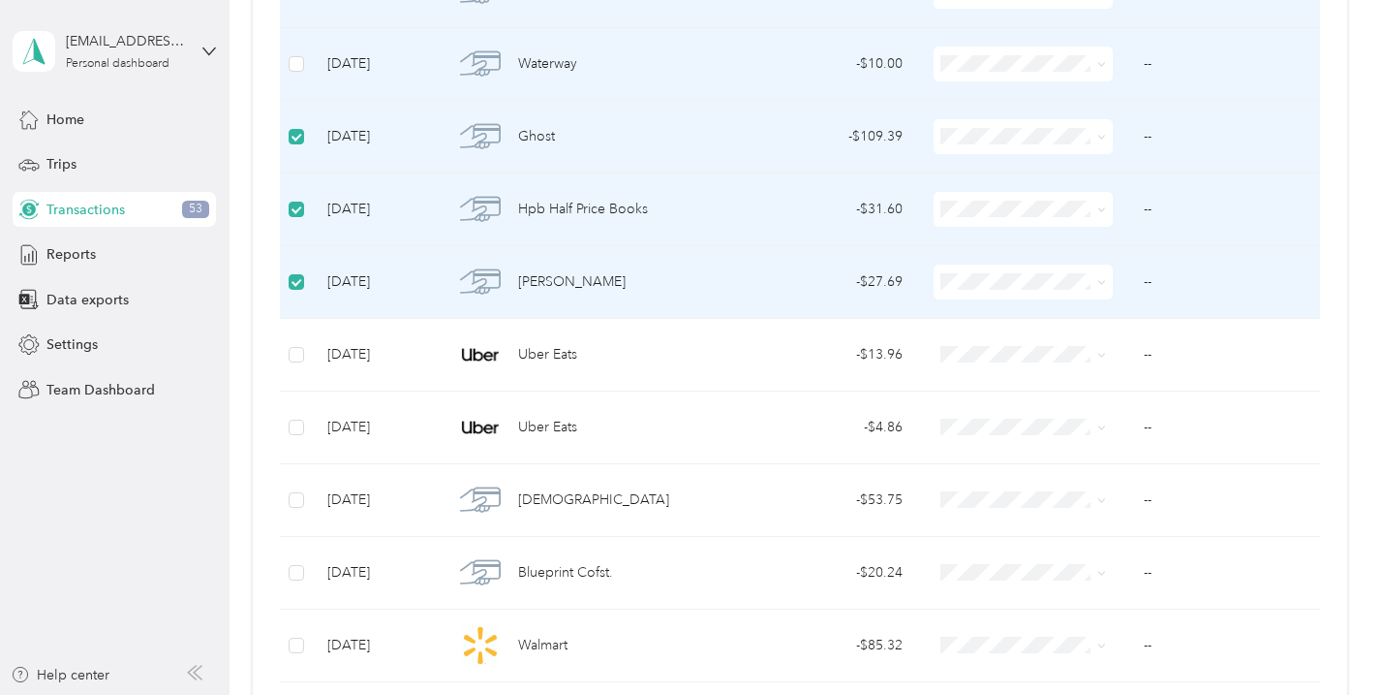
scroll to position [2639, 0]
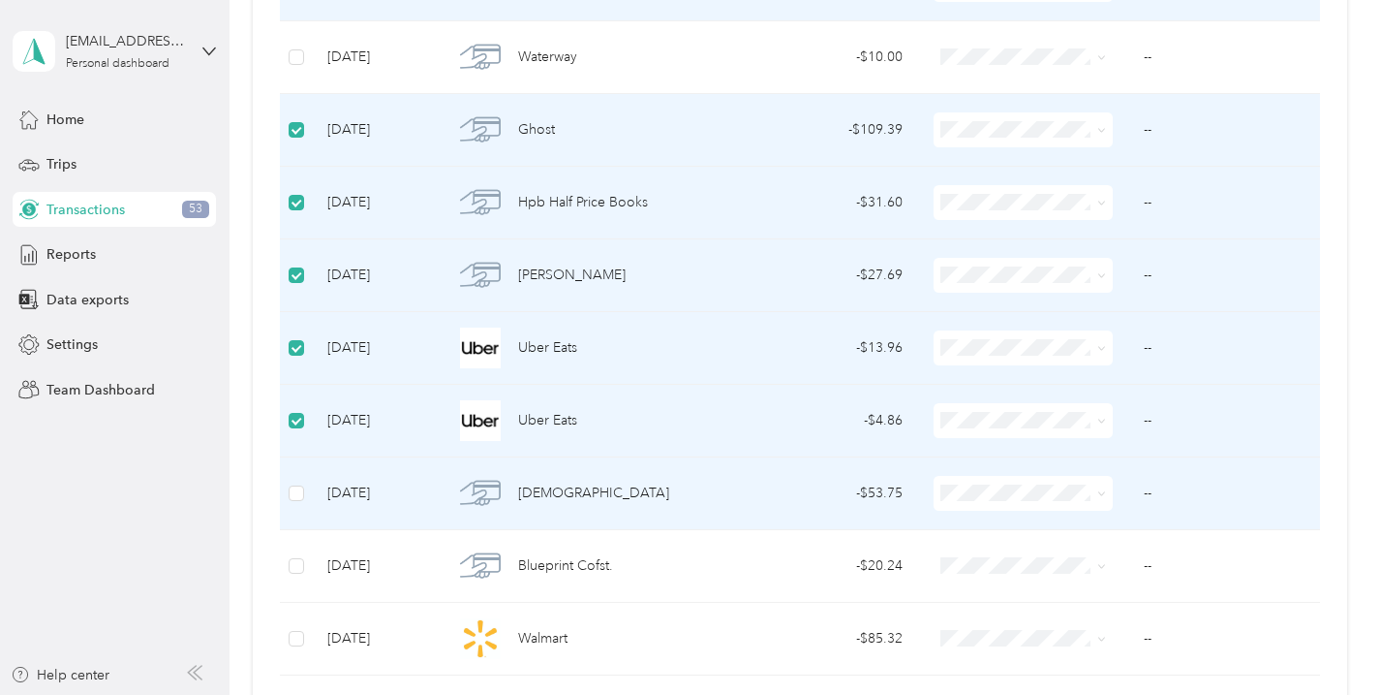
click at [295, 480] on td at bounding box center [296, 493] width 32 height 73
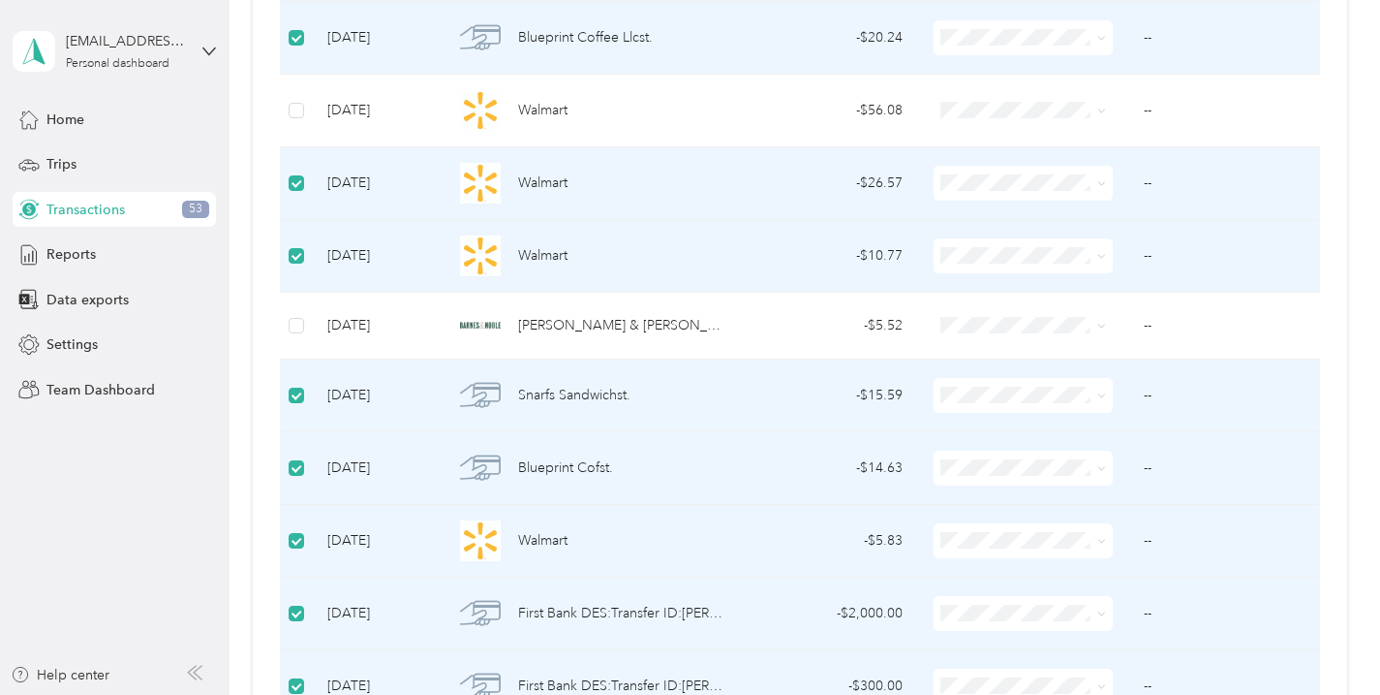
scroll to position [0, 0]
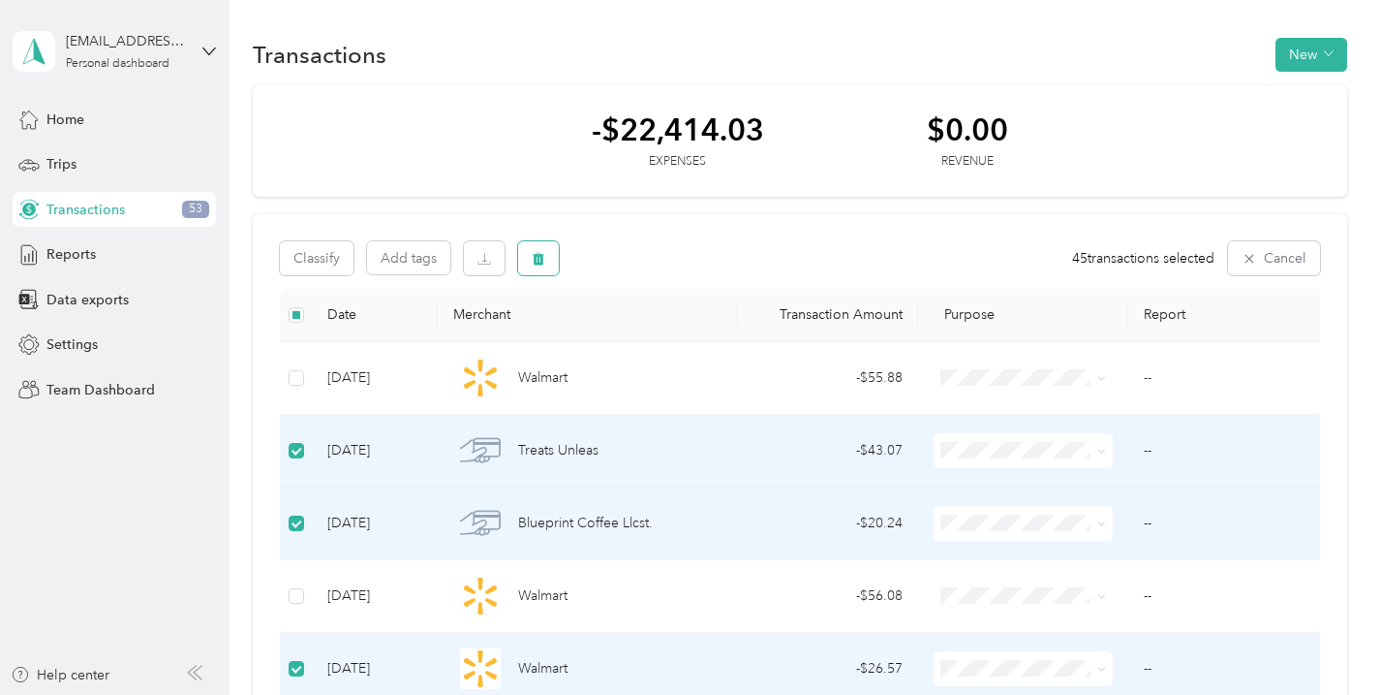
click at [537, 253] on icon "button" at bounding box center [539, 259] width 14 height 14
click at [709, 337] on button "Yes" at bounding box center [710, 339] width 38 height 31
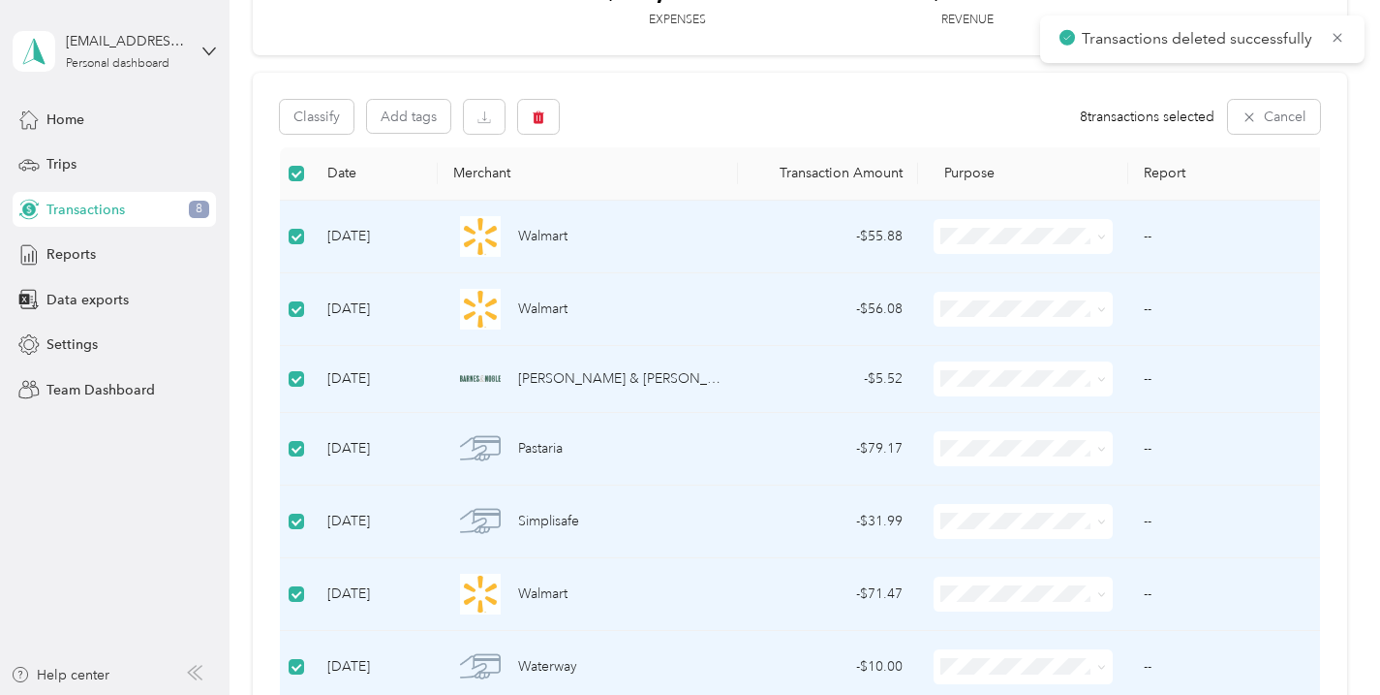
scroll to position [186, 0]
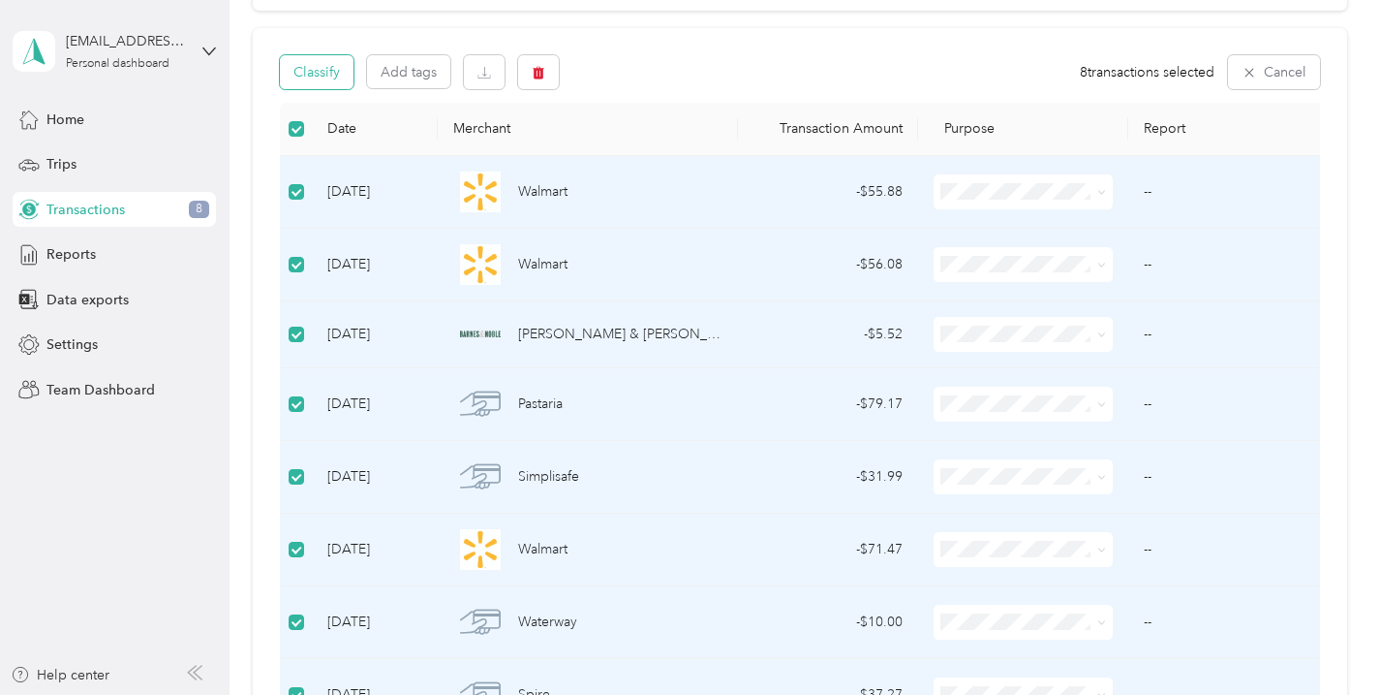
click at [333, 77] on button "Classify" at bounding box center [317, 72] width 74 height 34
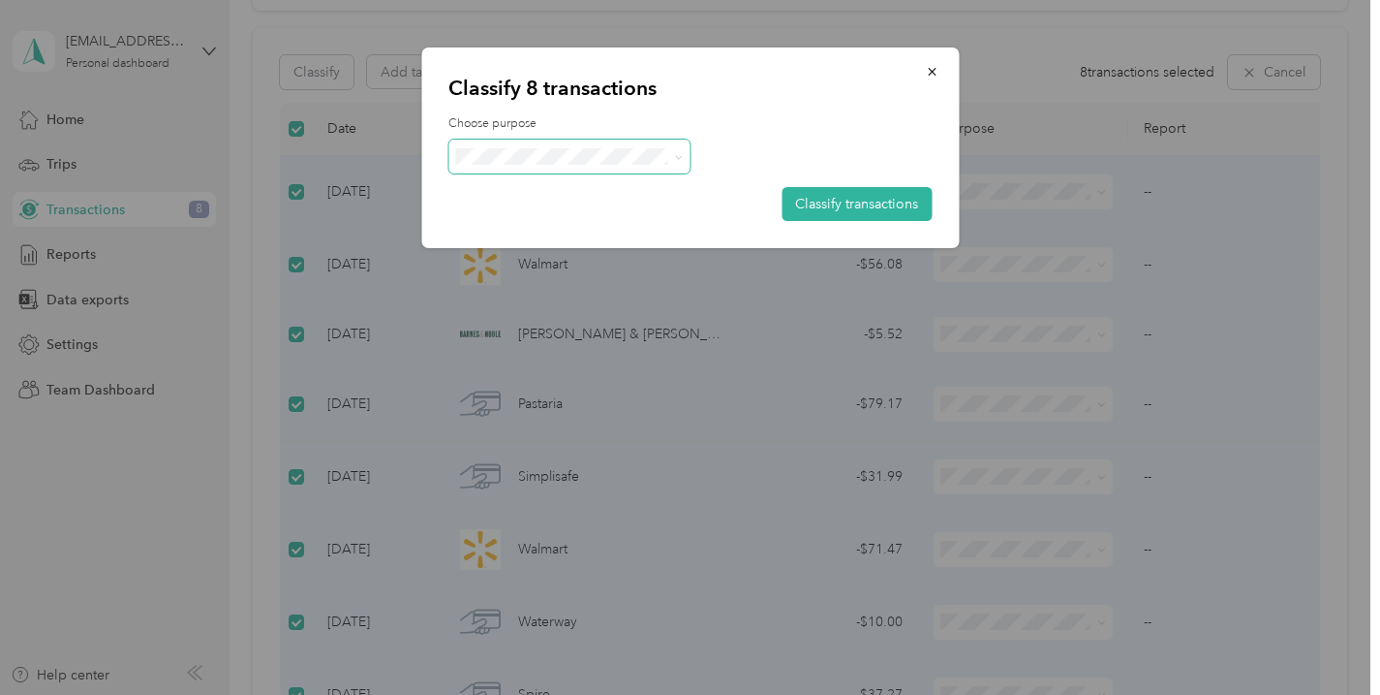
click at [566, 142] on span at bounding box center [569, 156] width 242 height 34
click at [547, 193] on span "Work" at bounding box center [587, 192] width 180 height 20
click at [804, 200] on button "Classify transactions" at bounding box center [857, 204] width 150 height 34
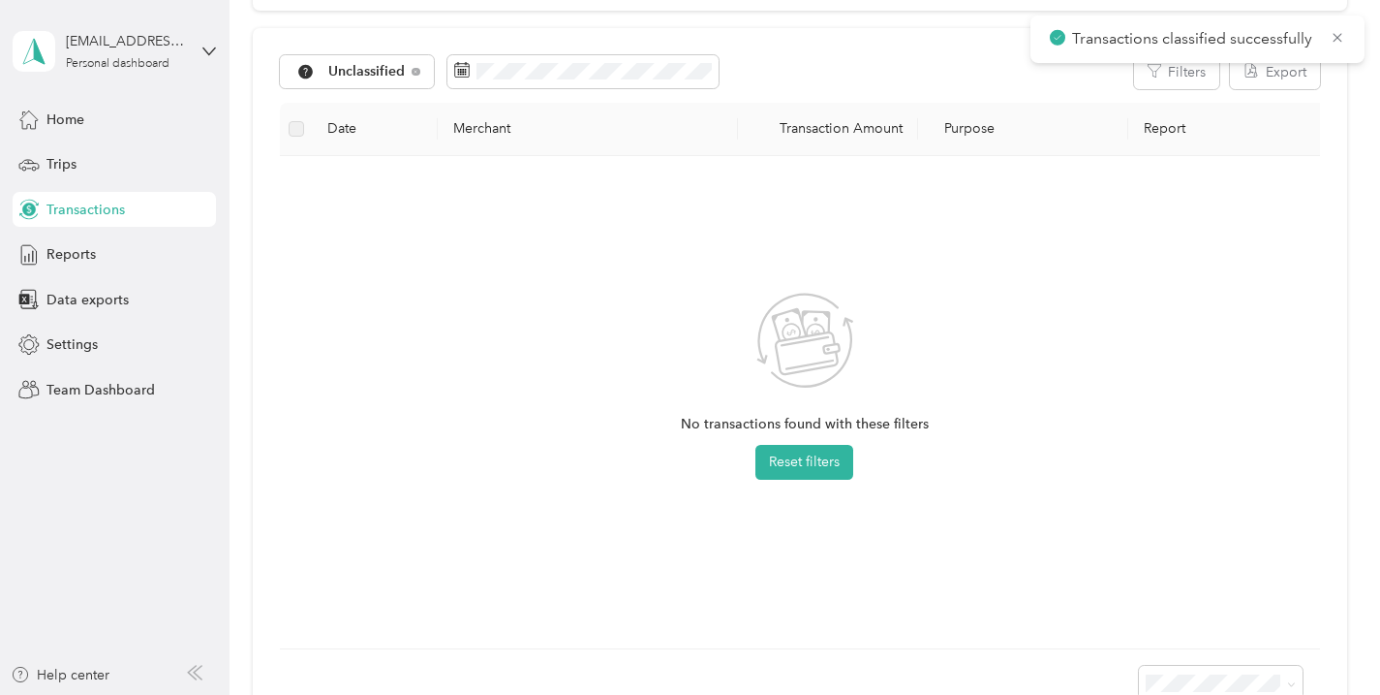
click at [89, 201] on span "Transactions" at bounding box center [85, 210] width 78 height 20
click at [84, 171] on div "Trips" at bounding box center [114, 164] width 203 height 35
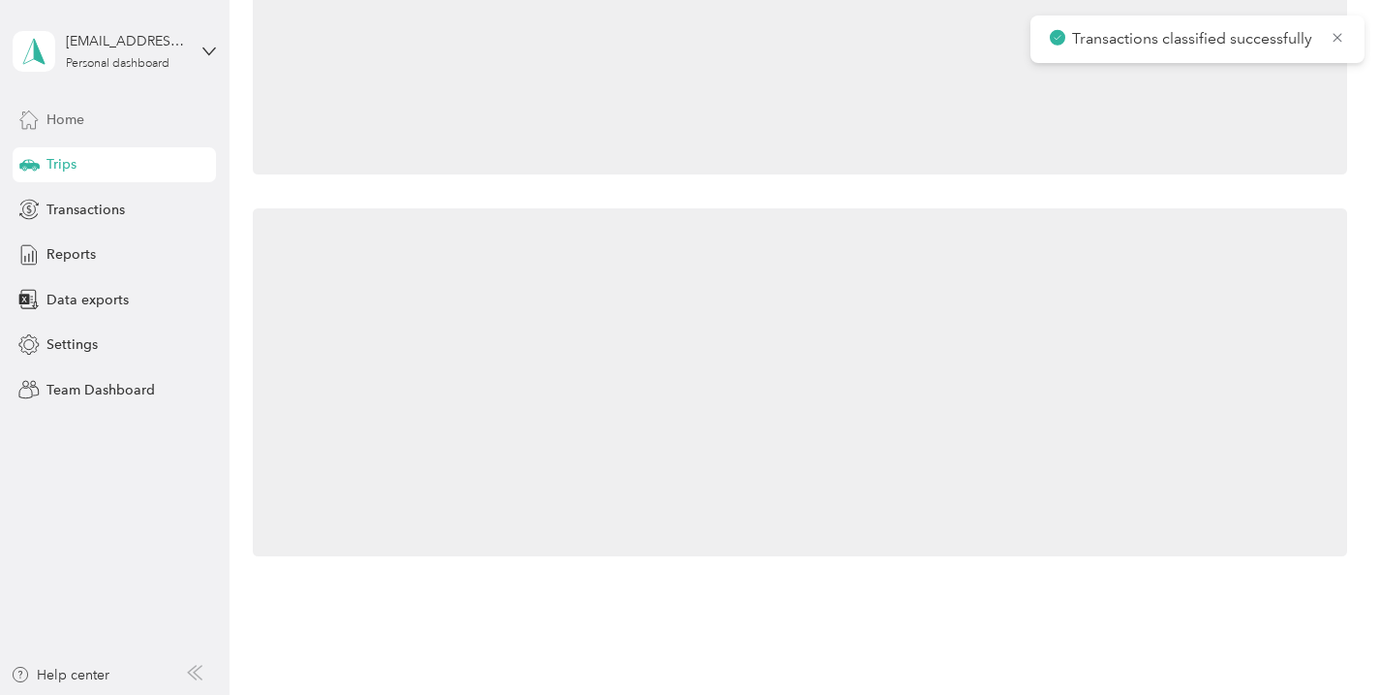
scroll to position [186, 0]
